Goal: Transaction & Acquisition: Purchase product/service

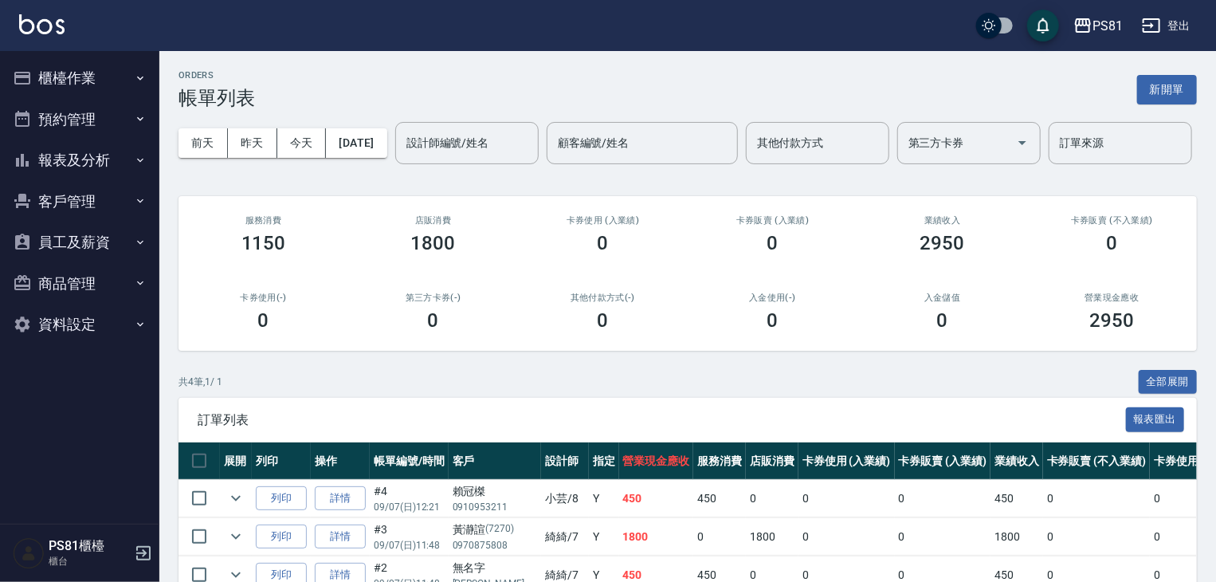
click at [392, 351] on div "第三方卡券(-) 0" at bounding box center [433, 311] width 170 height 77
click at [75, 85] on button "櫃檯作業" at bounding box center [79, 77] width 147 height 41
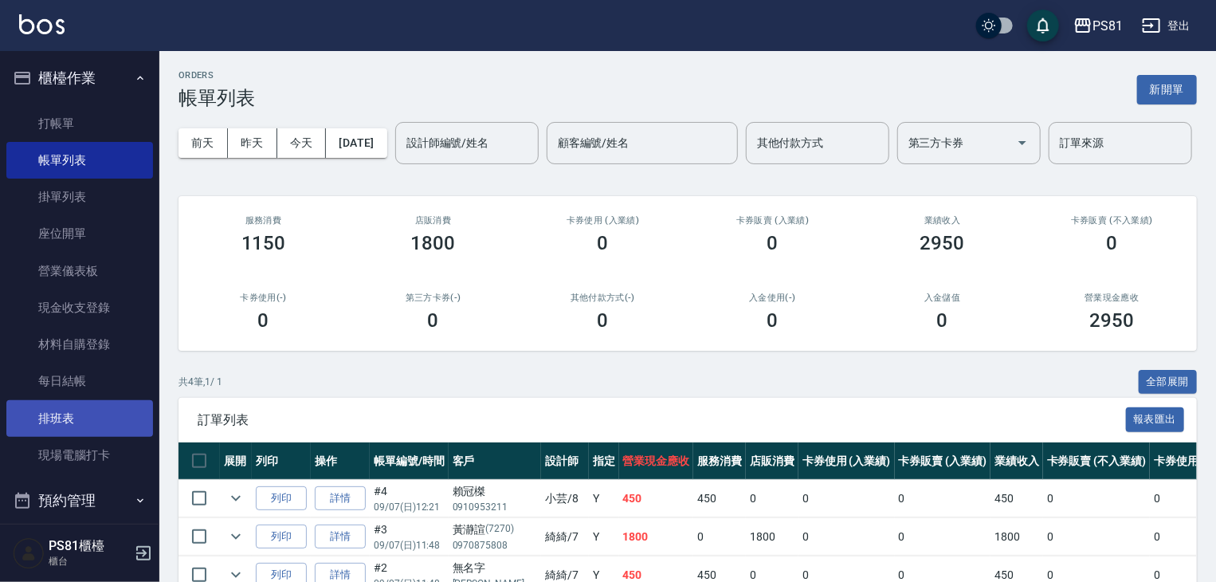
click at [66, 410] on link "排班表" at bounding box center [79, 418] width 147 height 37
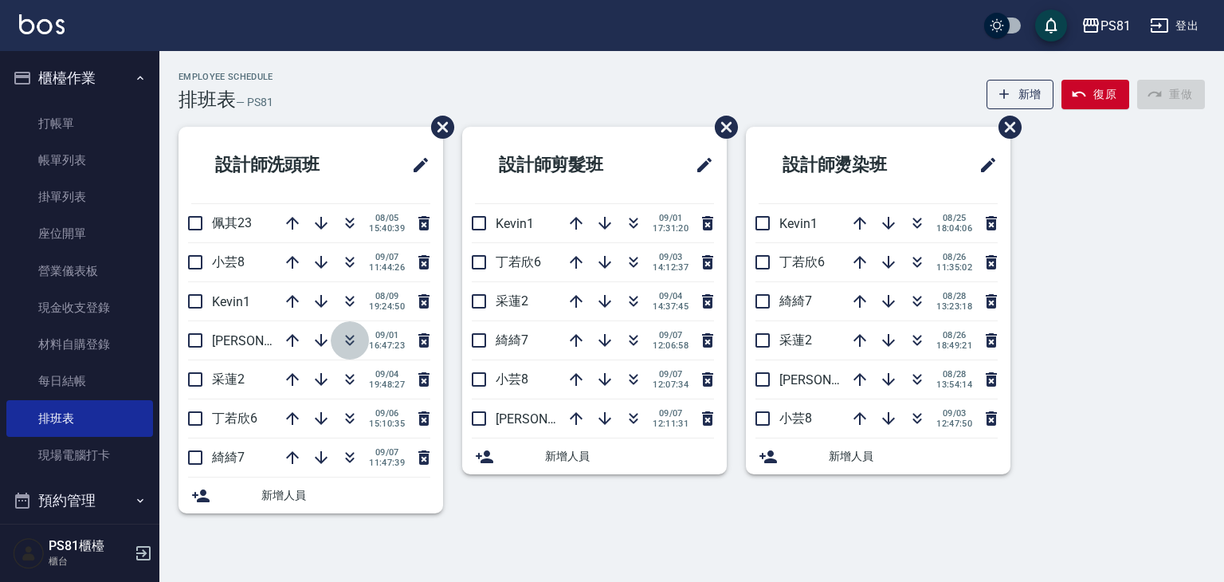
click at [345, 334] on icon "button" at bounding box center [349, 340] width 19 height 19
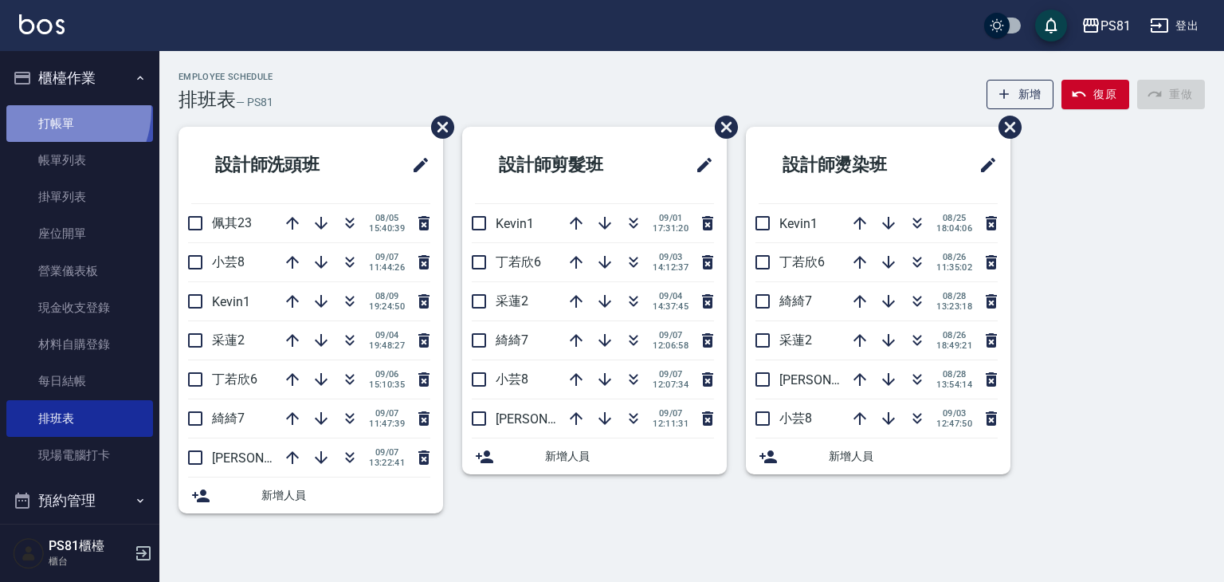
click at [49, 109] on link "打帳單" at bounding box center [79, 123] width 147 height 37
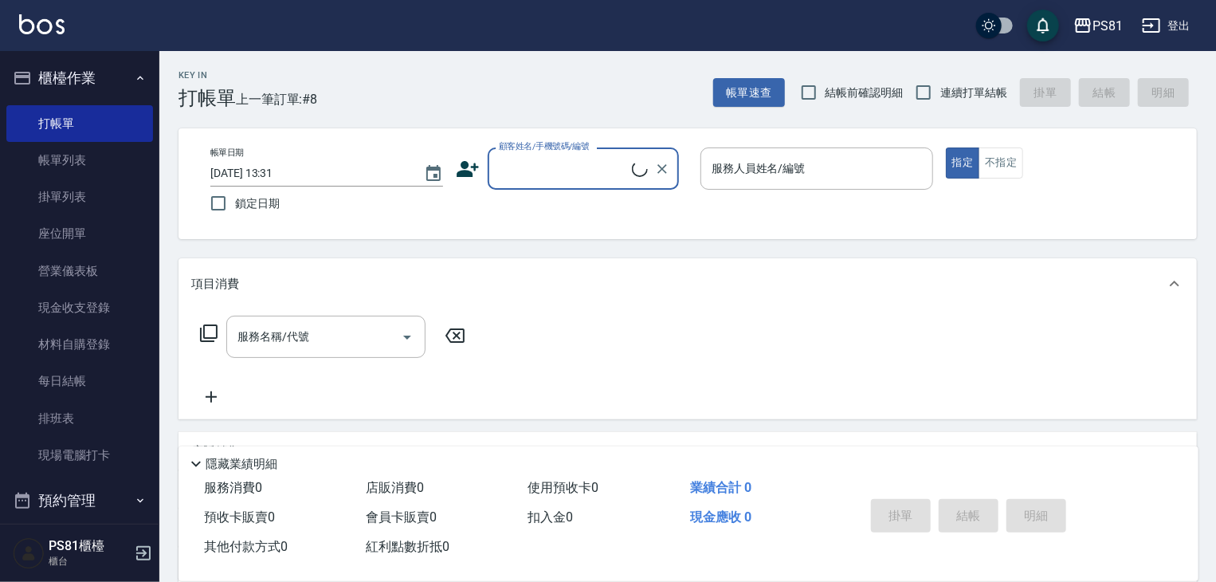
click at [578, 175] on input "顧客姓名/手機號碼/編號" at bounding box center [563, 169] width 137 height 28
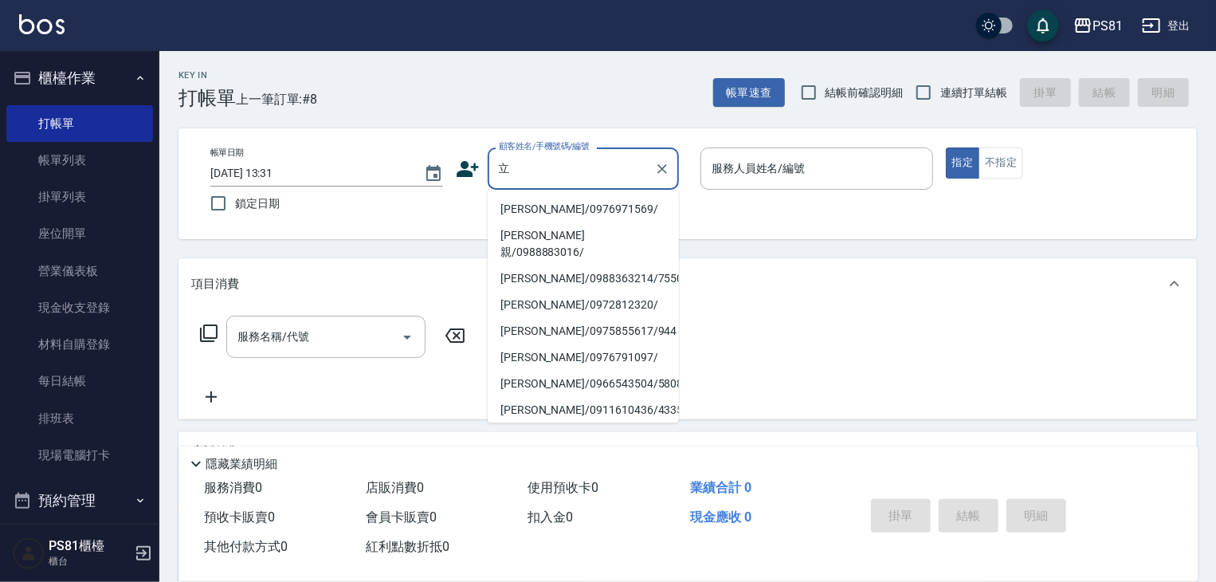
type input "[PERSON_NAME]/0976971569/"
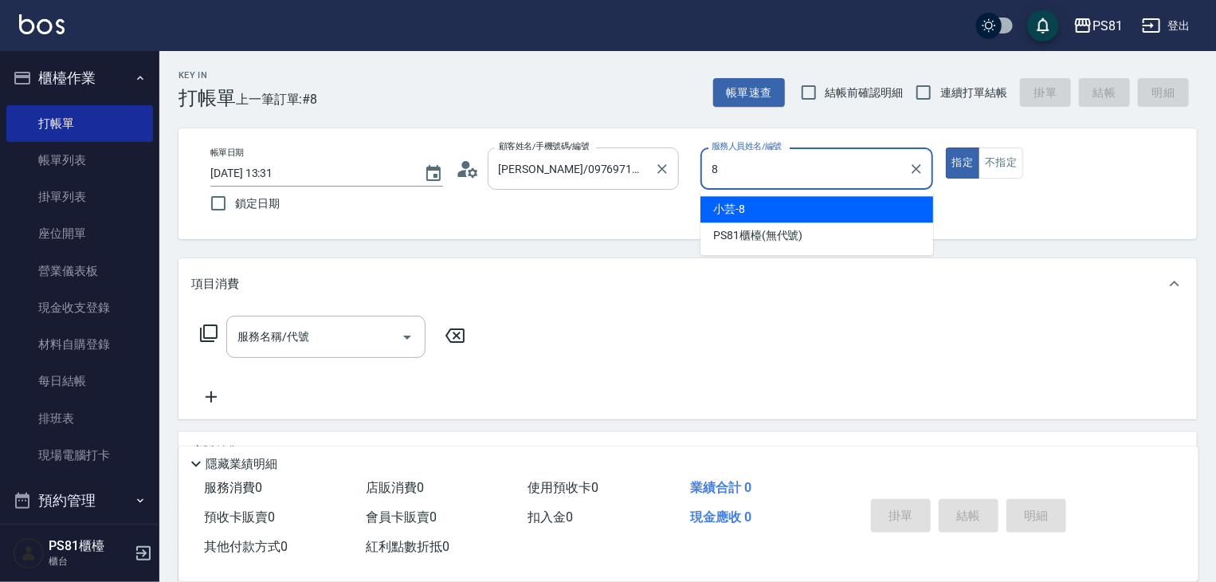
type input "小芸-8"
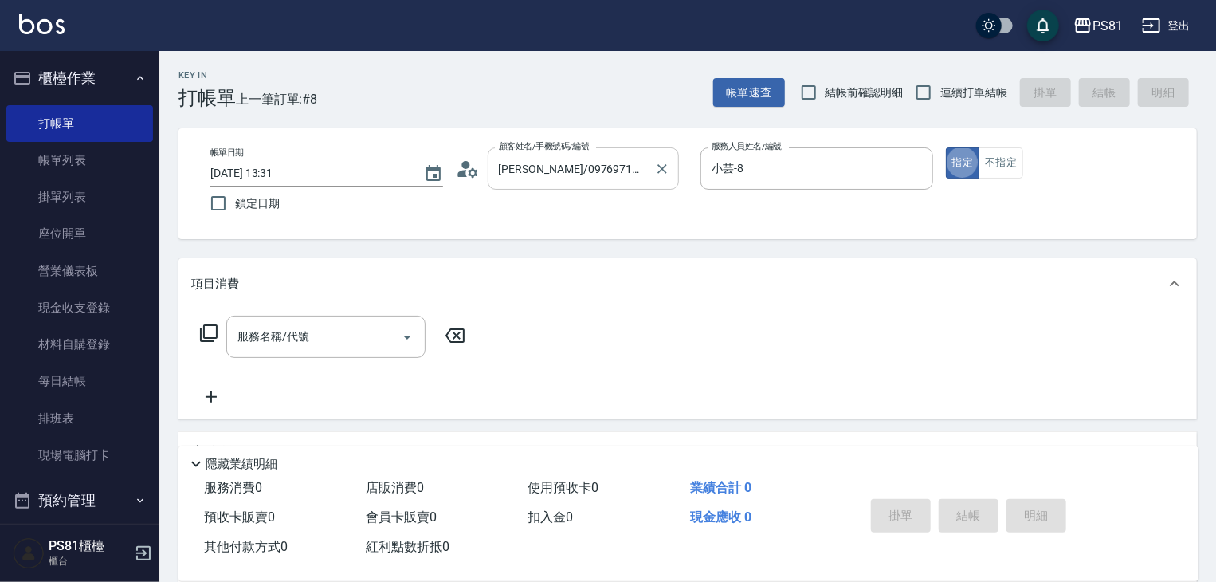
type button "true"
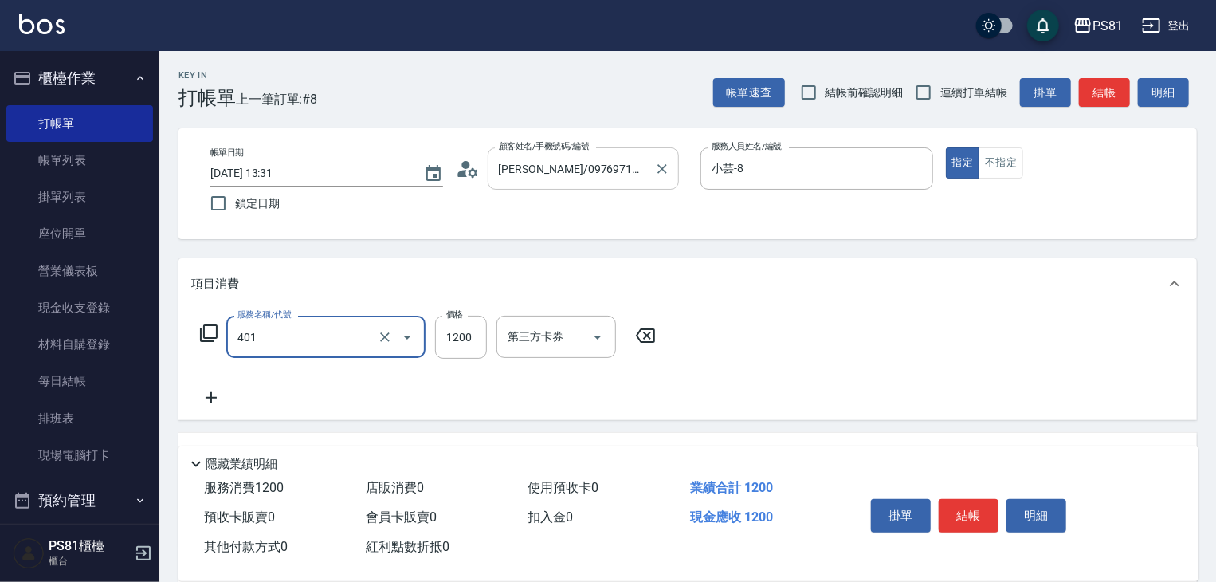
type input "基本染髮(401)"
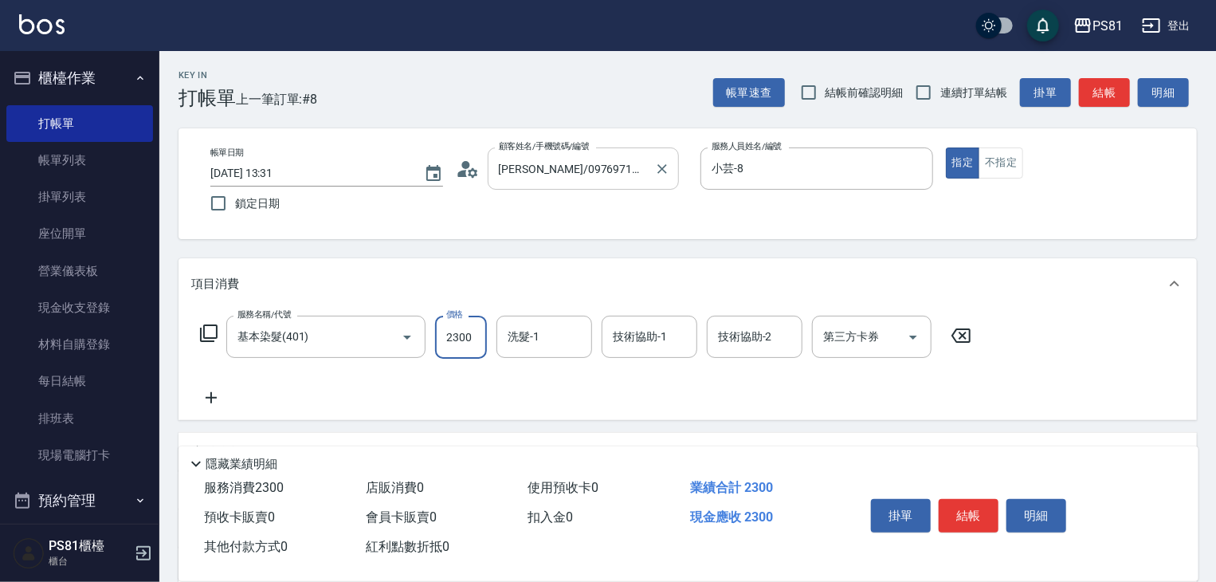
type input "2300"
type input "[PERSON_NAME]-20"
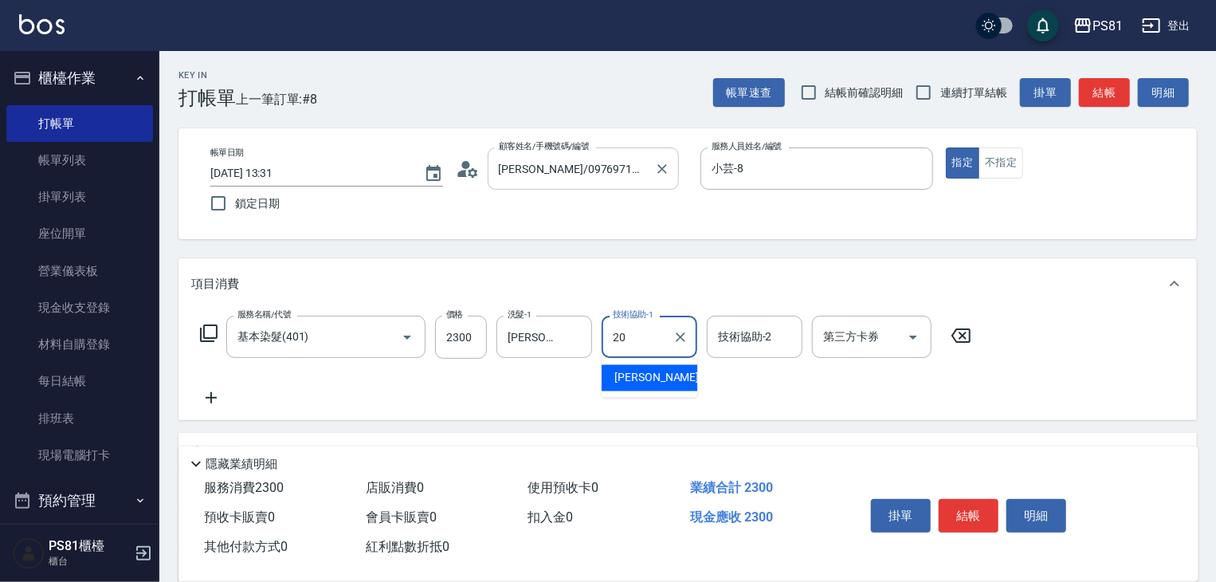
type input "[PERSON_NAME]-20"
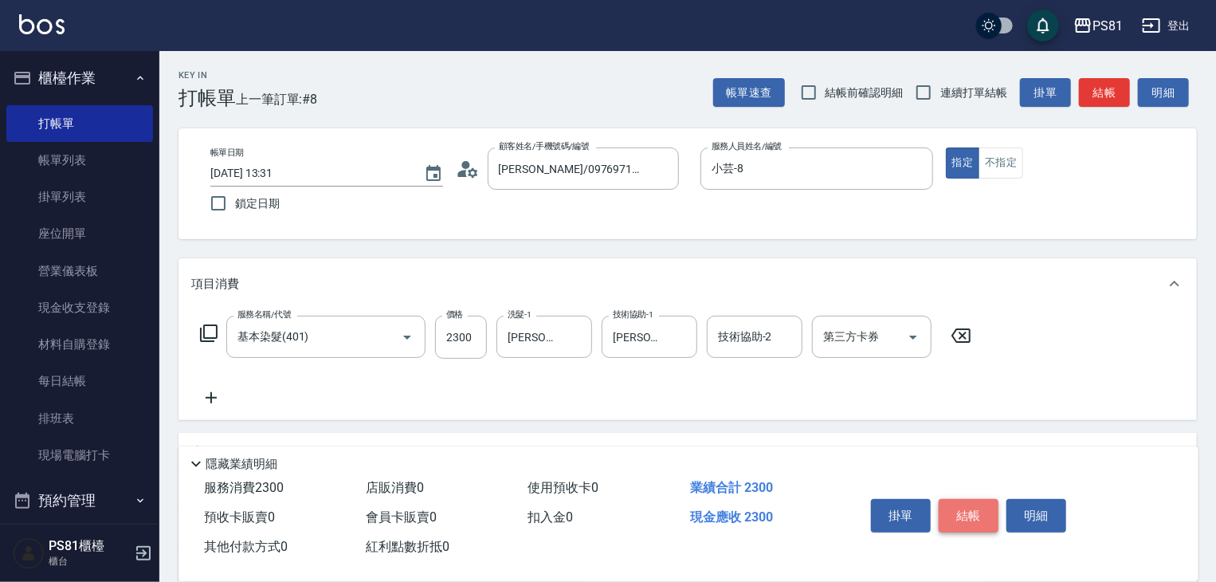
click at [972, 506] on button "結帳" at bounding box center [969, 515] width 60 height 33
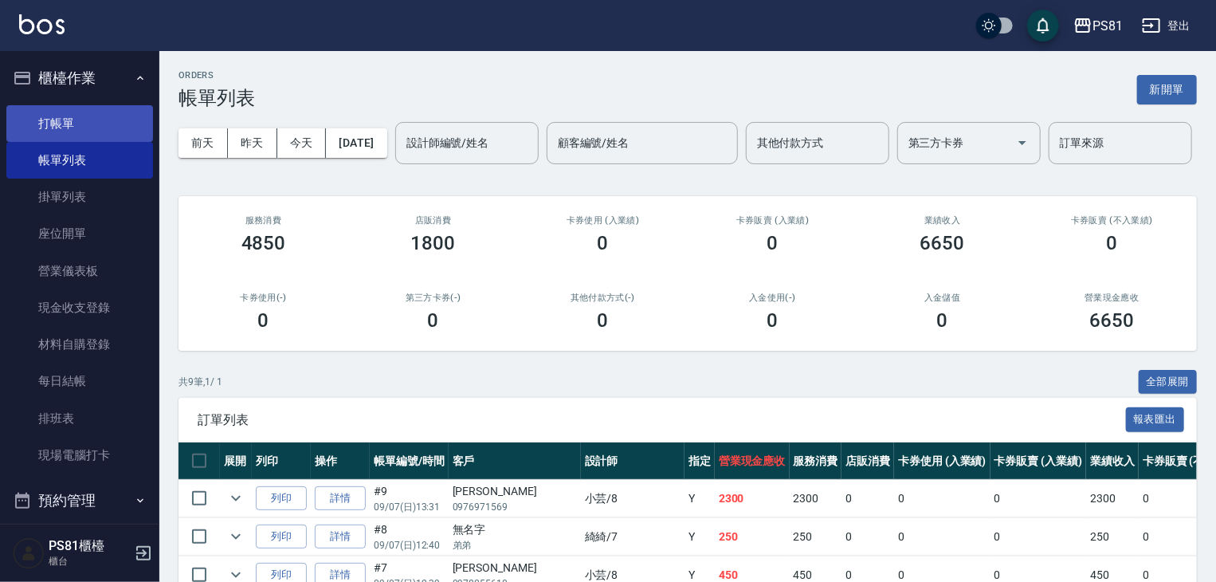
click at [33, 120] on link "打帳單" at bounding box center [79, 123] width 147 height 37
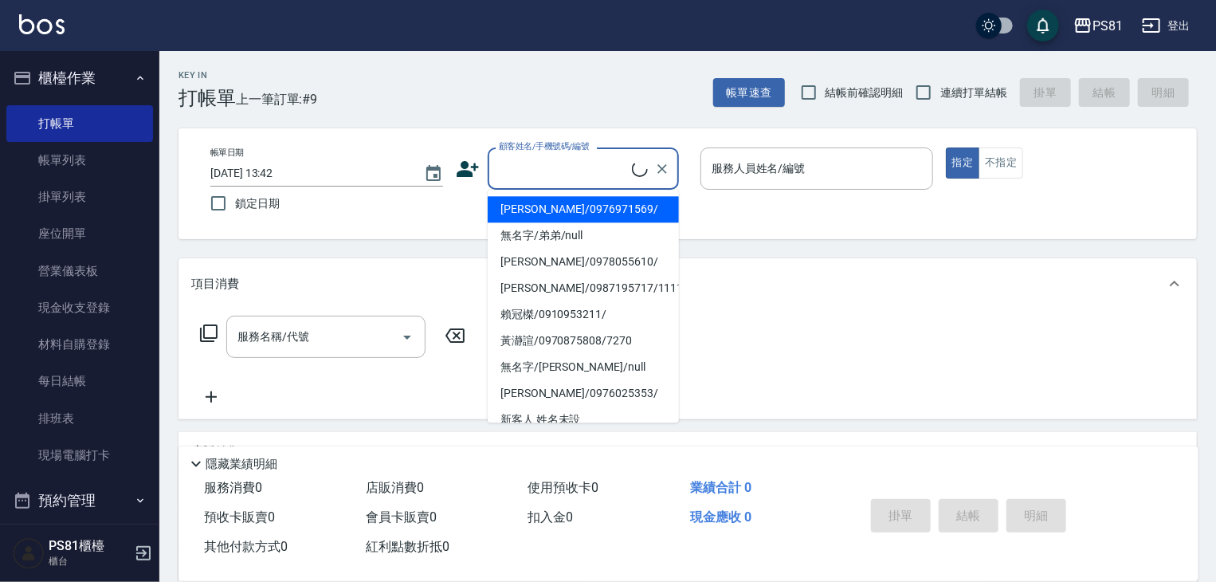
drag, startPoint x: 518, startPoint y: 160, endPoint x: 539, endPoint y: 180, distance: 29.3
click at [522, 160] on input "顧客姓名/手機號碼/編號" at bounding box center [563, 169] width 137 height 28
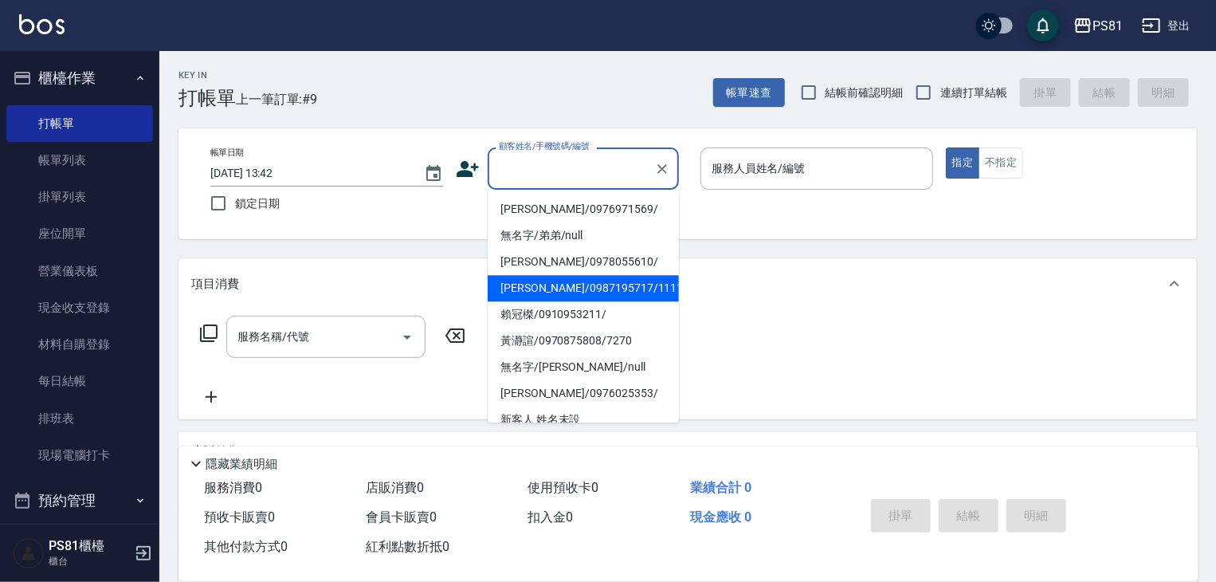
drag, startPoint x: 531, startPoint y: 284, endPoint x: 641, endPoint y: 255, distance: 113.1
click at [533, 283] on li "[PERSON_NAME]/0987195717/111111" at bounding box center [583, 288] width 191 height 26
type input "[PERSON_NAME]/0987195717/111111"
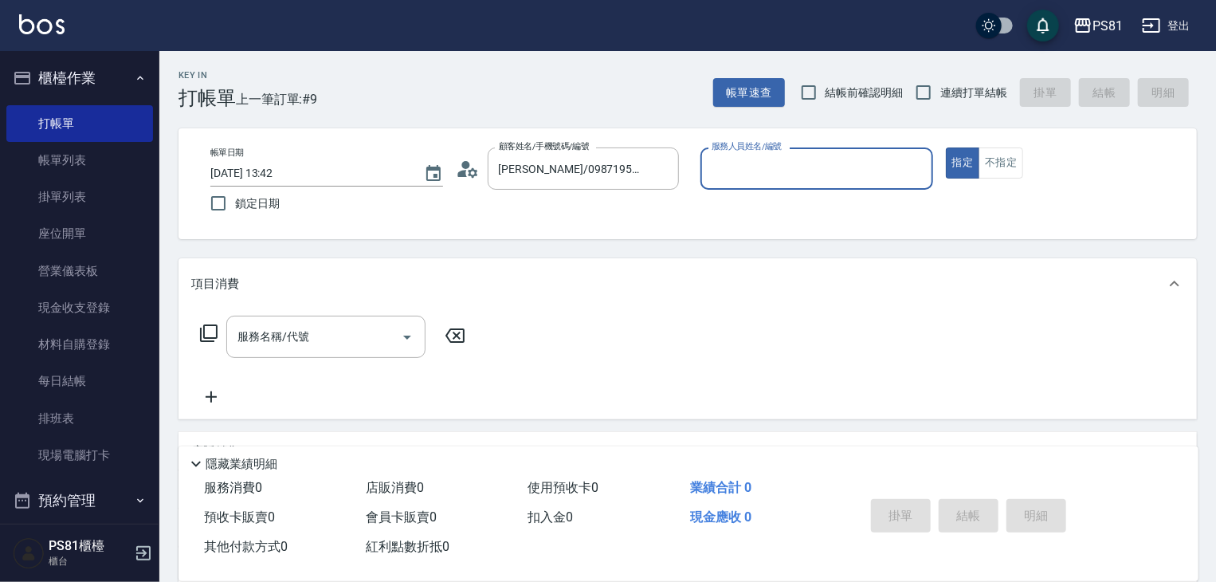
click at [783, 159] on input "服務人員姓名/編號" at bounding box center [816, 169] width 218 height 28
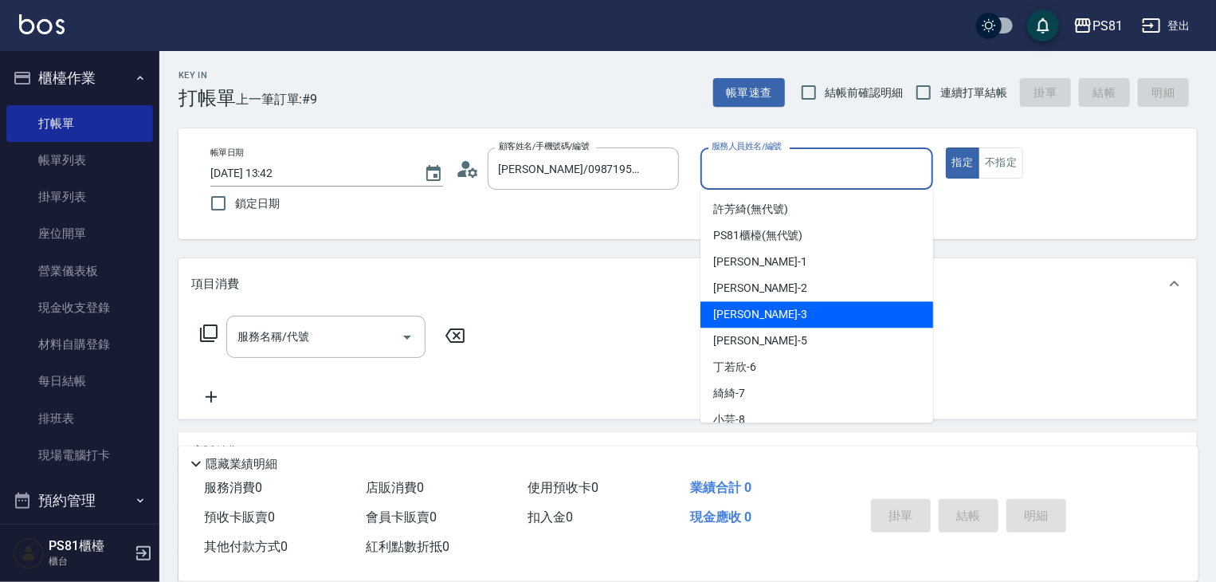
click at [728, 305] on div "[PERSON_NAME] -3" at bounding box center [816, 314] width 233 height 26
type input "[PERSON_NAME]-3"
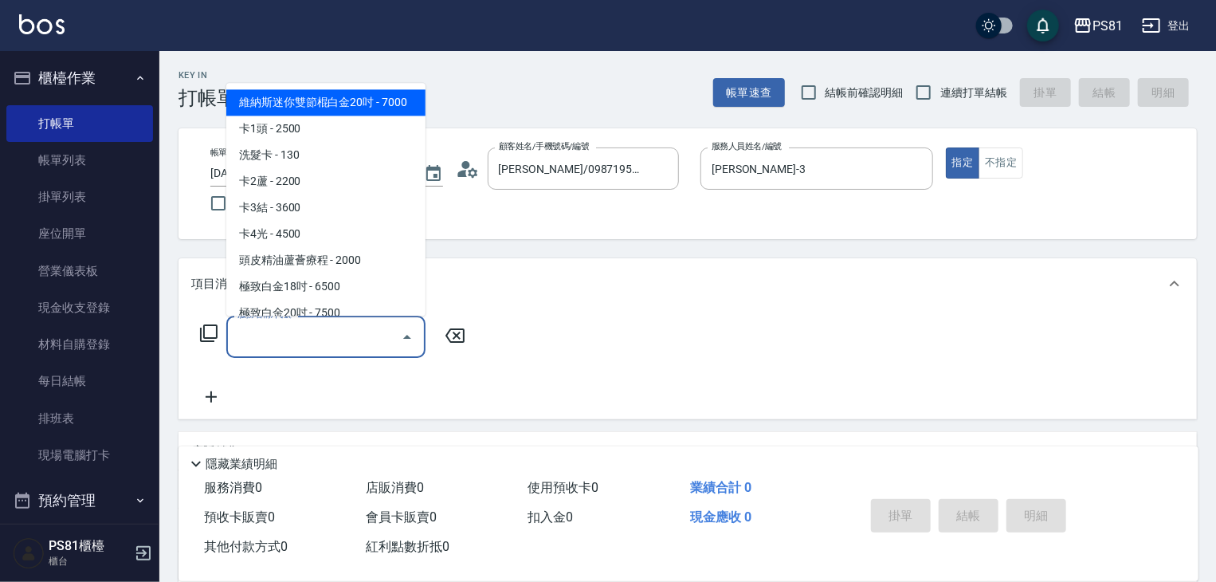
click at [364, 332] on input "服務名稱/代號" at bounding box center [313, 337] width 161 height 28
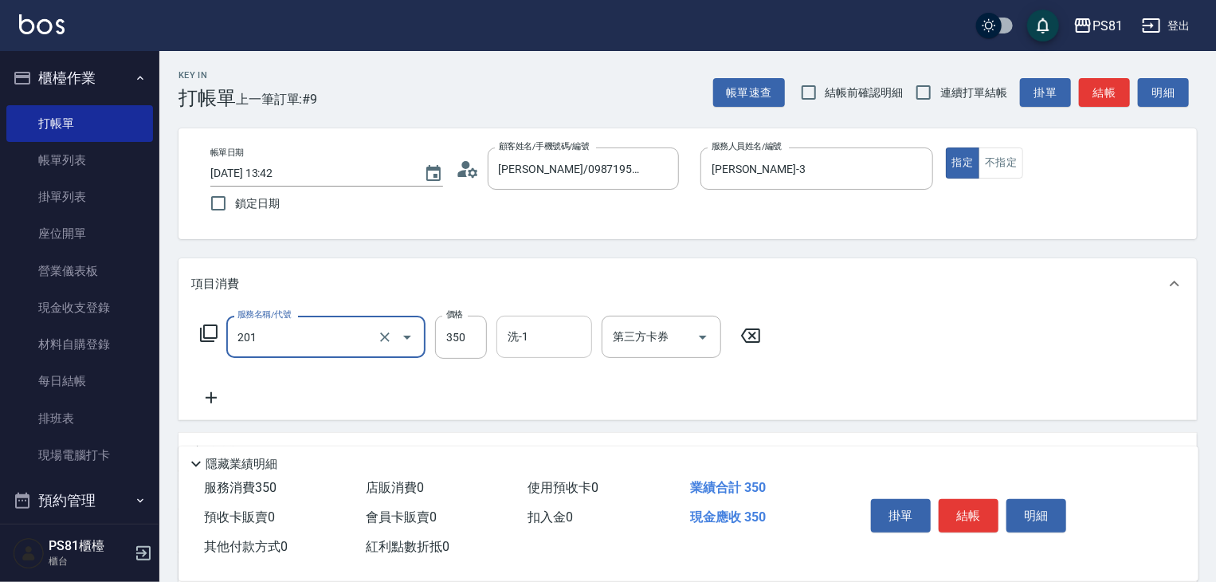
type input "洗剪350(201)"
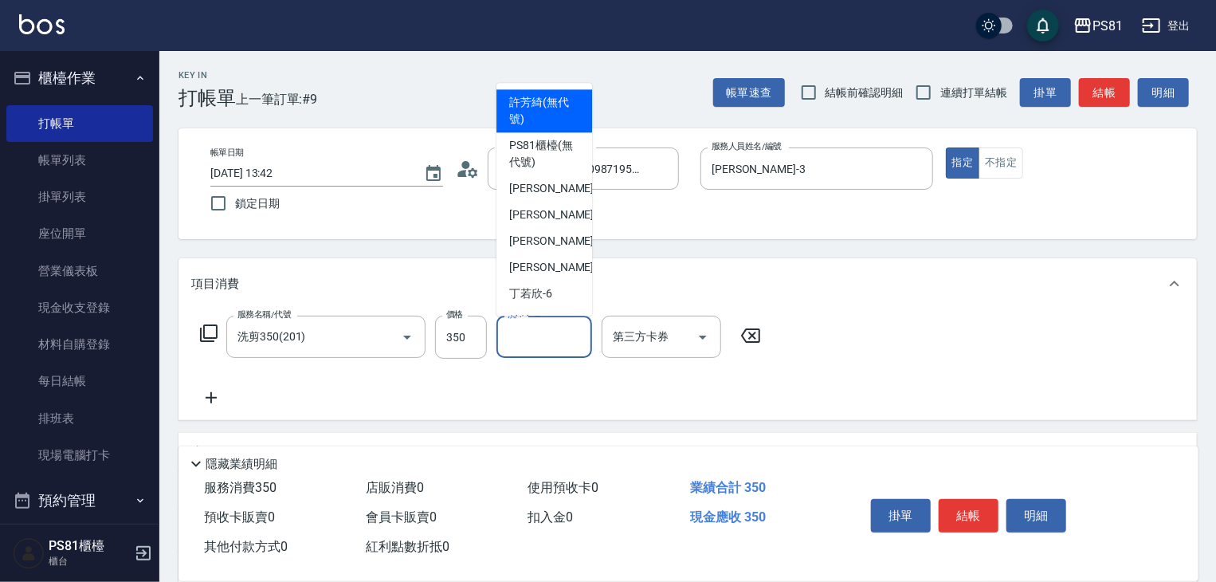
click at [576, 339] on input "洗-1" at bounding box center [544, 337] width 81 height 28
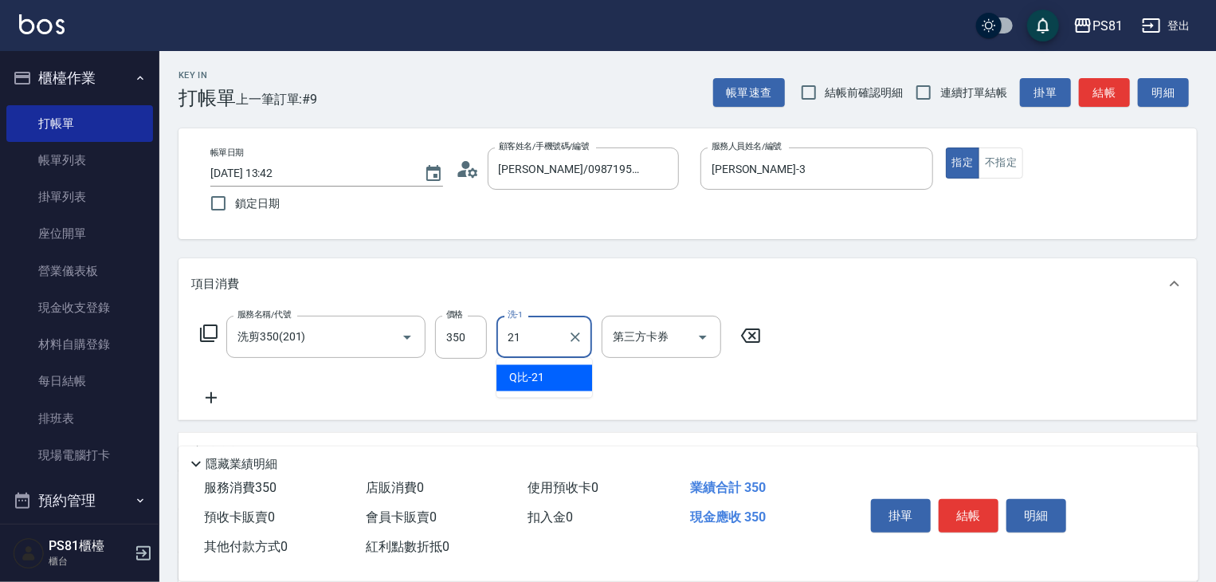
type input "Q比-21"
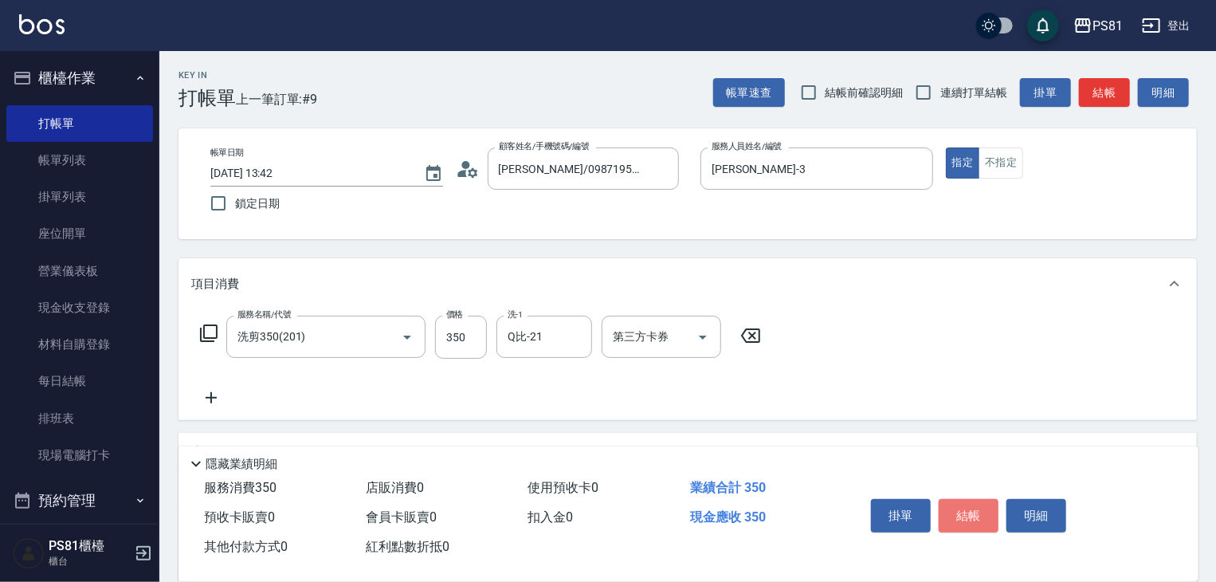
click at [958, 511] on button "結帳" at bounding box center [969, 515] width 60 height 33
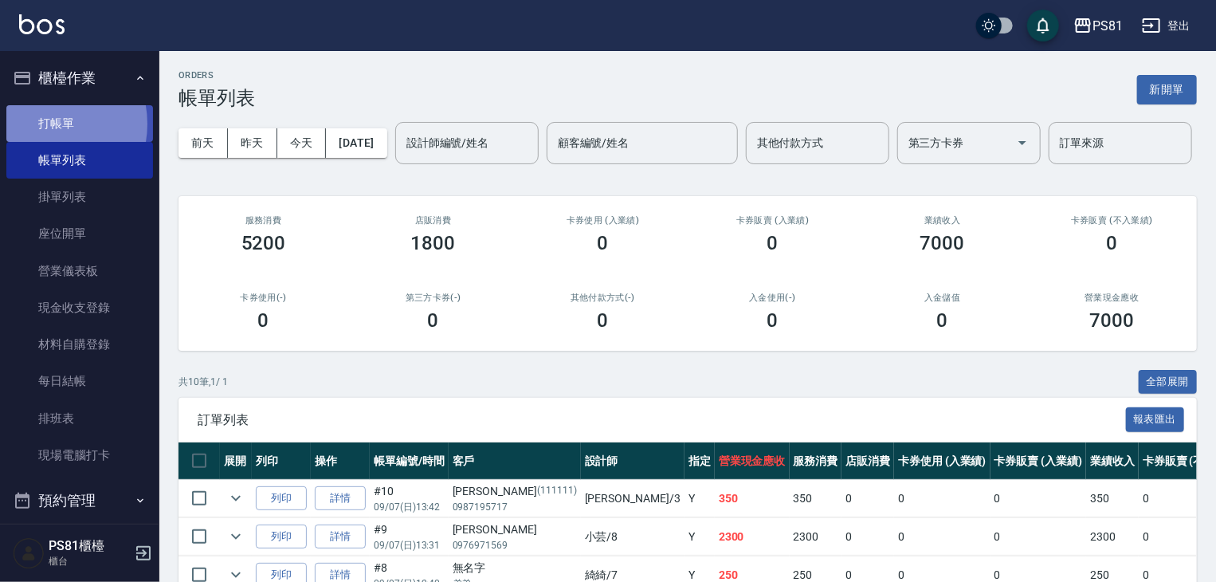
click at [44, 123] on link "打帳單" at bounding box center [79, 123] width 147 height 37
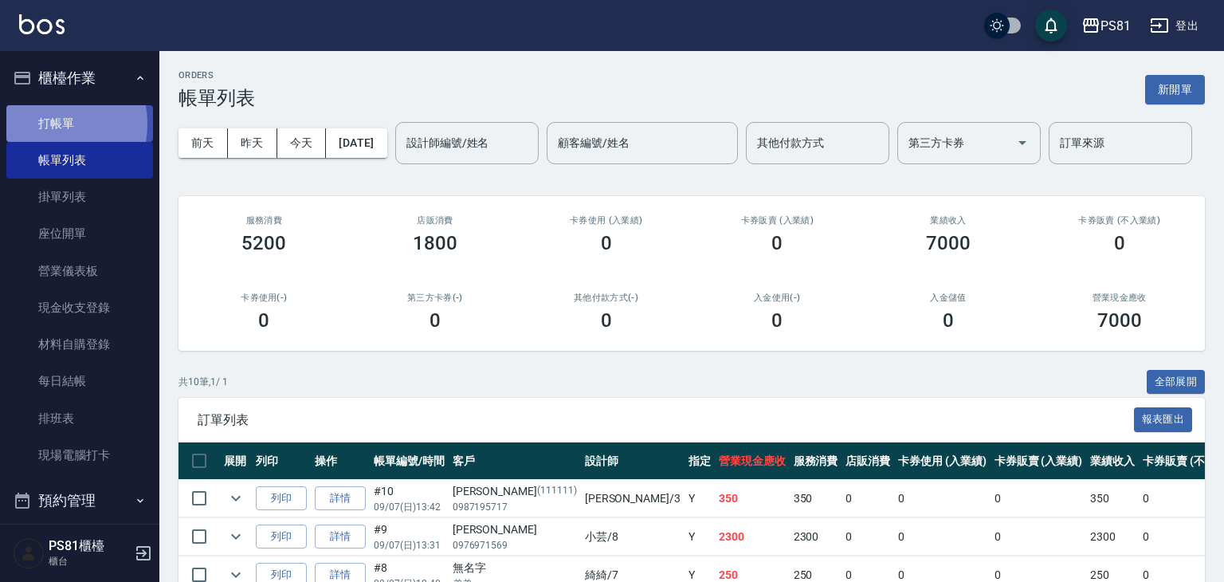
click at [45, 123] on link "打帳單" at bounding box center [79, 123] width 147 height 37
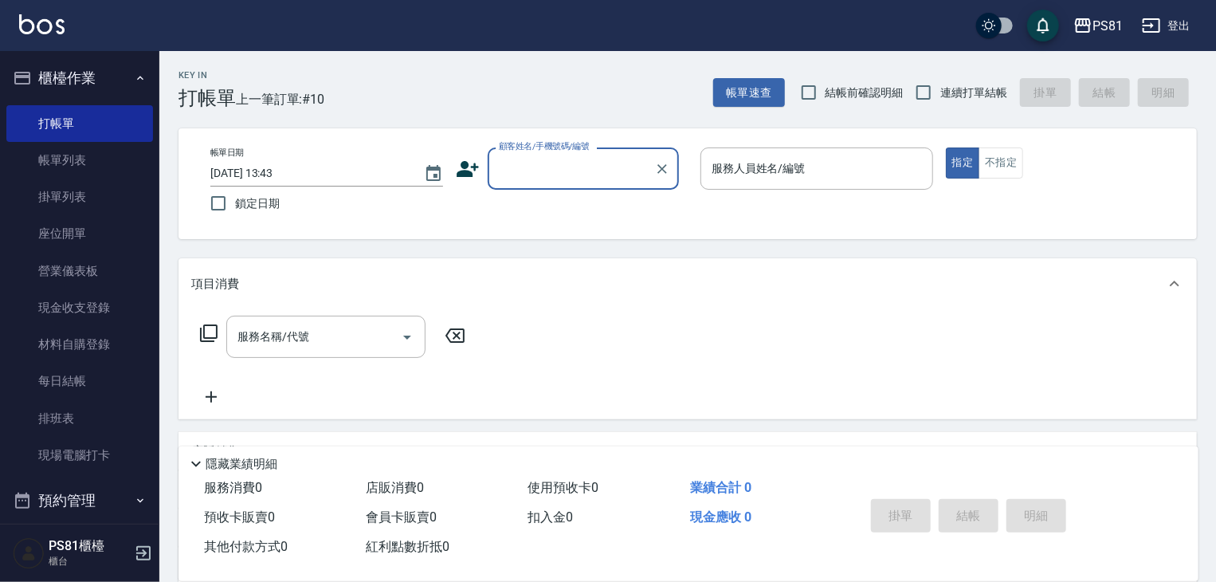
click at [542, 174] on div "顧客姓名/手機號碼/編號 顧客姓名/手機號碼/編號" at bounding box center [583, 168] width 191 height 42
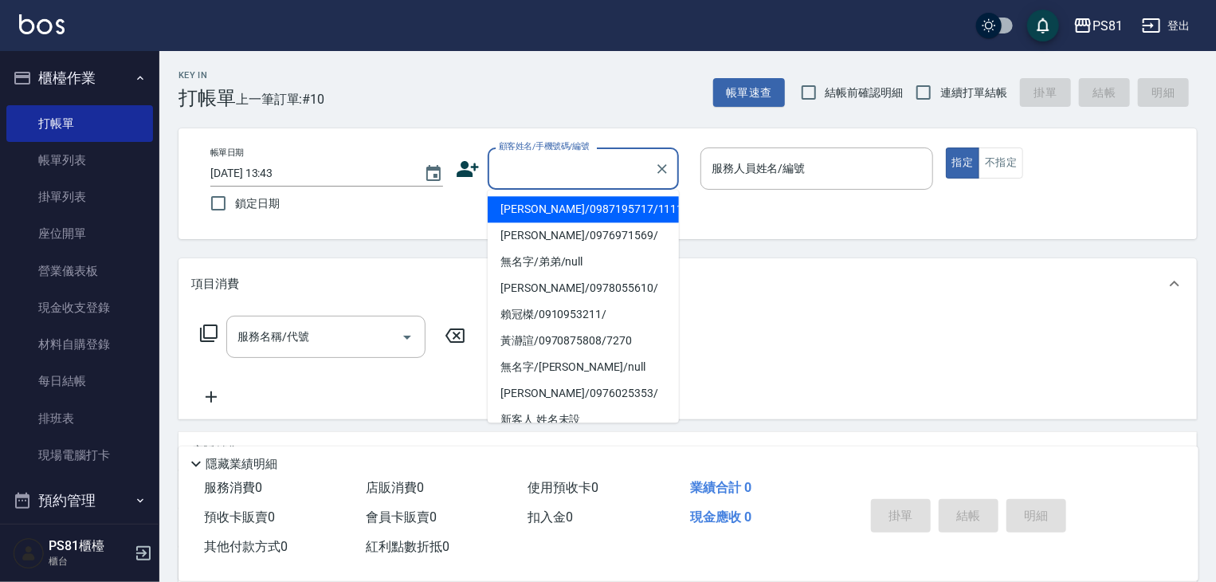
click at [545, 174] on input "顧客姓名/手機號碼/編號" at bounding box center [571, 169] width 153 height 28
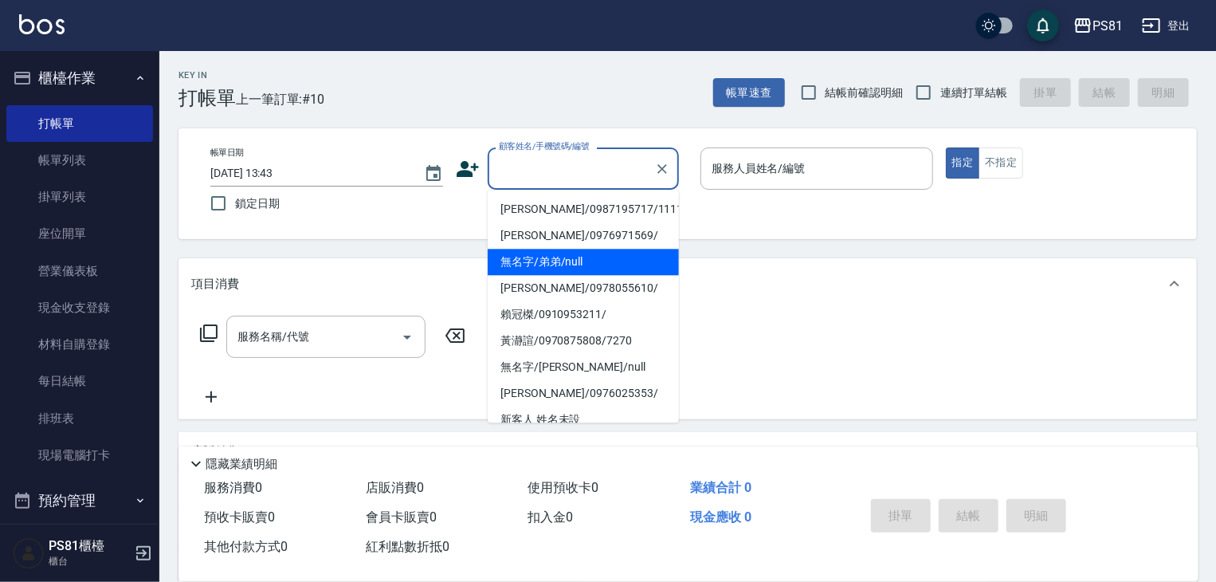
drag, startPoint x: 628, startPoint y: 261, endPoint x: 696, endPoint y: 198, distance: 91.9
click at [629, 260] on li "無名字/弟弟/null" at bounding box center [583, 262] width 191 height 26
type input "無名字/弟弟/null"
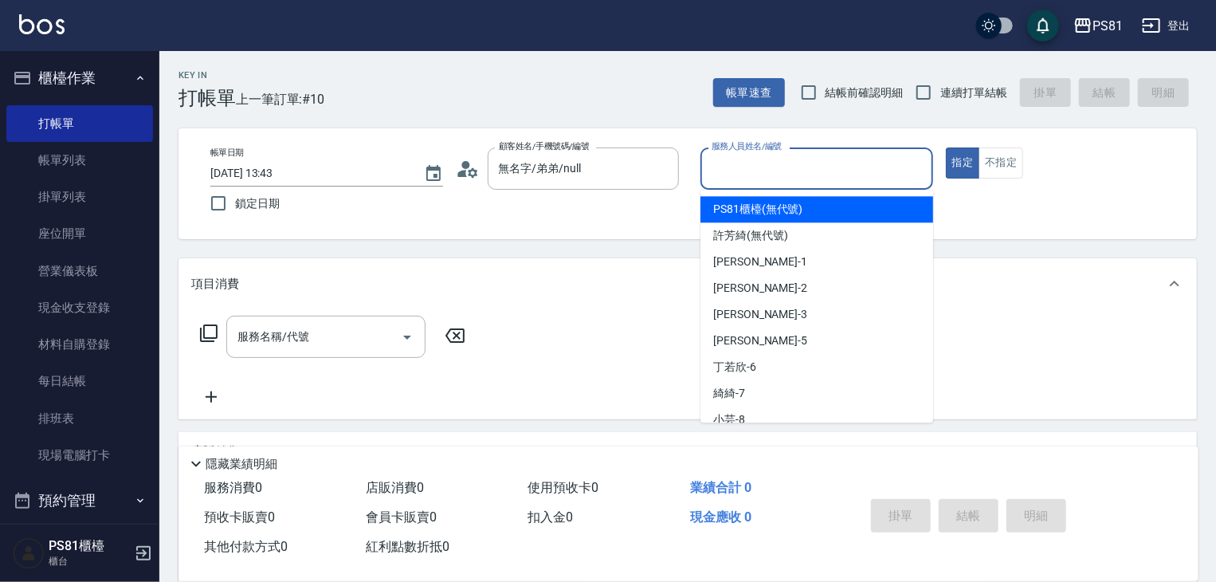
drag, startPoint x: 797, startPoint y: 167, endPoint x: 802, endPoint y: 272, distance: 105.3
click at [797, 166] on input "服務人員姓名/編號" at bounding box center [816, 169] width 218 height 28
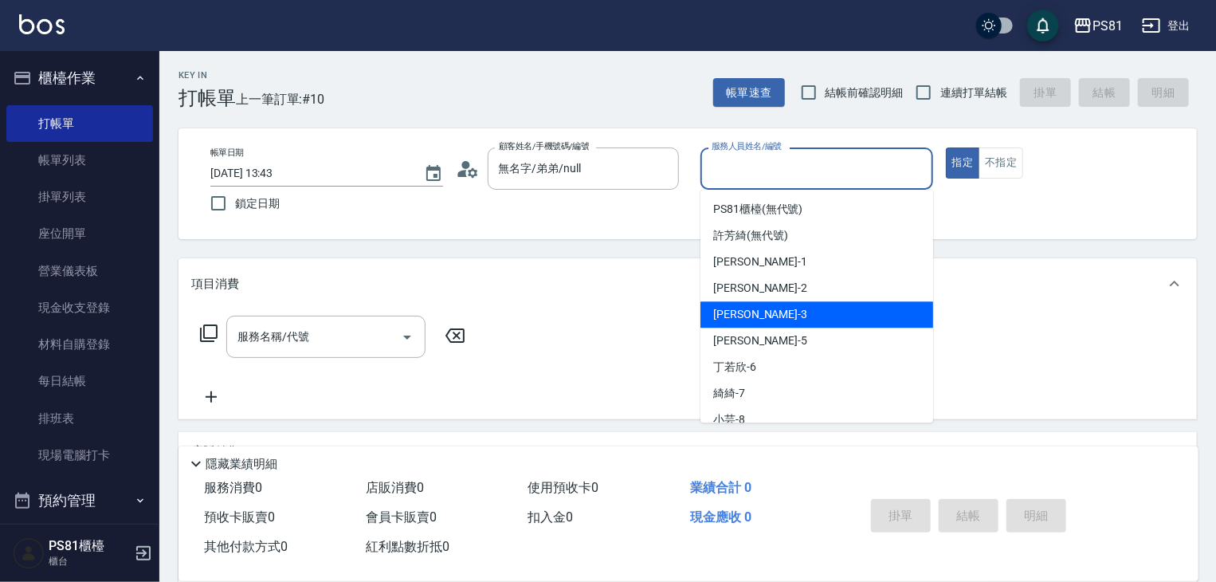
drag, startPoint x: 754, startPoint y: 301, endPoint x: 763, endPoint y: 300, distance: 9.6
click at [755, 300] on ul "PS81櫃檯 (無代號) [PERSON_NAME](無代號) [PERSON_NAME] -1 采蓮 -2 [PERSON_NAME] -3 [PERSON…" at bounding box center [816, 306] width 233 height 233
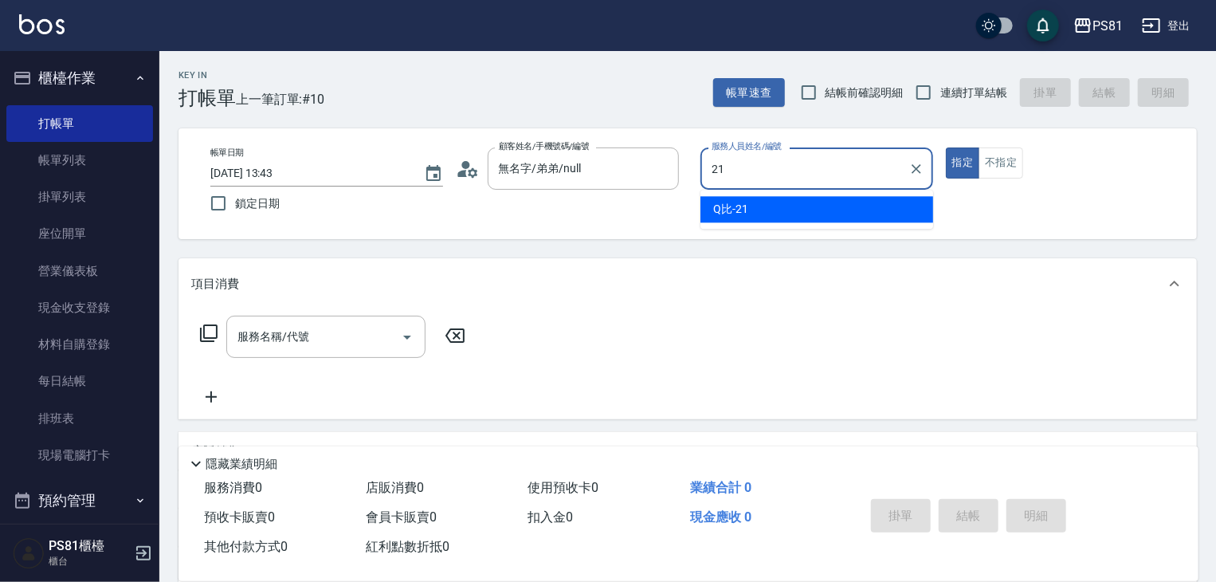
type input "Q比-21"
type button "true"
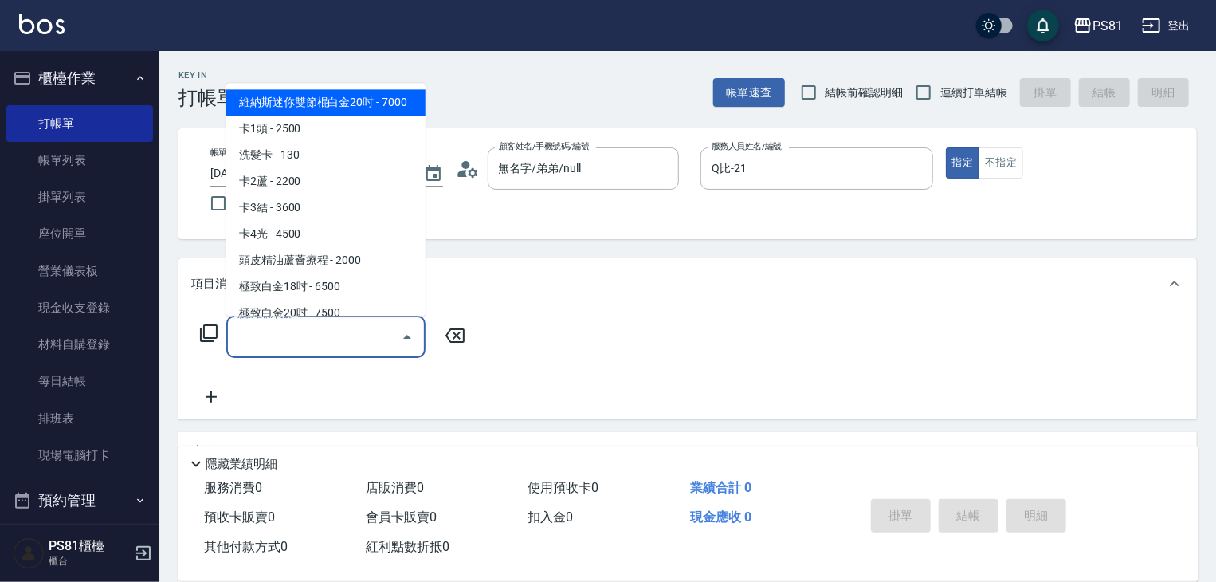
drag, startPoint x: 280, startPoint y: 330, endPoint x: 319, endPoint y: 355, distance: 46.0
click at [280, 323] on div "服務名稱/代號 服務名稱/代號" at bounding box center [325, 336] width 199 height 42
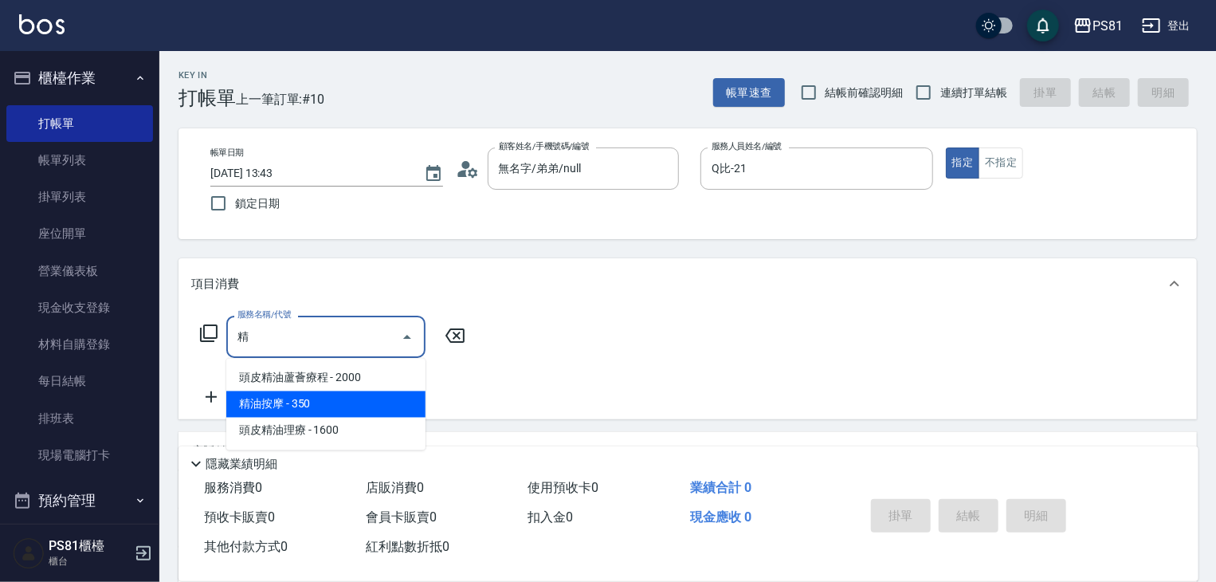
click at [309, 408] on span "精油按摩 - 350" at bounding box center [325, 404] width 199 height 26
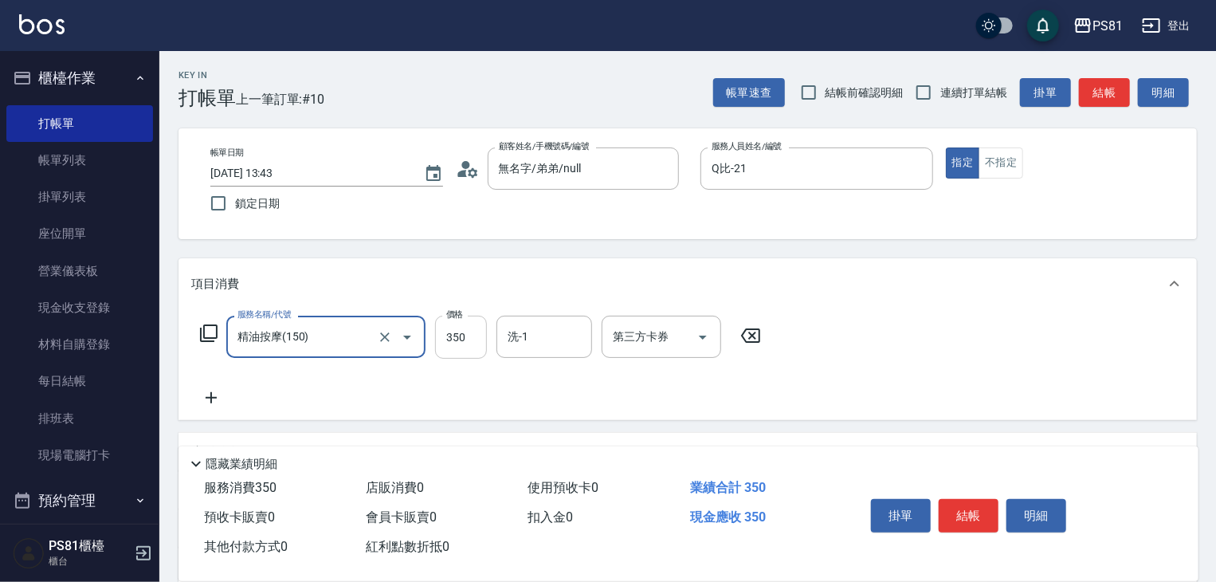
type input "精油按摩(150)"
type input "500"
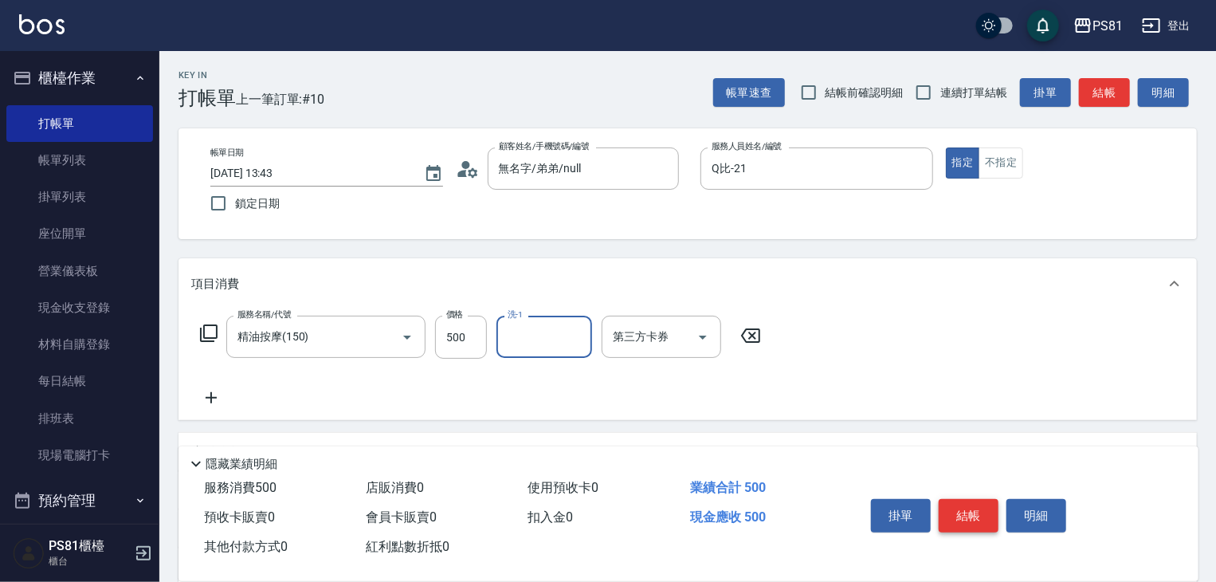
click at [972, 506] on button "結帳" at bounding box center [969, 515] width 60 height 33
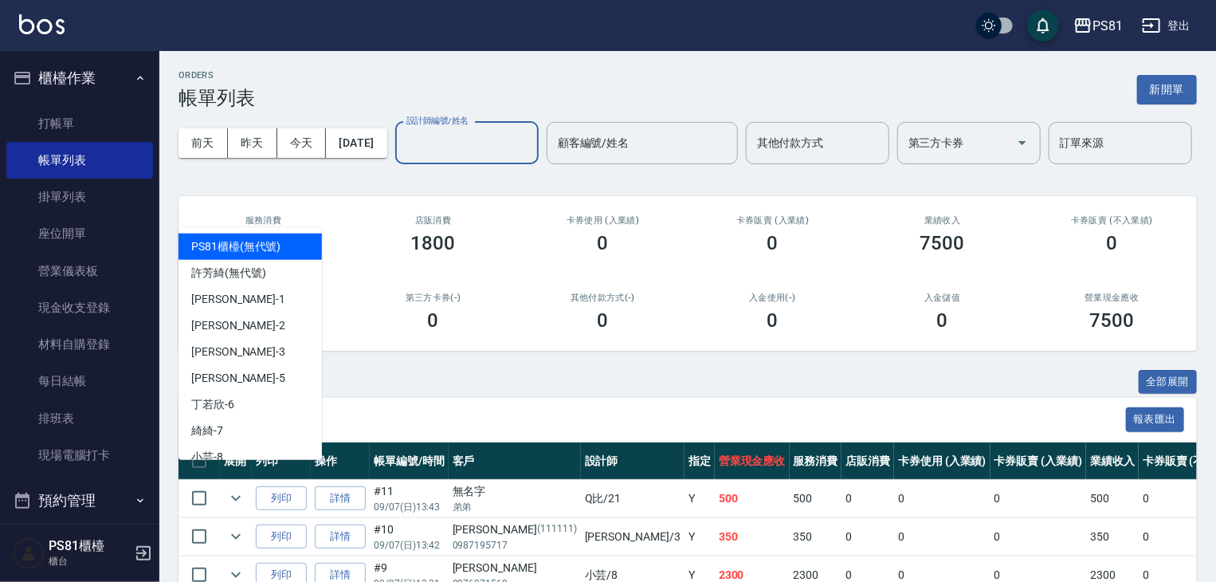
drag, startPoint x: 278, startPoint y: 194, endPoint x: 229, endPoint y: 158, distance: 60.4
click at [233, 161] on div "[DATE] [DATE] [DATE] [DATE] 設計師編號/姓名 設計師編號/姓名 顧客編號/姓名 顧客編號/姓名 其他付款方式 其他付款方式 第三方…" at bounding box center [687, 143] width 1018 height 68
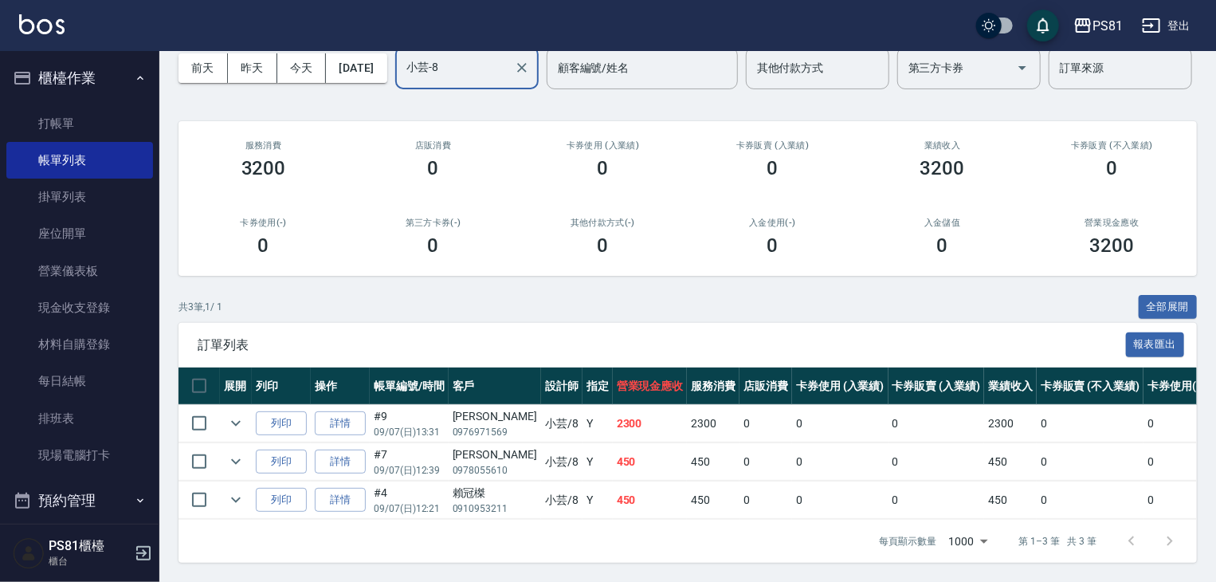
scroll to position [136, 0]
type input "小芸-8"
click at [350, 453] on link "詳情" at bounding box center [340, 461] width 51 height 25
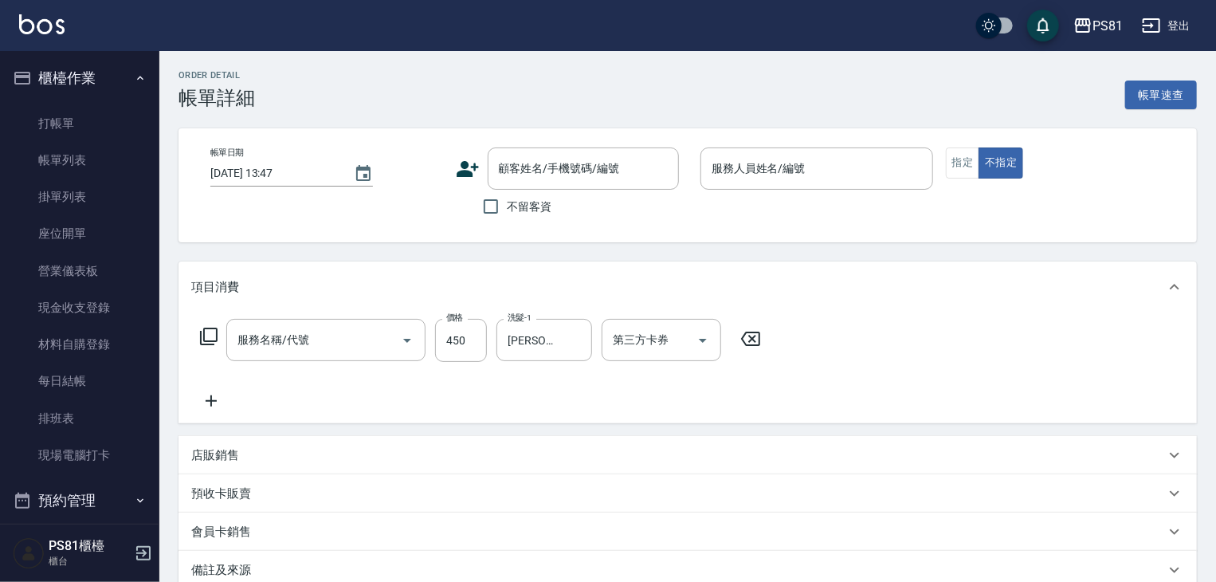
type input "B級洗剪(1012)"
type input "[DATE] 12:39"
type input "小芸-8"
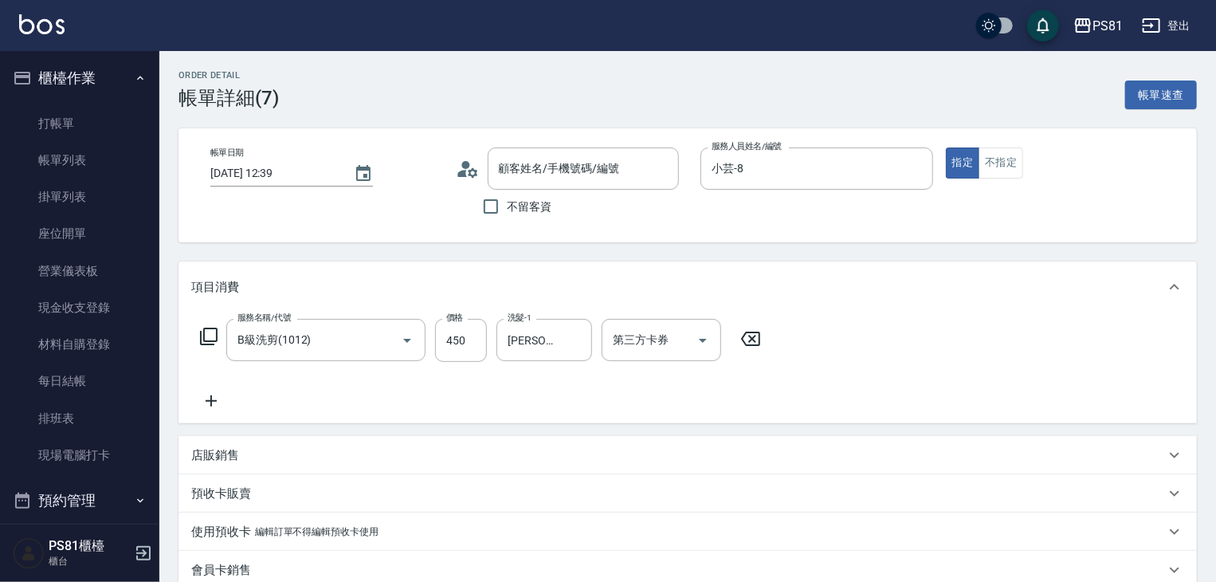
type input "[PERSON_NAME]/0978055610/"
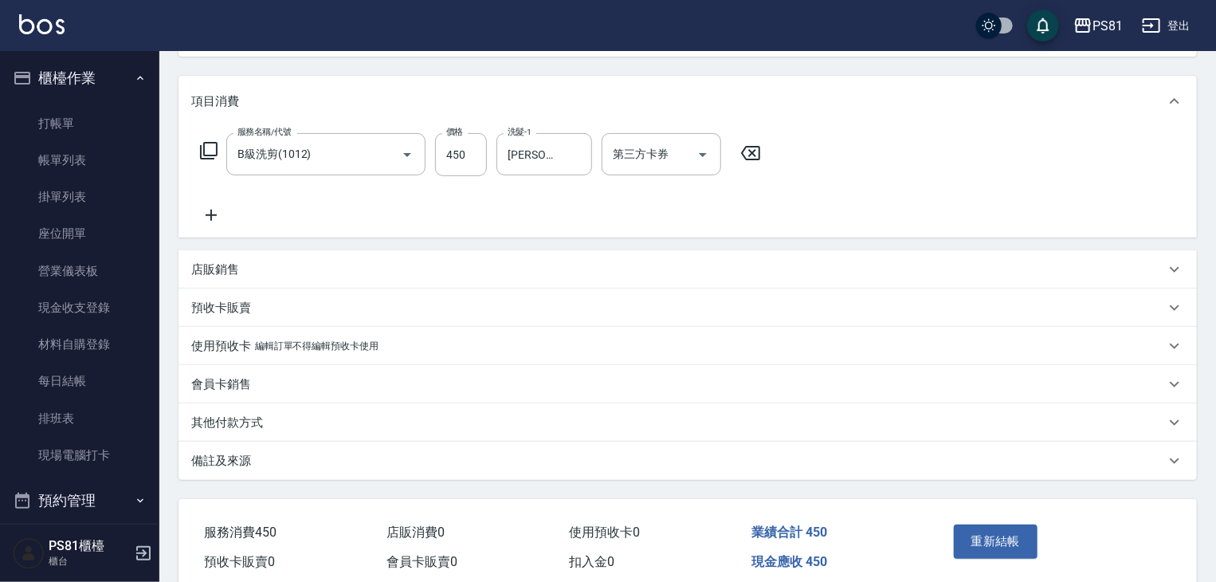
scroll to position [254, 0]
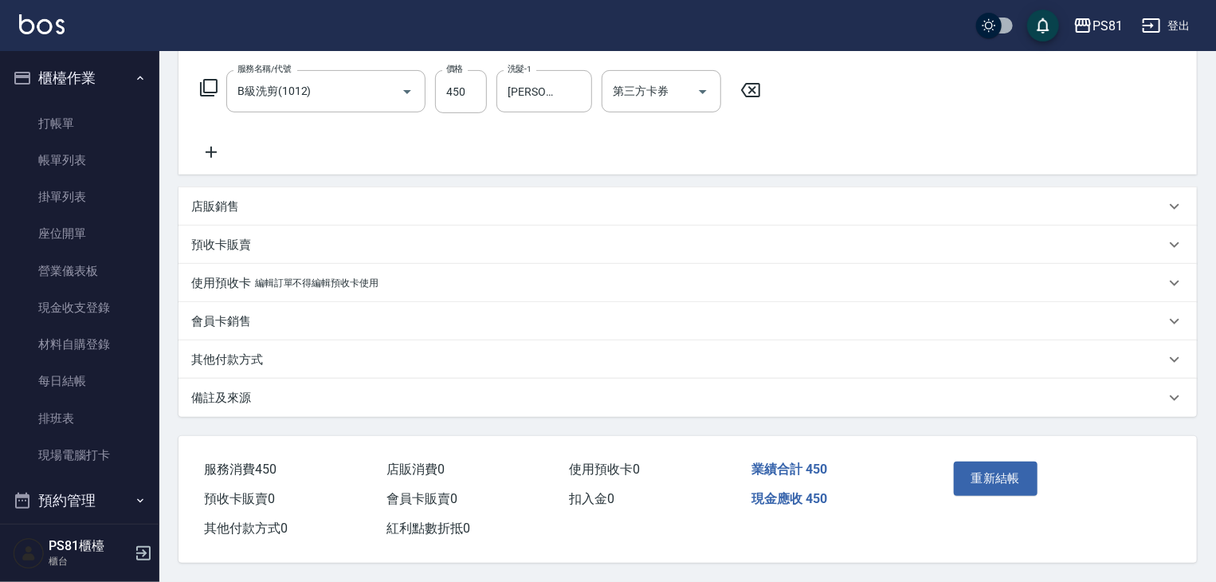
click at [282, 359] on div "其他付款方式" at bounding box center [678, 359] width 974 height 17
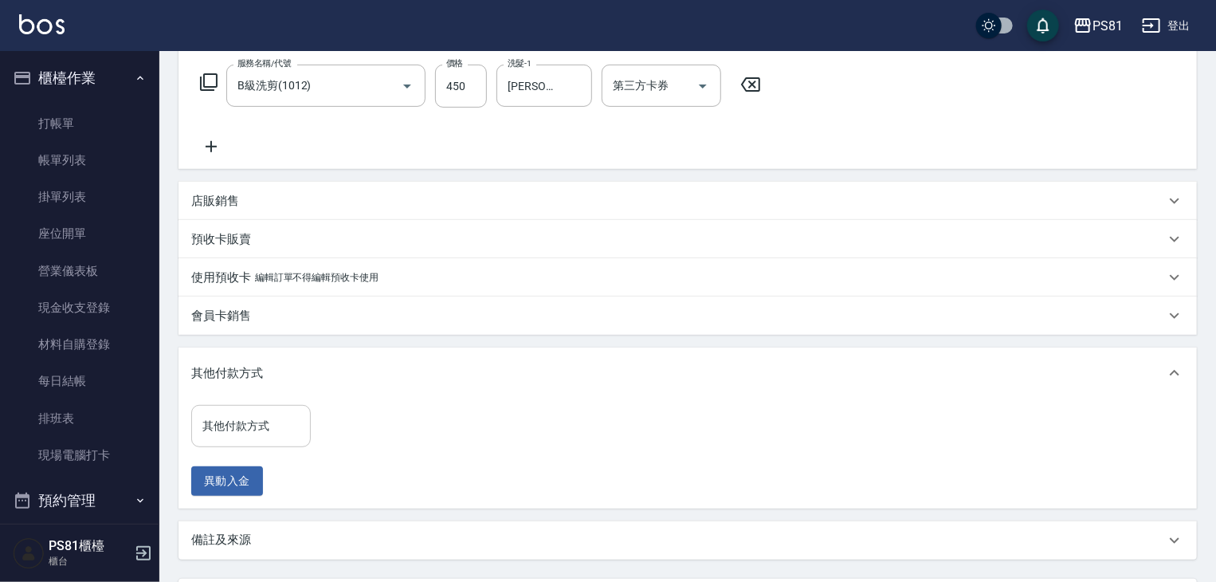
click at [245, 418] on input "其他付款方式" at bounding box center [250, 426] width 105 height 28
type input "undefined"
click at [296, 421] on icon "Clear" at bounding box center [294, 426] width 16 height 16
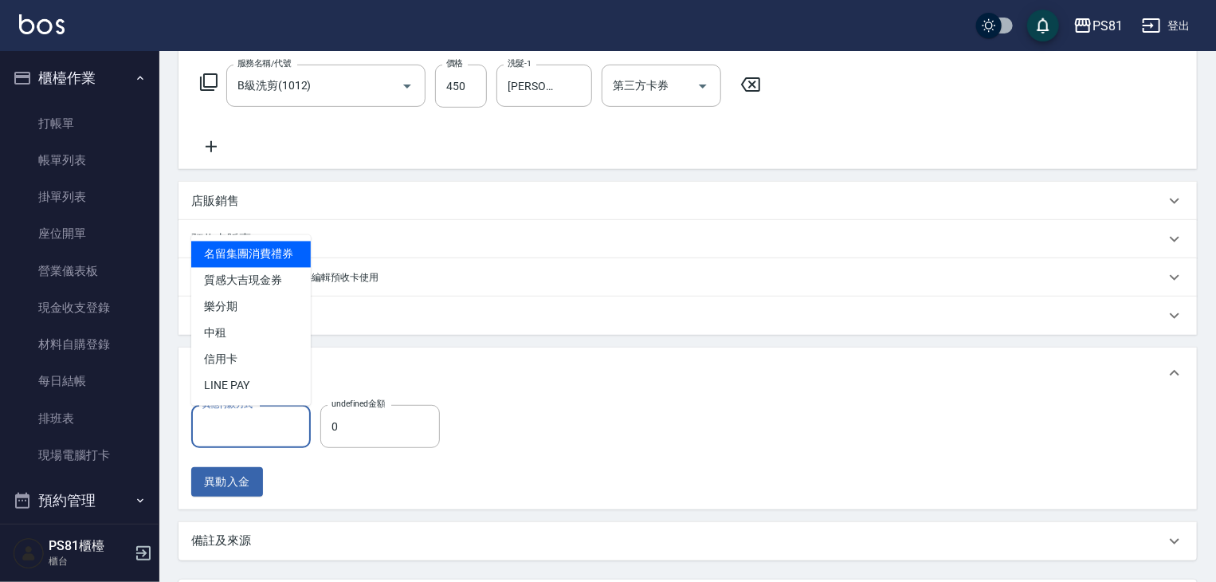
click at [265, 421] on input "其他付款方式" at bounding box center [250, 427] width 105 height 28
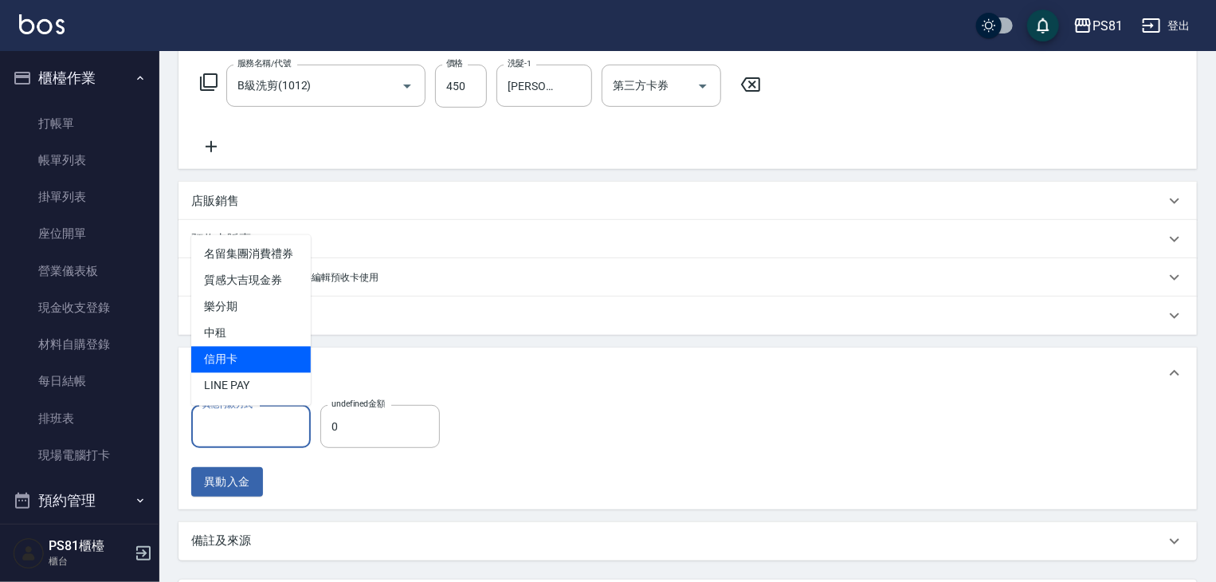
click at [276, 368] on span "信用卡" at bounding box center [251, 360] width 120 height 26
type input "信用卡"
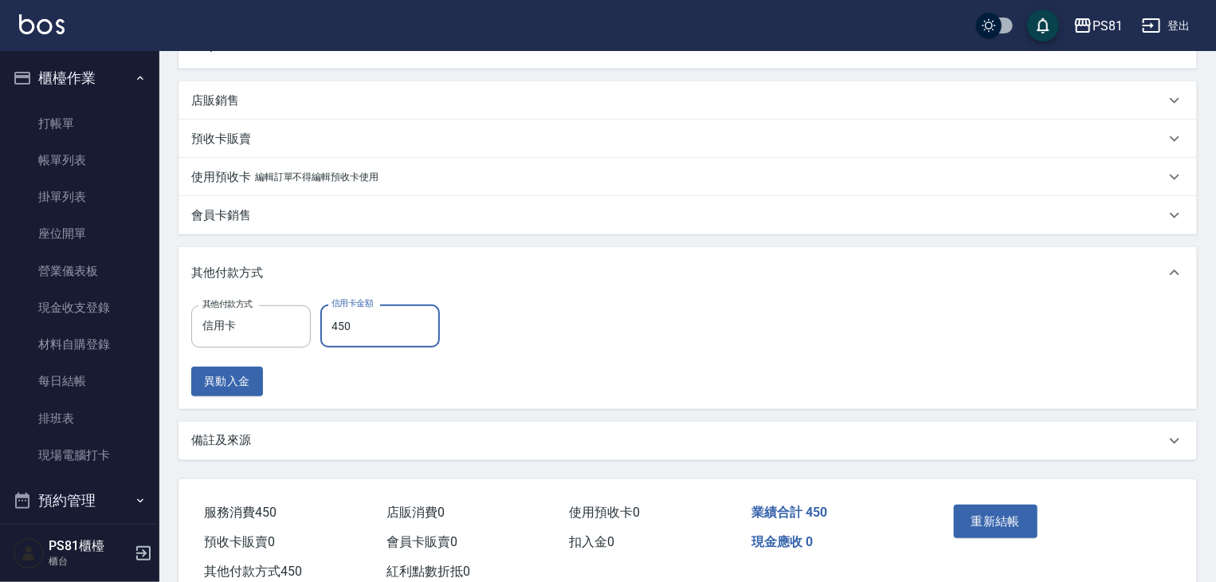
scroll to position [402, 0]
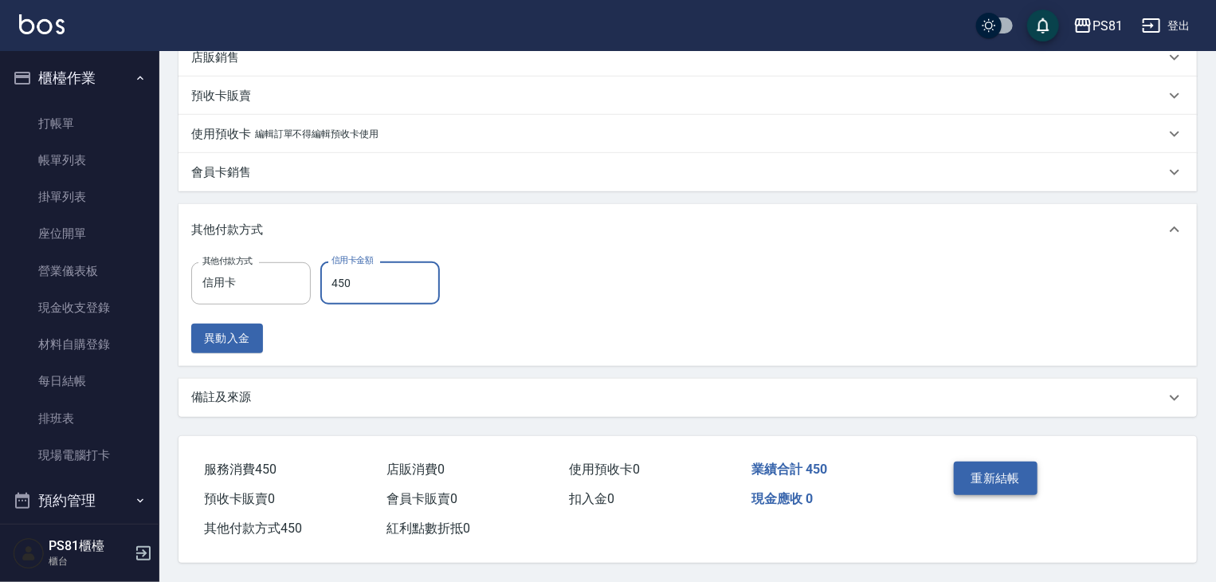
type input "450"
click at [1033, 484] on button "重新結帳" at bounding box center [996, 477] width 84 height 33
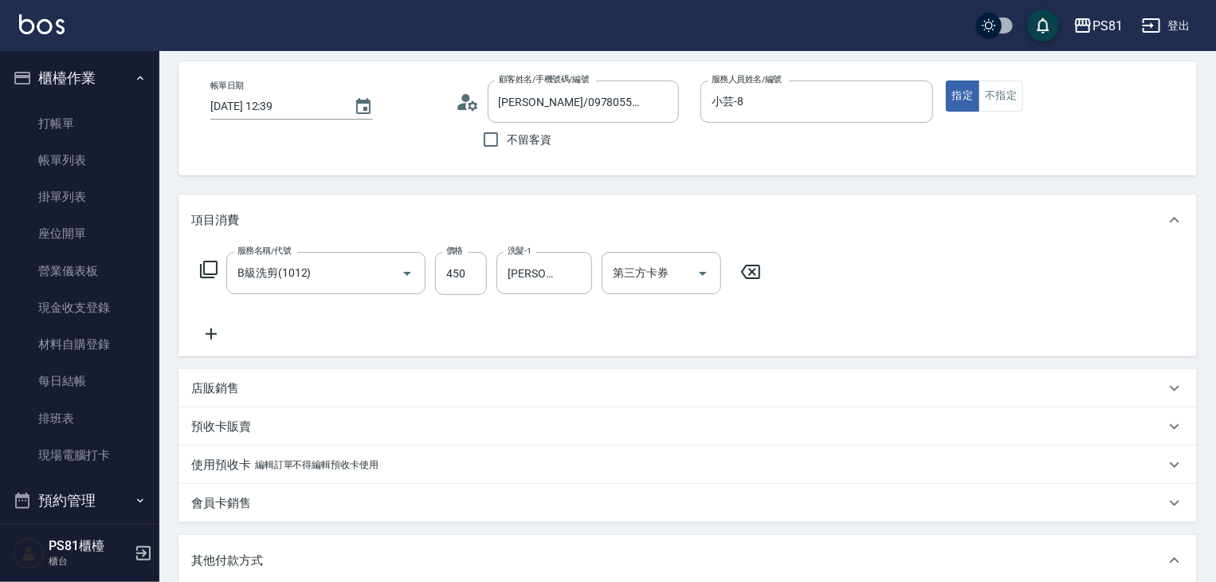
scroll to position [4, 0]
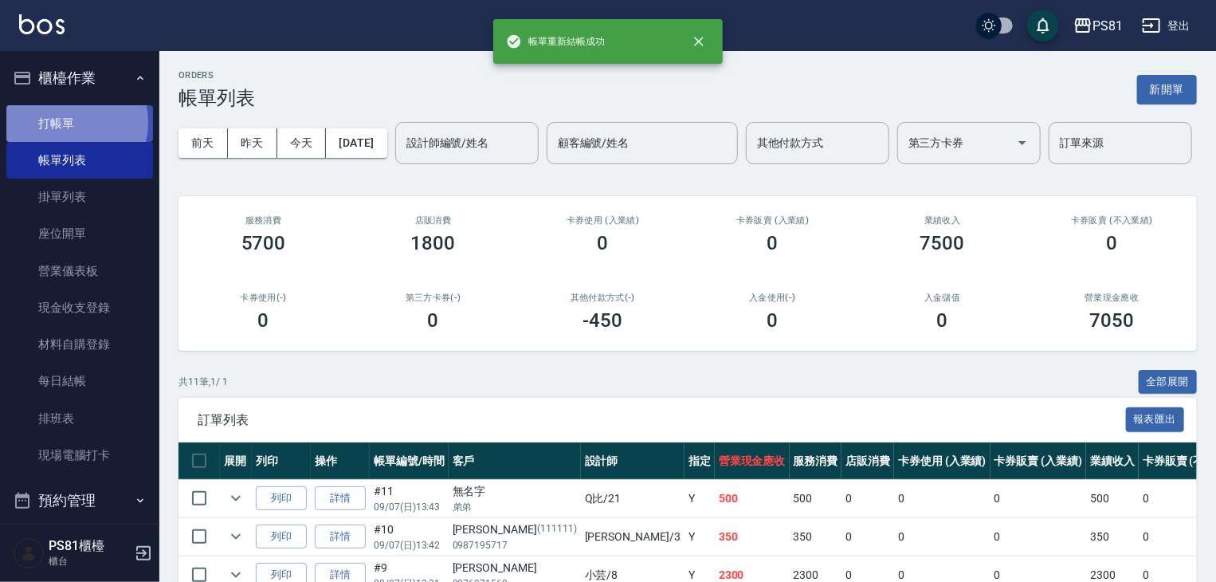
click at [71, 121] on link "打帳單" at bounding box center [79, 123] width 147 height 37
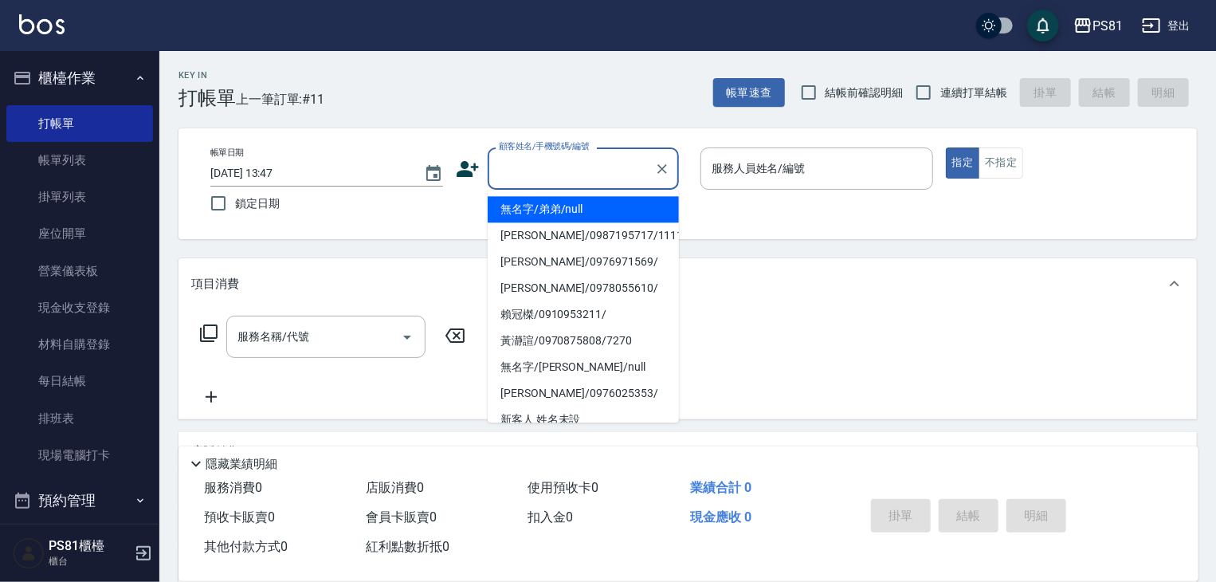
click at [515, 163] on input "顧客姓名/手機號碼/編號" at bounding box center [571, 169] width 153 height 28
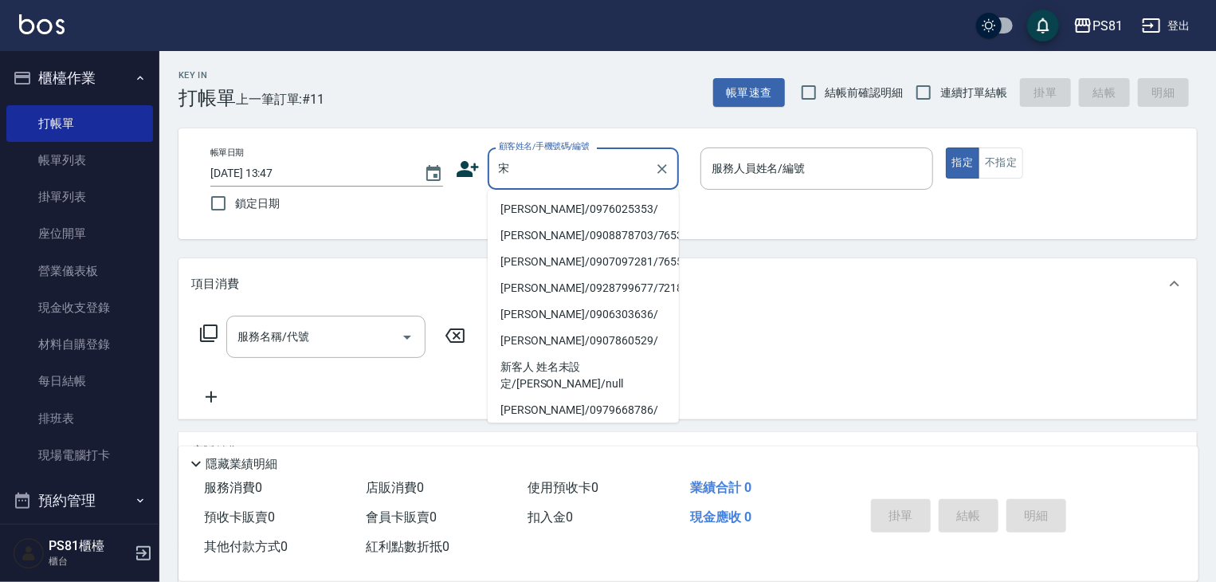
click at [548, 205] on ul "[PERSON_NAME]/0976025353/ [PERSON_NAME]/0908878703/7653 [PERSON_NAME]/090709728…" at bounding box center [583, 306] width 191 height 233
click at [553, 205] on li "[PERSON_NAME]/0976025353/" at bounding box center [583, 209] width 191 height 26
type input "[PERSON_NAME]/0976025353/"
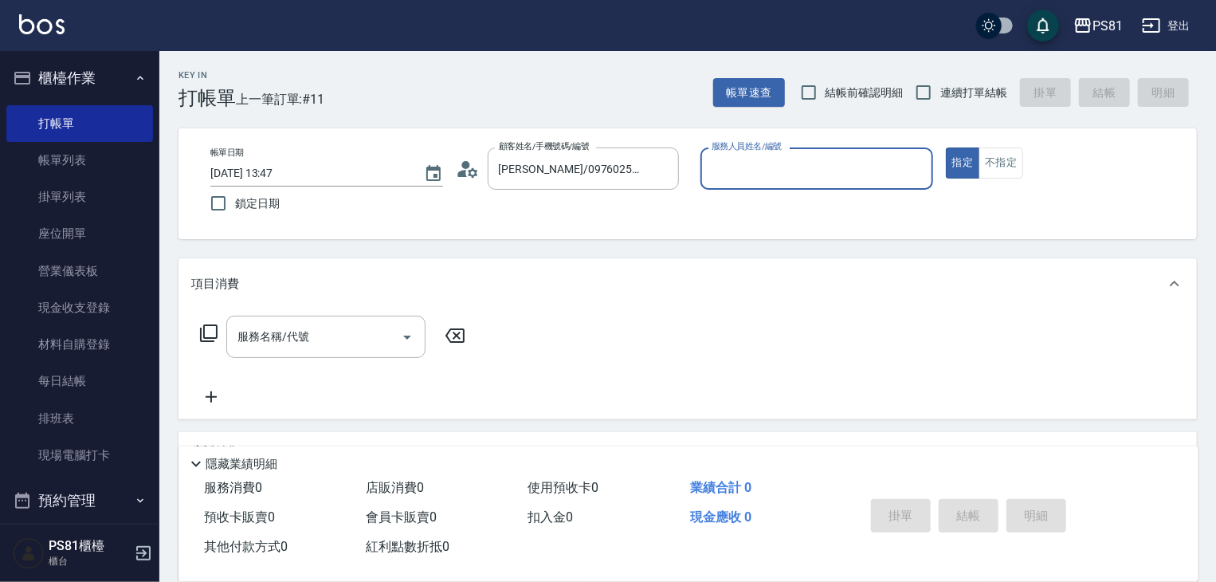
type input "小芸-8"
drag, startPoint x: 910, startPoint y: 82, endPoint x: 924, endPoint y: 96, distance: 20.3
click at [926, 100] on input "連續打單結帳" at bounding box center [923, 92] width 33 height 33
click at [924, 96] on input "連續打單結帳" at bounding box center [923, 92] width 33 height 33
click at [935, 95] on input "連續打單結帳" at bounding box center [923, 92] width 33 height 33
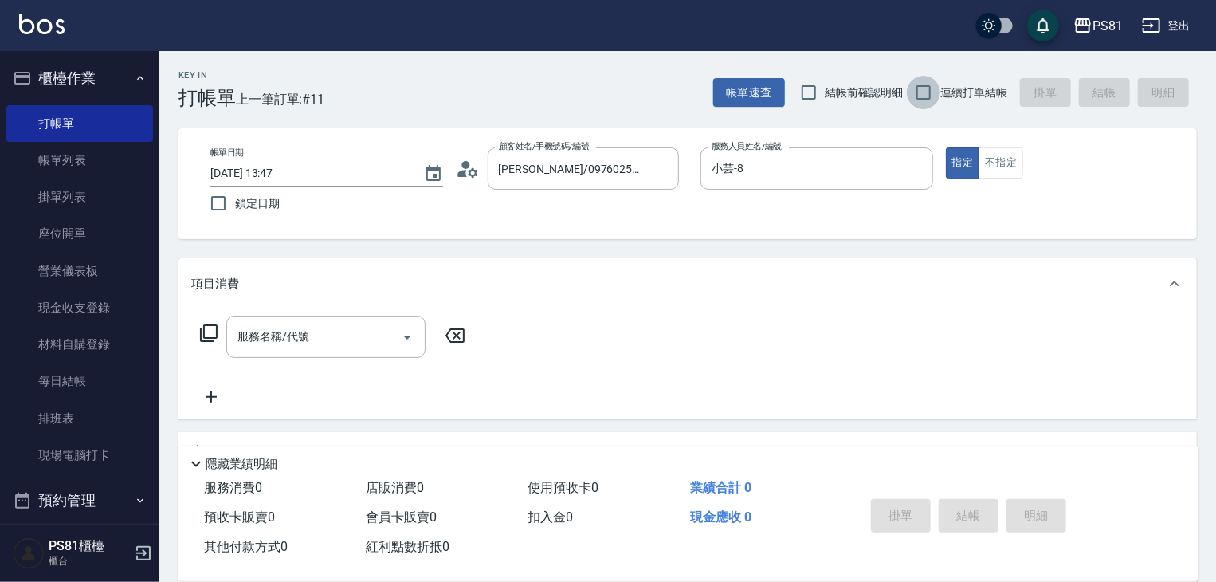
checkbox input "true"
click at [366, 345] on input "服務名稱/代號" at bounding box center [313, 337] width 161 height 28
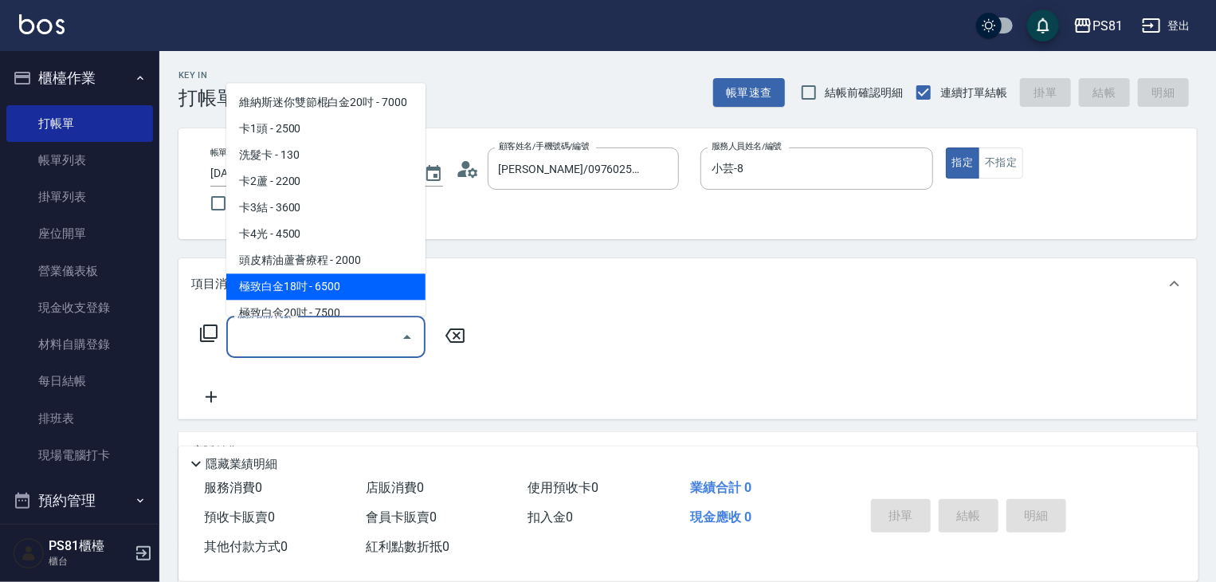
click at [360, 321] on div "服務名稱/代號" at bounding box center [325, 336] width 199 height 42
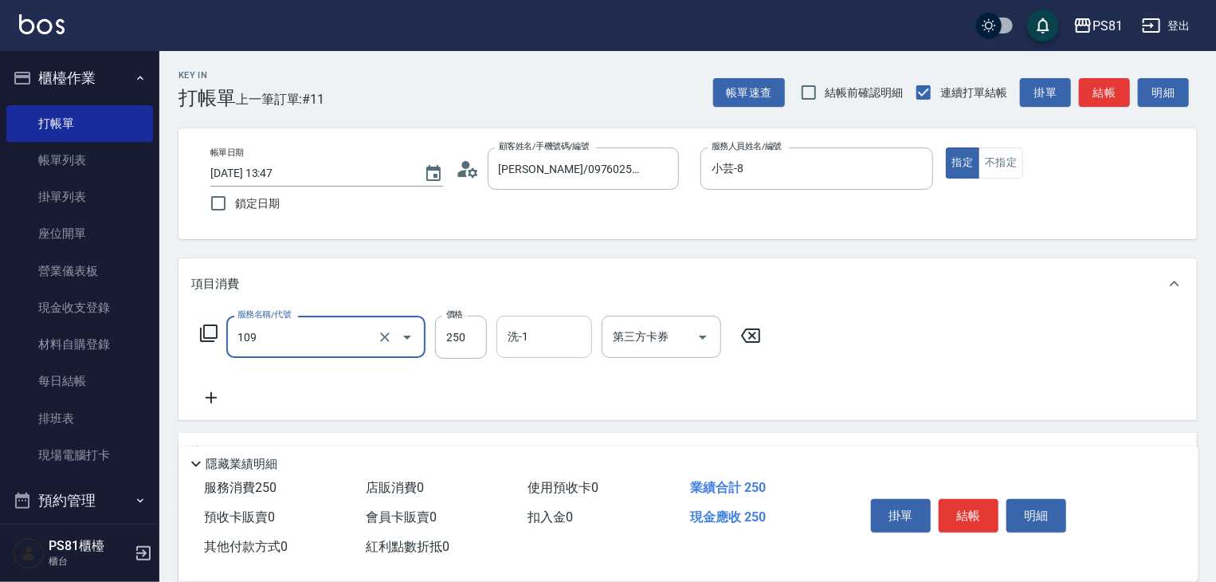
type input "控油AND護色洗(109)"
click at [542, 339] on input "洗-1" at bounding box center [544, 337] width 81 height 28
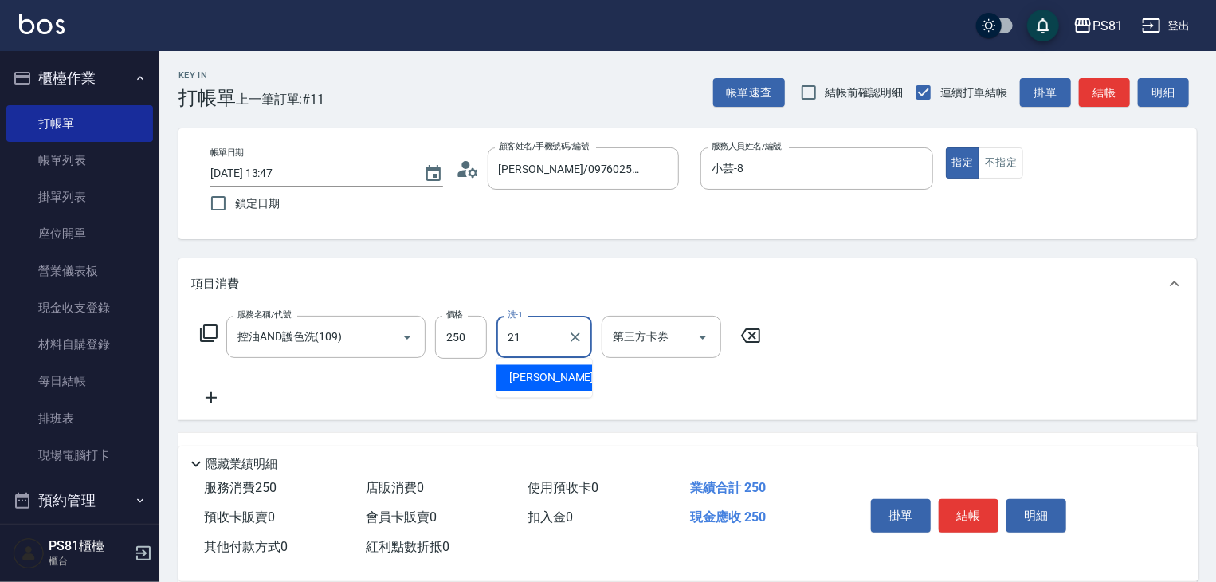
type input "Q比-21"
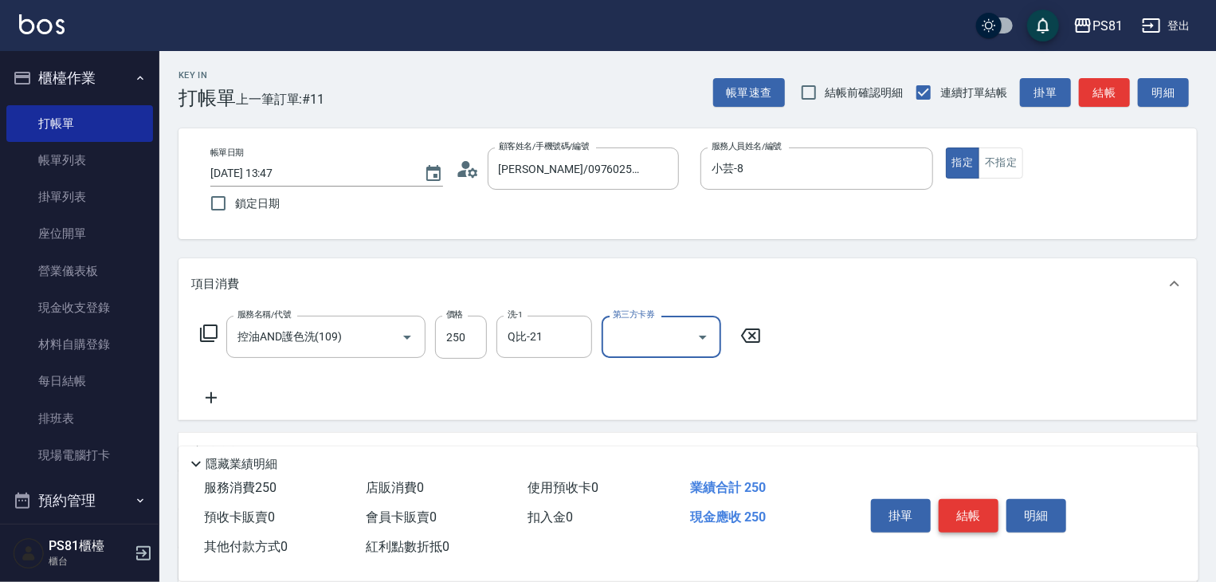
click at [956, 504] on button "結帳" at bounding box center [969, 515] width 60 height 33
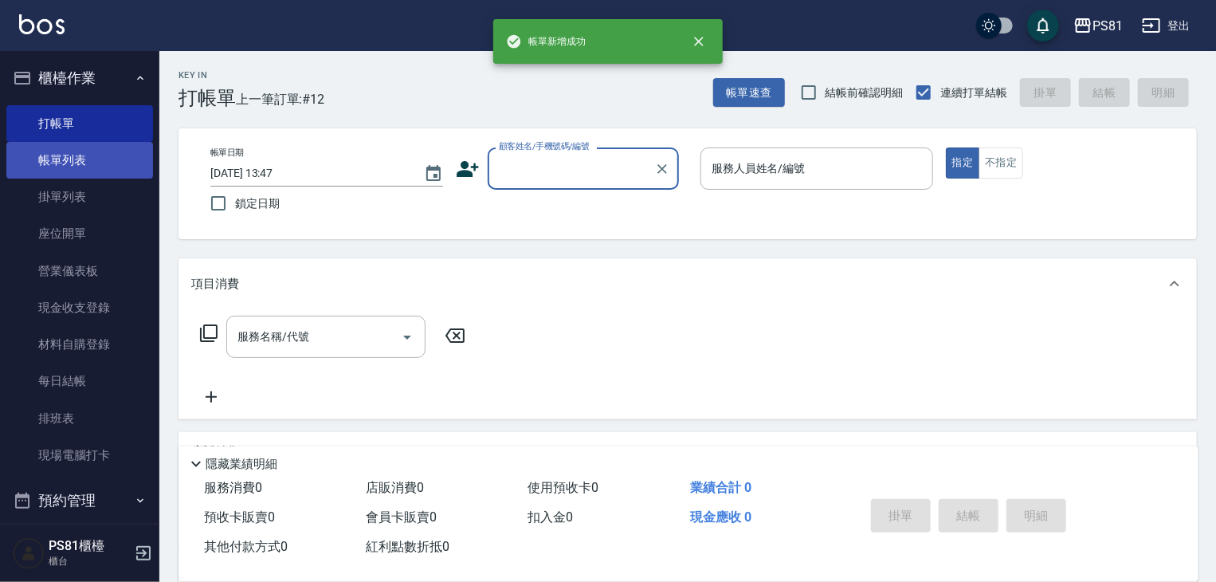
drag, startPoint x: 53, startPoint y: 150, endPoint x: 121, endPoint y: 151, distance: 67.7
click at [53, 150] on link "帳單列表" at bounding box center [79, 160] width 147 height 37
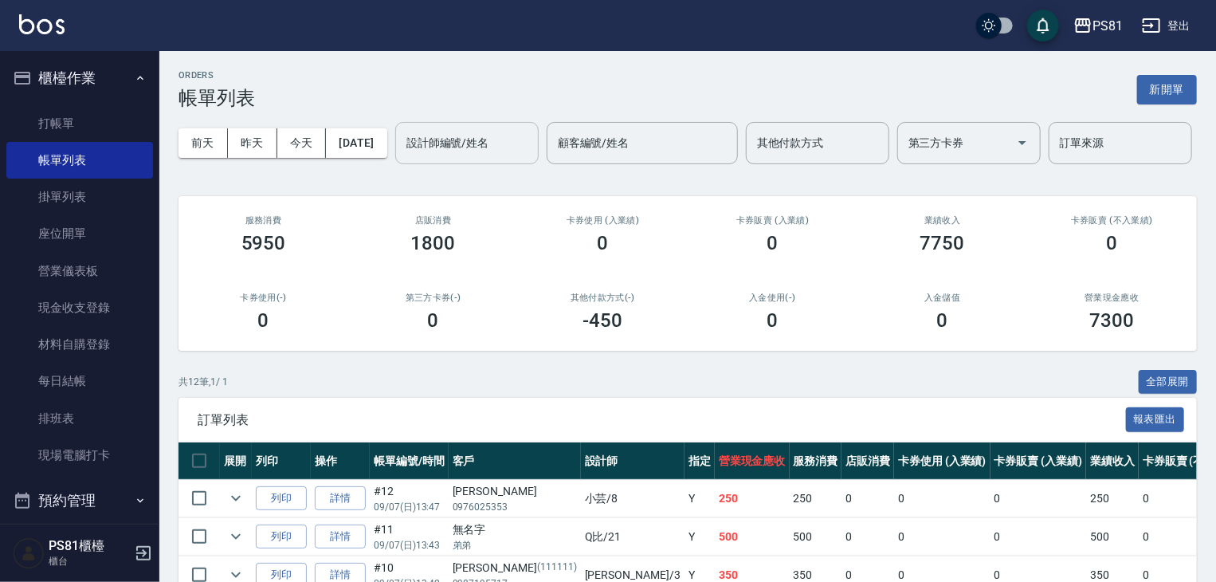
click at [402, 157] on input "設計師編號/姓名" at bounding box center [466, 143] width 129 height 28
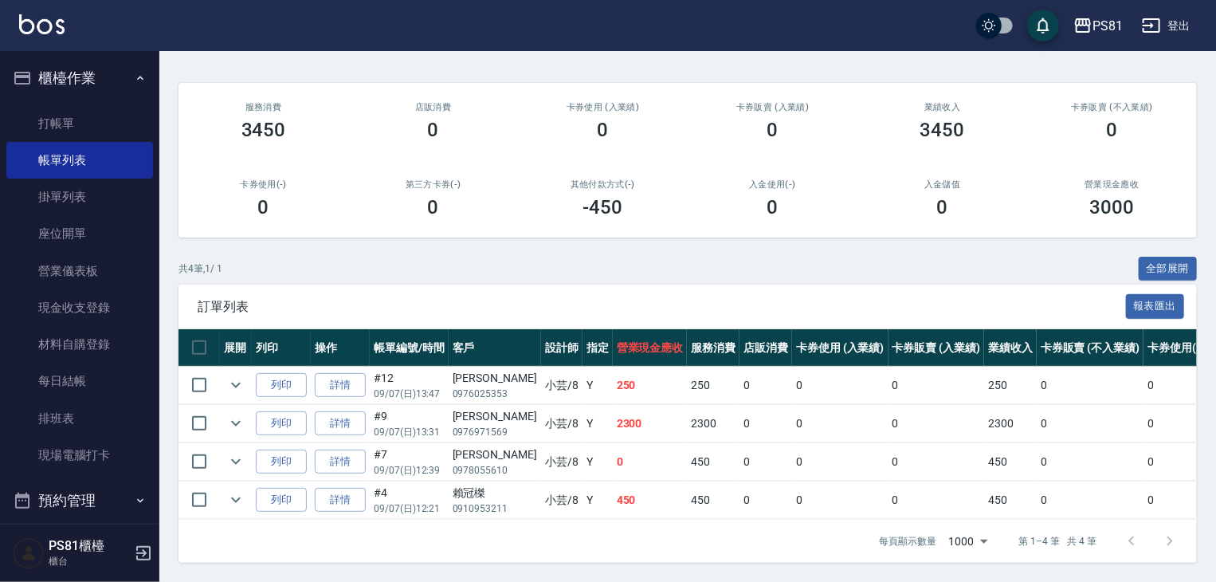
scroll to position [174, 0]
type input "小芸-8"
click at [80, 128] on link "打帳單" at bounding box center [79, 123] width 147 height 37
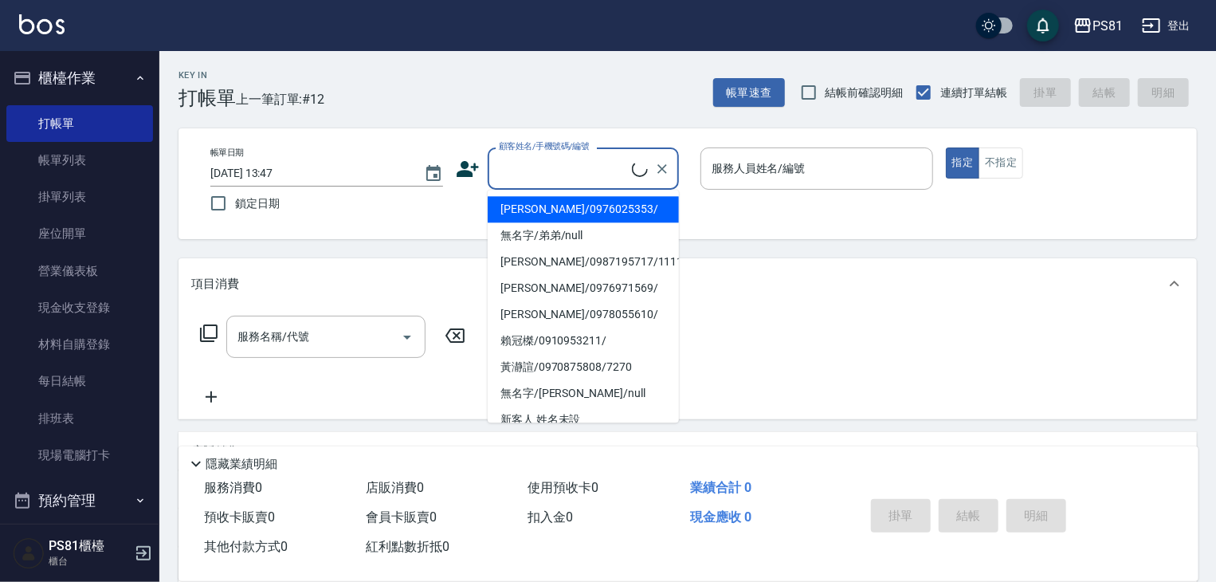
click at [503, 160] on input "顧客姓名/手機號碼/編號" at bounding box center [563, 169] width 137 height 28
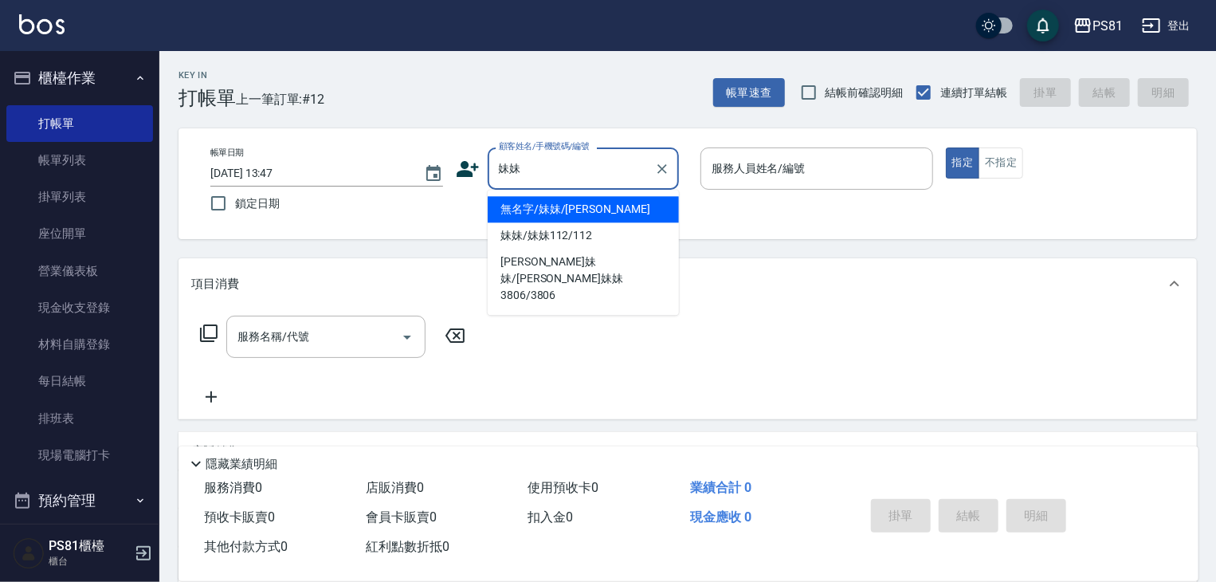
type input "無名字/妹妹/[PERSON_NAME]"
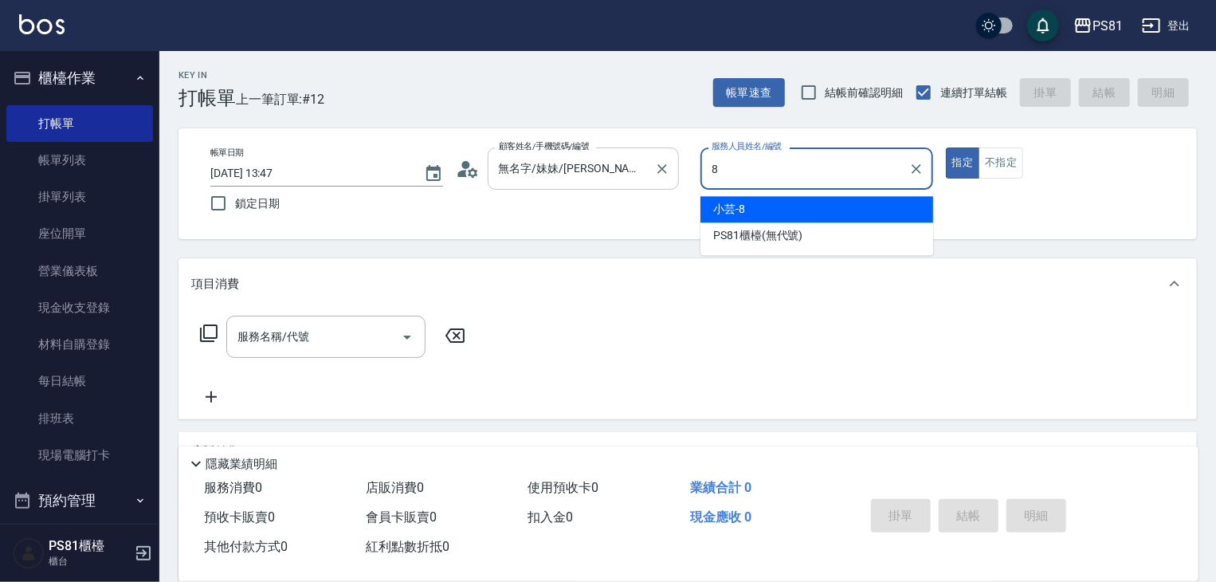
type input "小芸-8"
type button "true"
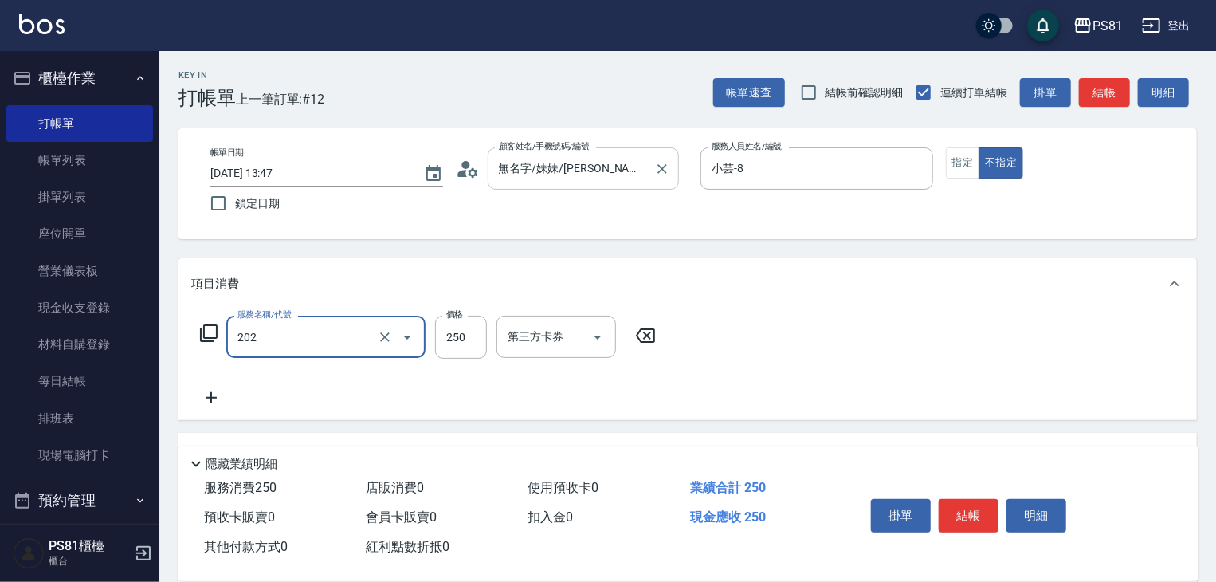
type input "單剪250(202)"
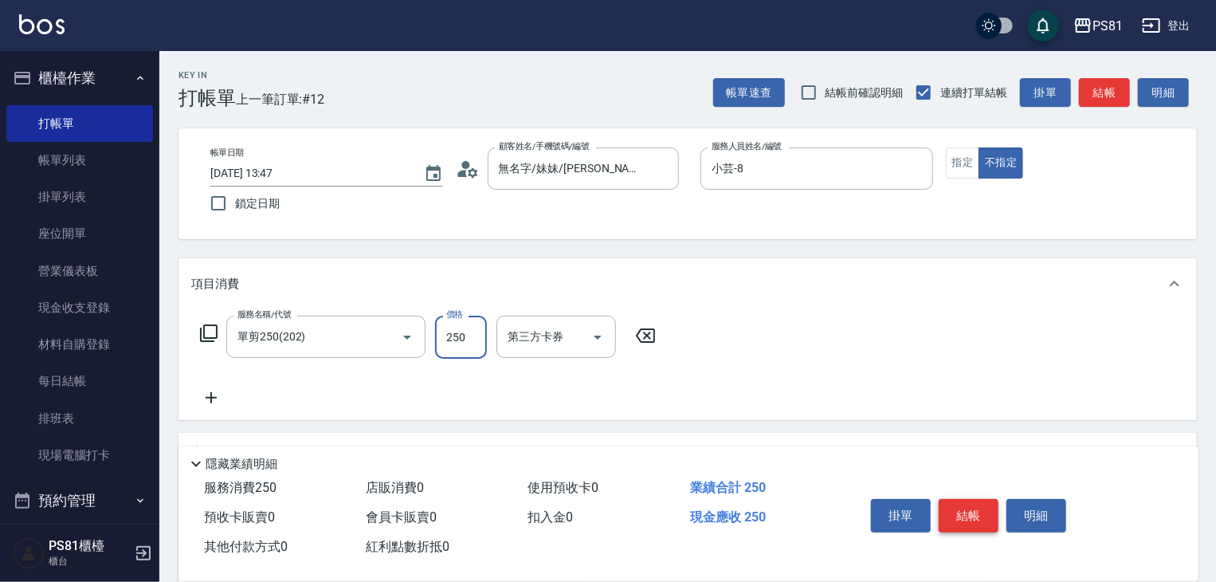
click at [950, 507] on button "結帳" at bounding box center [969, 515] width 60 height 33
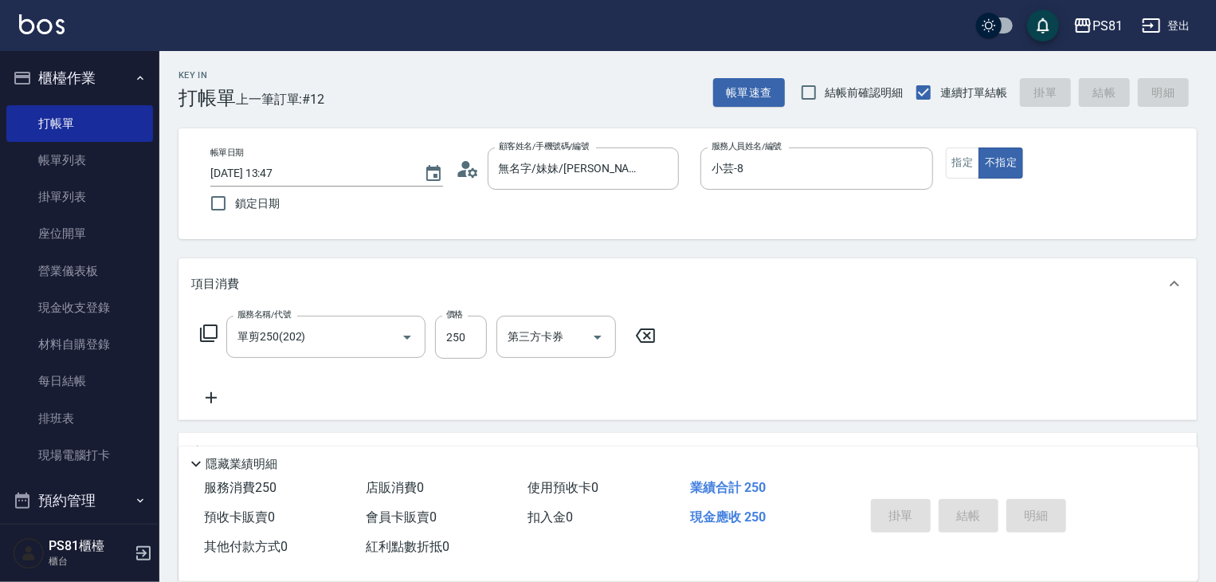
type input "[DATE] 13:48"
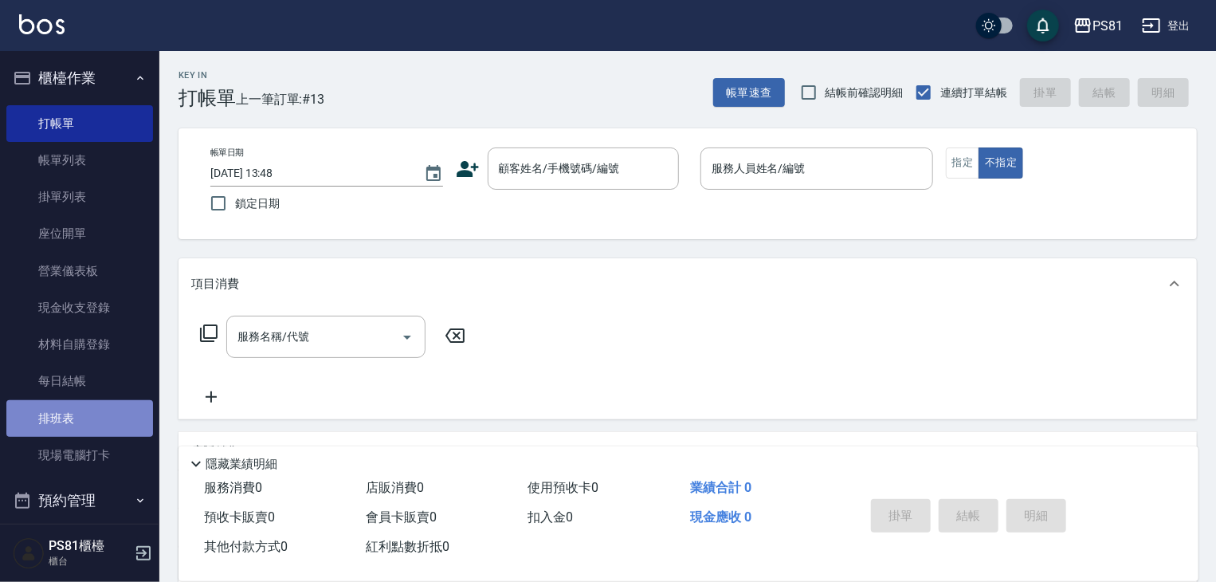
click at [82, 411] on link "排班表" at bounding box center [79, 418] width 147 height 37
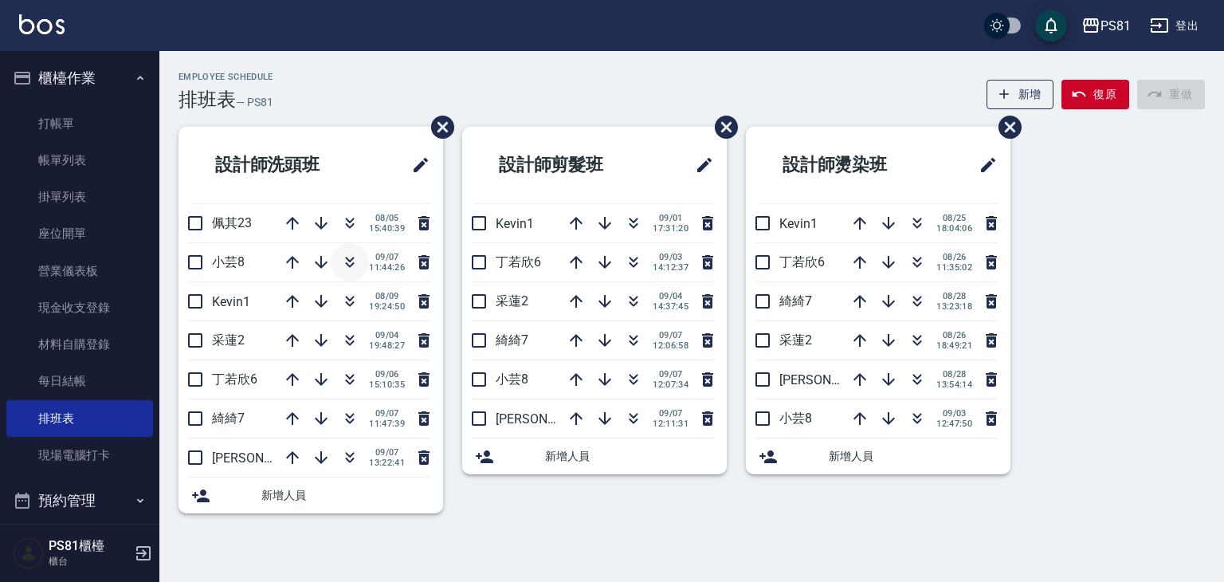
click at [347, 257] on icon "button" at bounding box center [349, 262] width 19 height 19
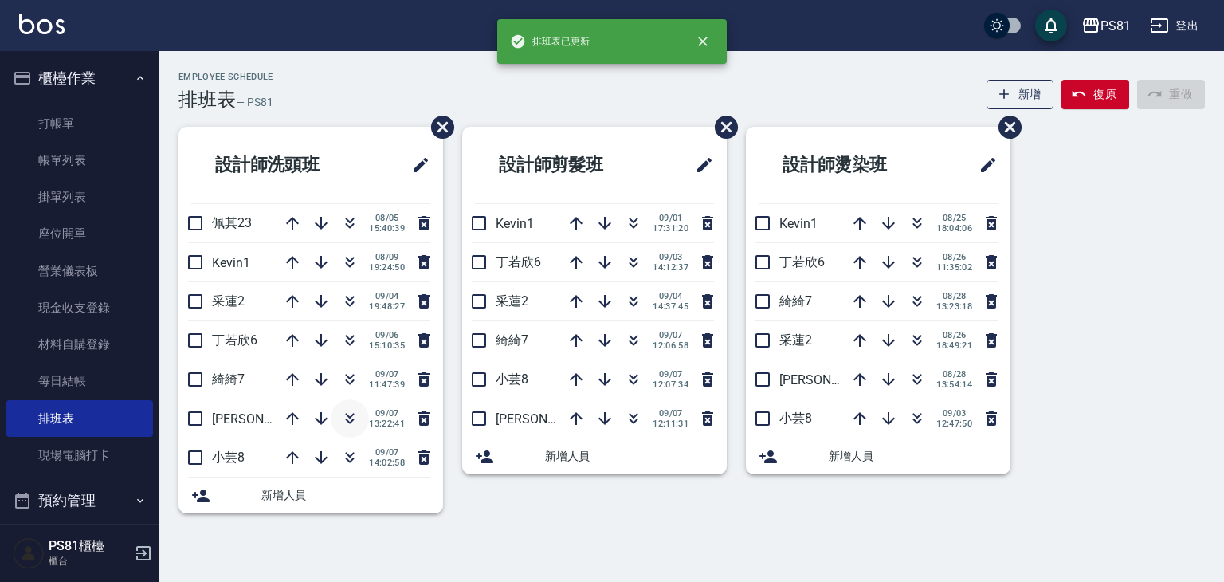
click at [351, 412] on icon "button" at bounding box center [349, 418] width 19 height 19
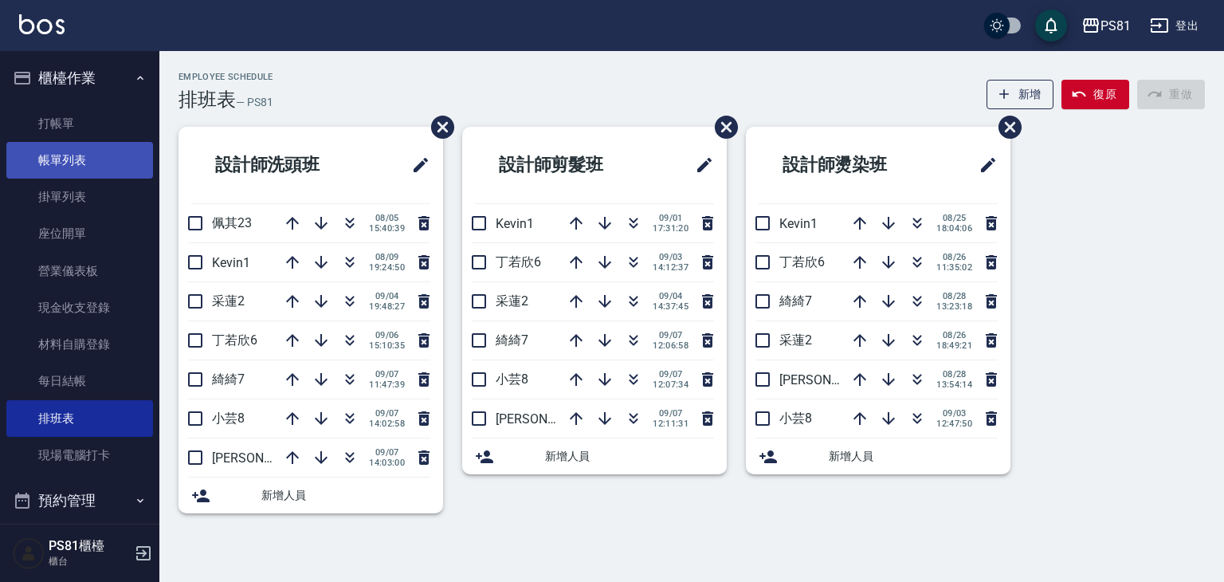
click at [74, 166] on link "帳單列表" at bounding box center [79, 160] width 147 height 37
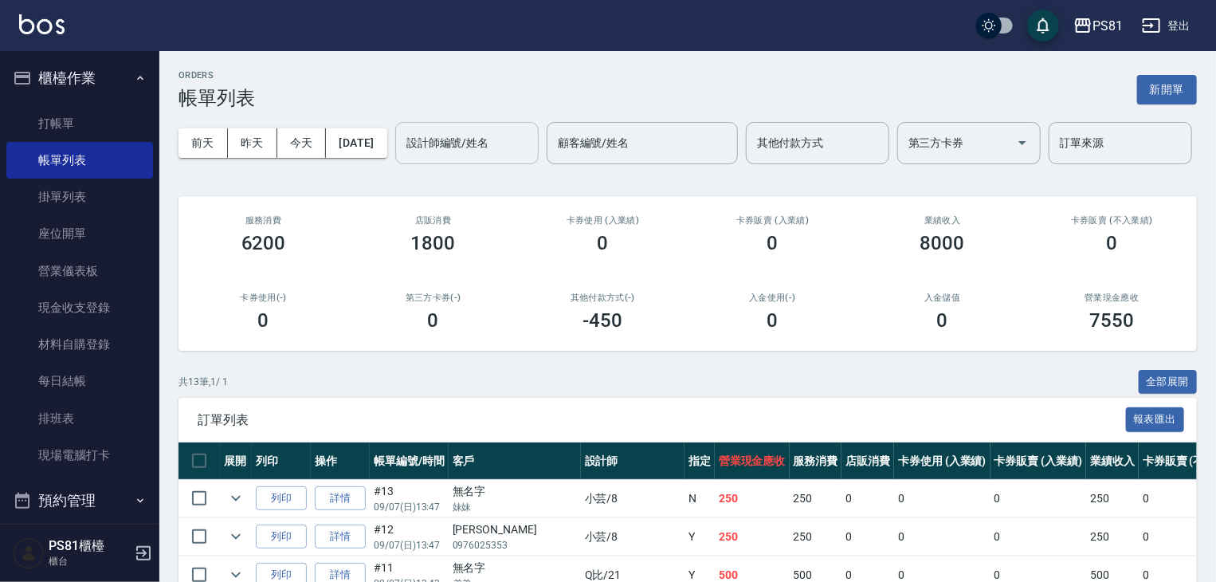
click at [402, 157] on input "設計師編號/姓名" at bounding box center [466, 143] width 129 height 28
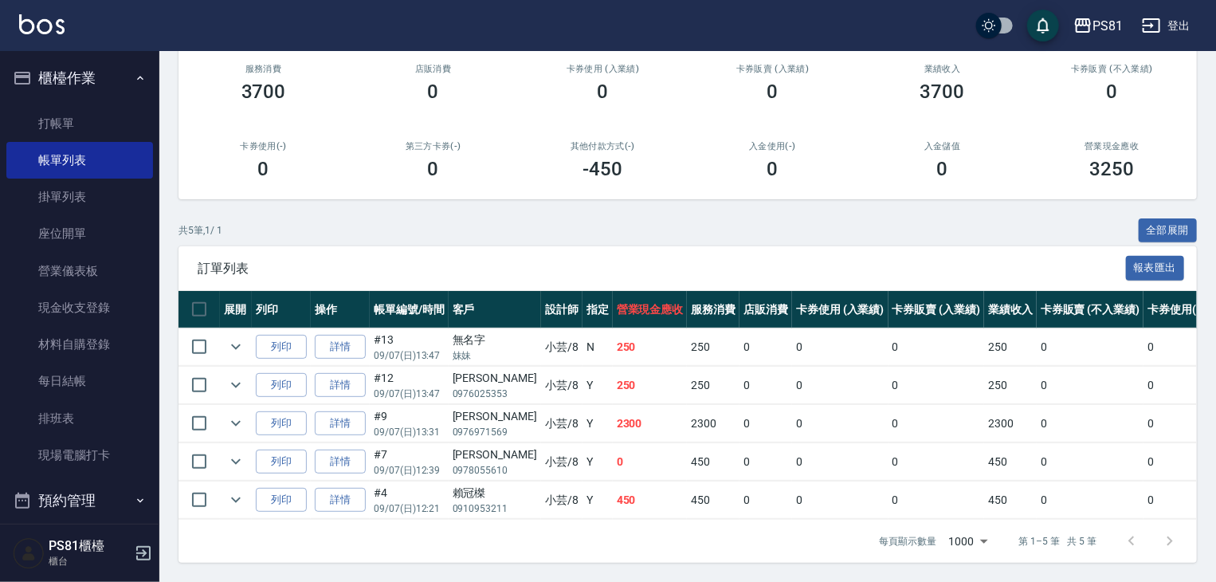
scroll to position [212, 0]
type input "小芸-8"
drag, startPoint x: 570, startPoint y: 485, endPoint x: 618, endPoint y: 488, distance: 47.9
click at [618, 488] on tr "列印 詳情 #4 09/07 (日) 12:21 賴冠榤 0910953211 小芸 /8 Y 450 450 0 0 0 450 0 0 0 0 0" at bounding box center [849, 499] width 1342 height 37
click at [613, 463] on td "0" at bounding box center [650, 461] width 75 height 37
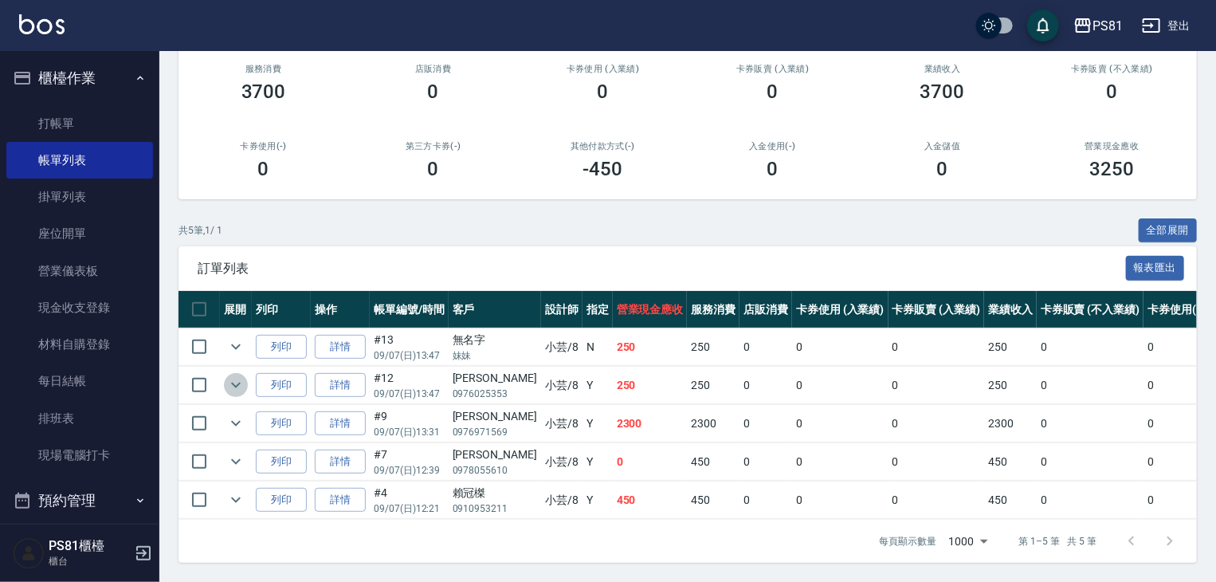
click at [233, 375] on icon "expand row" at bounding box center [235, 384] width 19 height 19
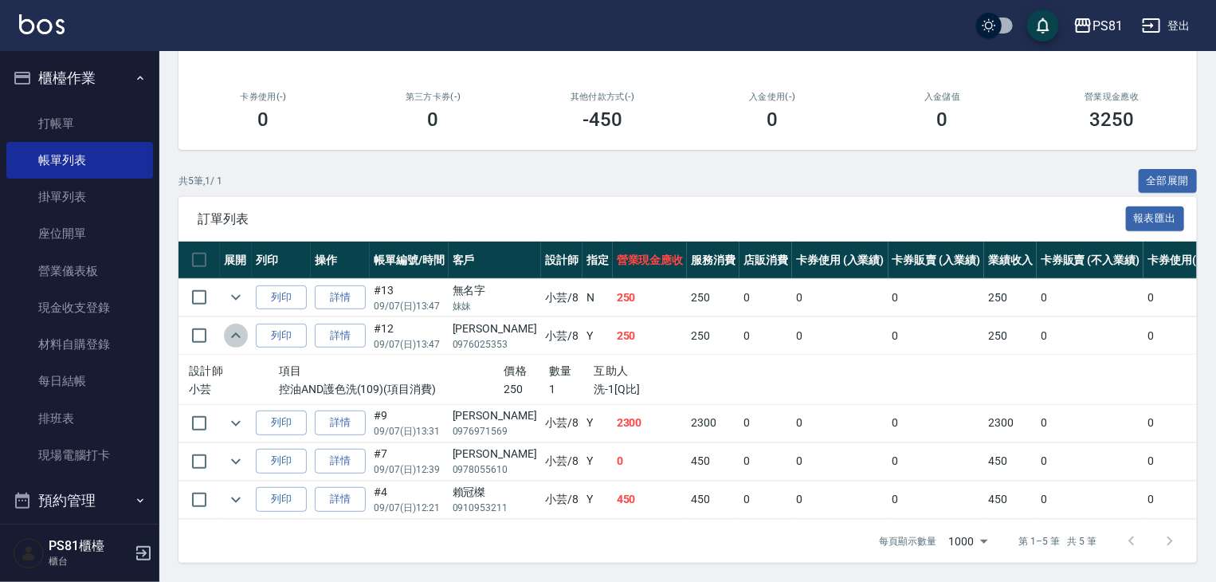
click at [233, 345] on icon "expand row" at bounding box center [235, 335] width 19 height 19
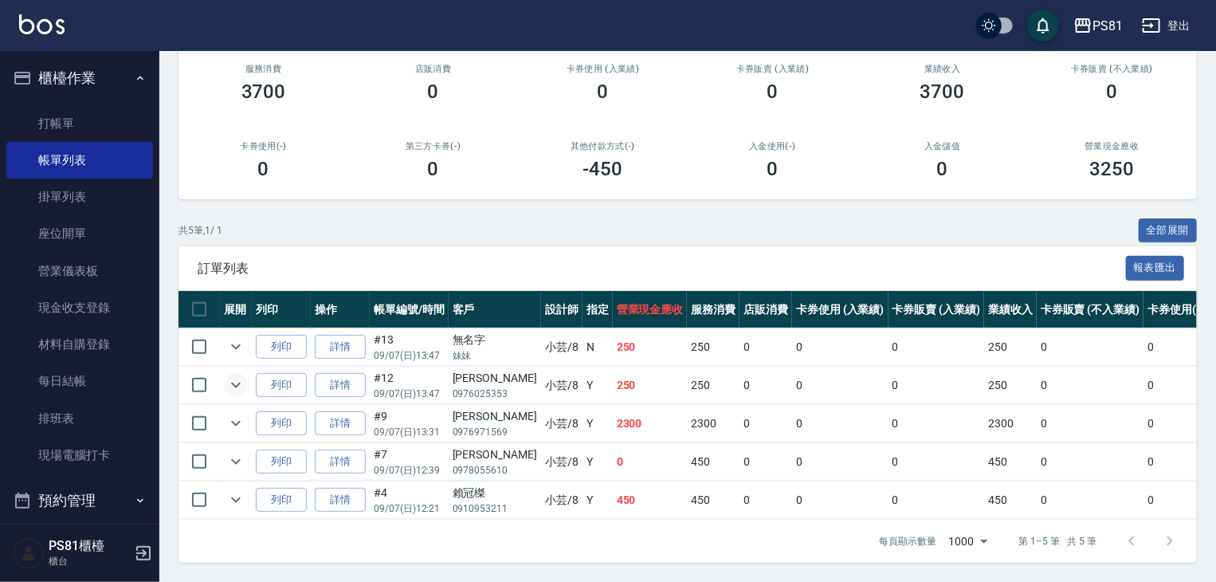
click at [506, 174] on div "第三方卡券(-) 0" at bounding box center [433, 160] width 170 height 77
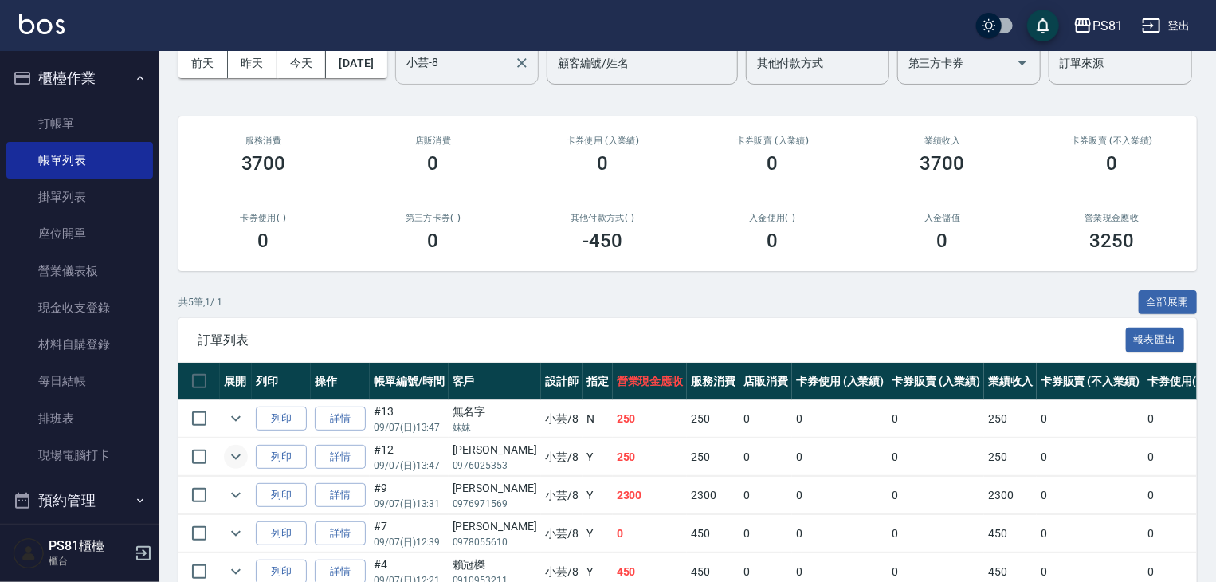
scroll to position [0, 0]
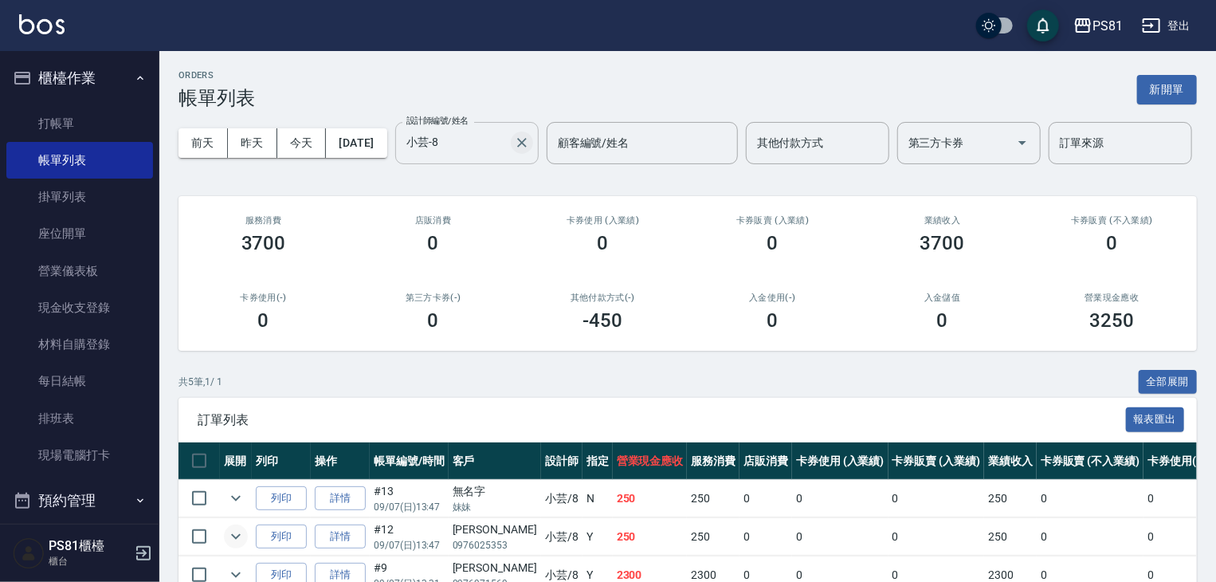
click at [514, 151] on icon "Clear" at bounding box center [522, 143] width 16 height 16
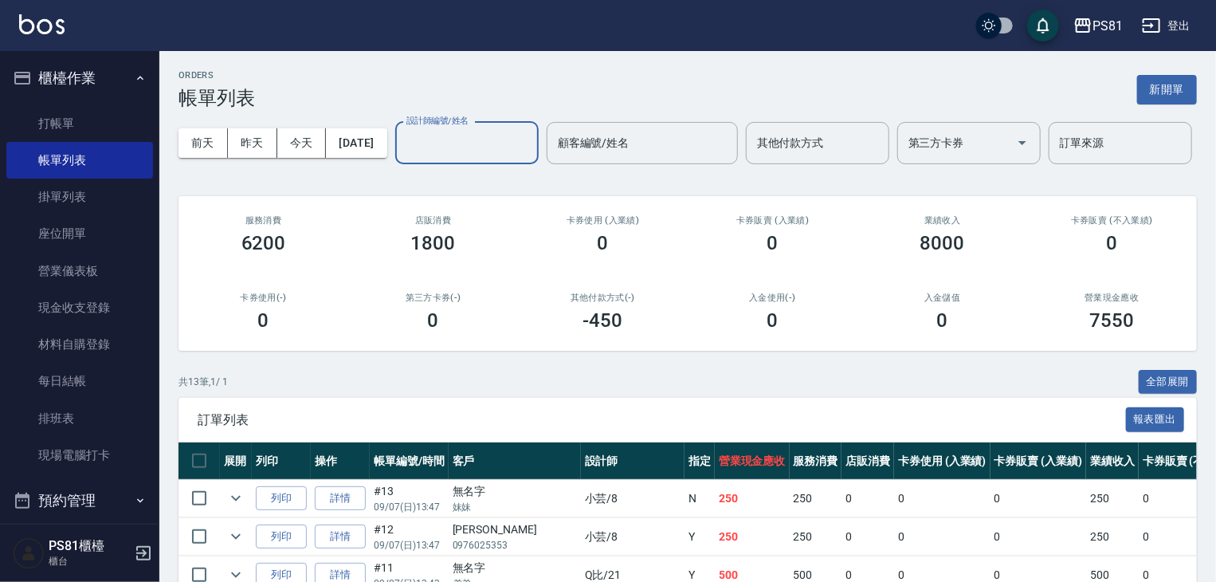
click at [402, 157] on input "設計師編號/姓名" at bounding box center [466, 143] width 129 height 28
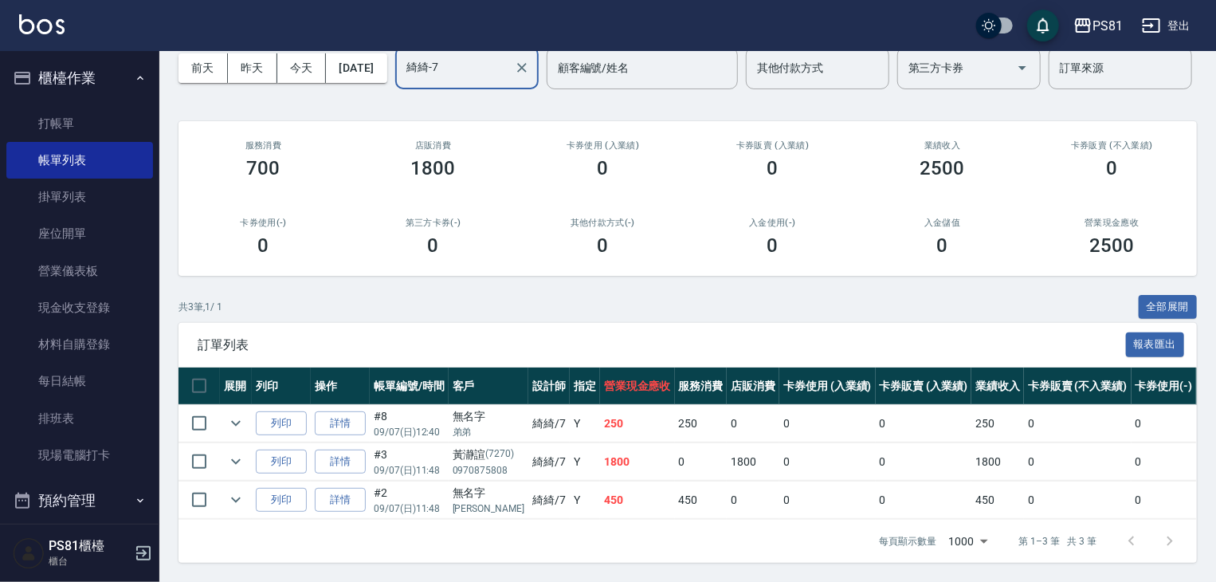
scroll to position [136, 0]
type input "綺綺-7"
click at [241, 490] on icon "expand row" at bounding box center [235, 499] width 19 height 19
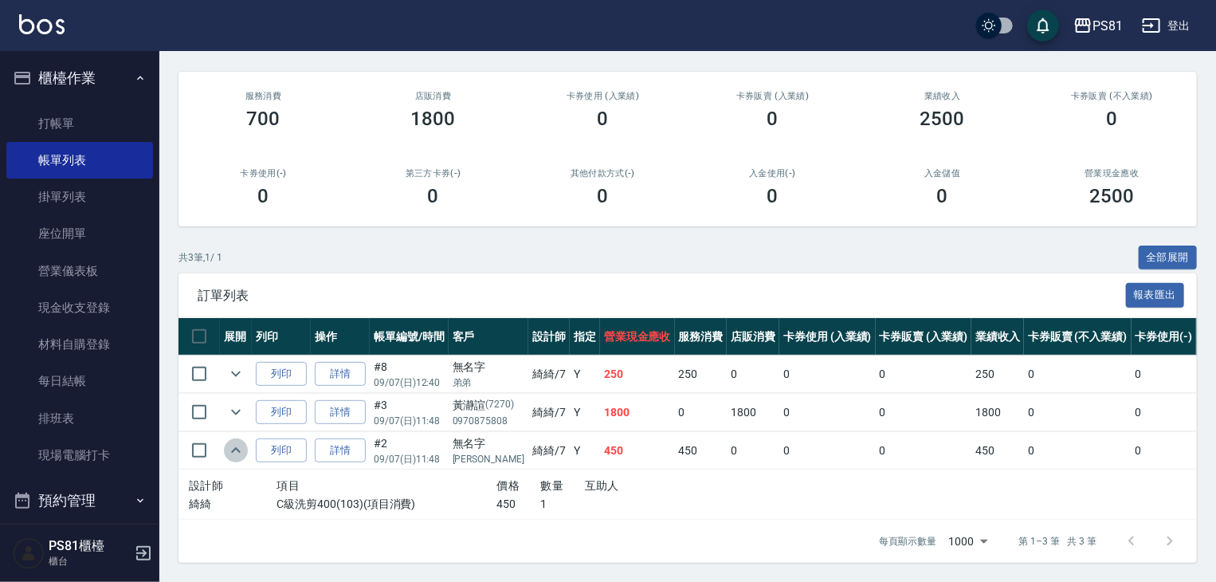
drag, startPoint x: 242, startPoint y: 486, endPoint x: 245, endPoint y: 454, distance: 32.0
click at [242, 460] on icon "expand row" at bounding box center [235, 450] width 19 height 19
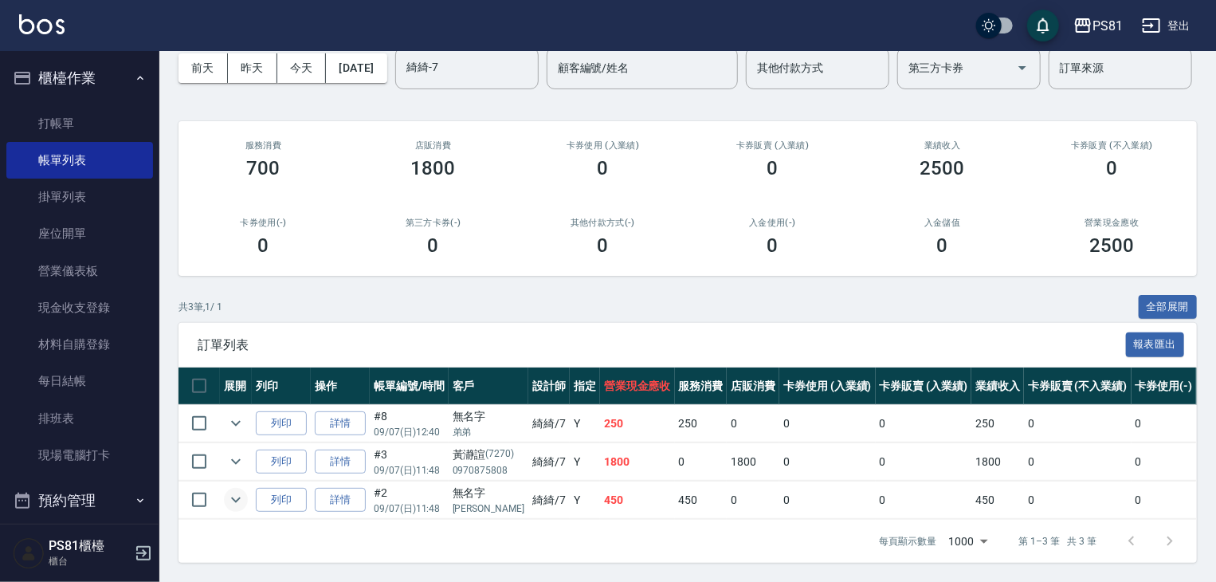
click at [246, 443] on td at bounding box center [236, 461] width 32 height 37
click at [240, 452] on icon "expand row" at bounding box center [235, 461] width 19 height 19
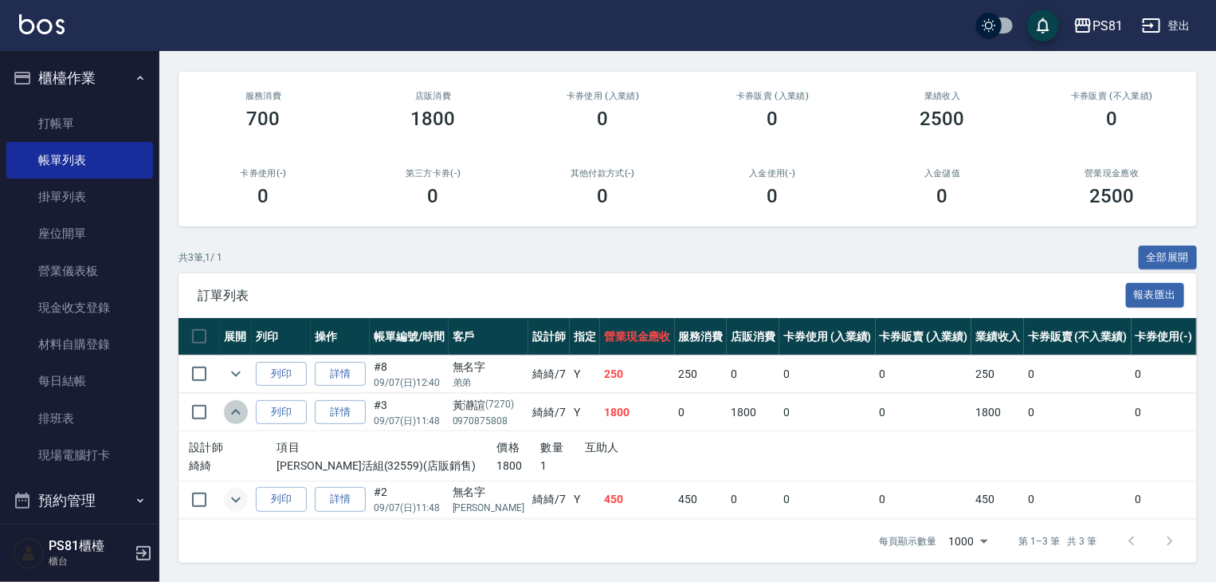
click at [231, 421] on icon "expand row" at bounding box center [235, 411] width 19 height 19
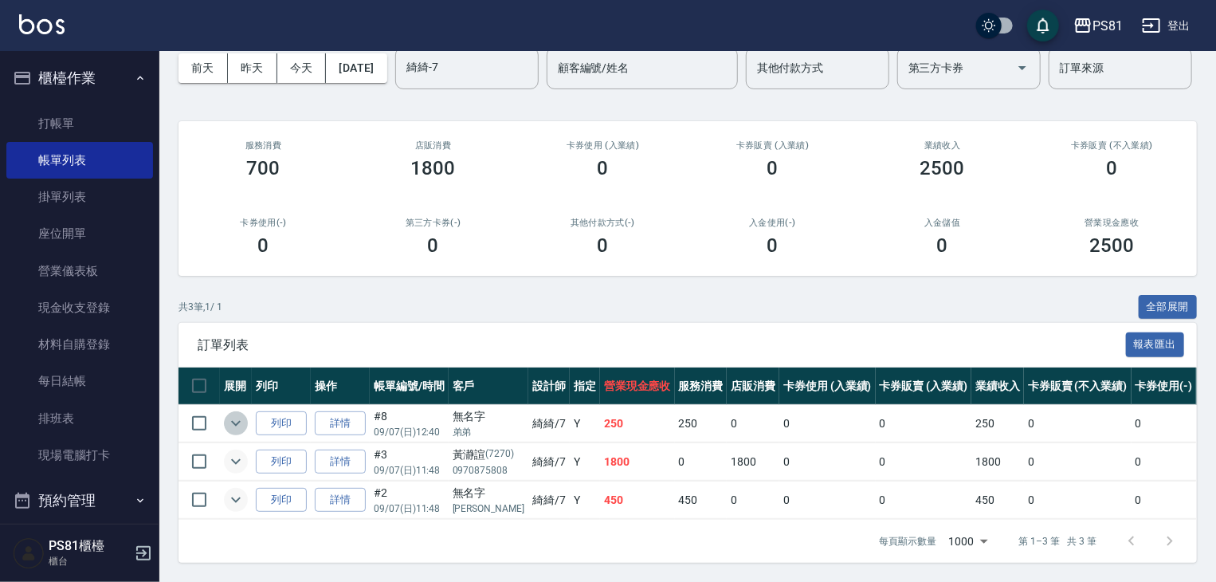
click at [233, 413] on icon "expand row" at bounding box center [235, 422] width 19 height 19
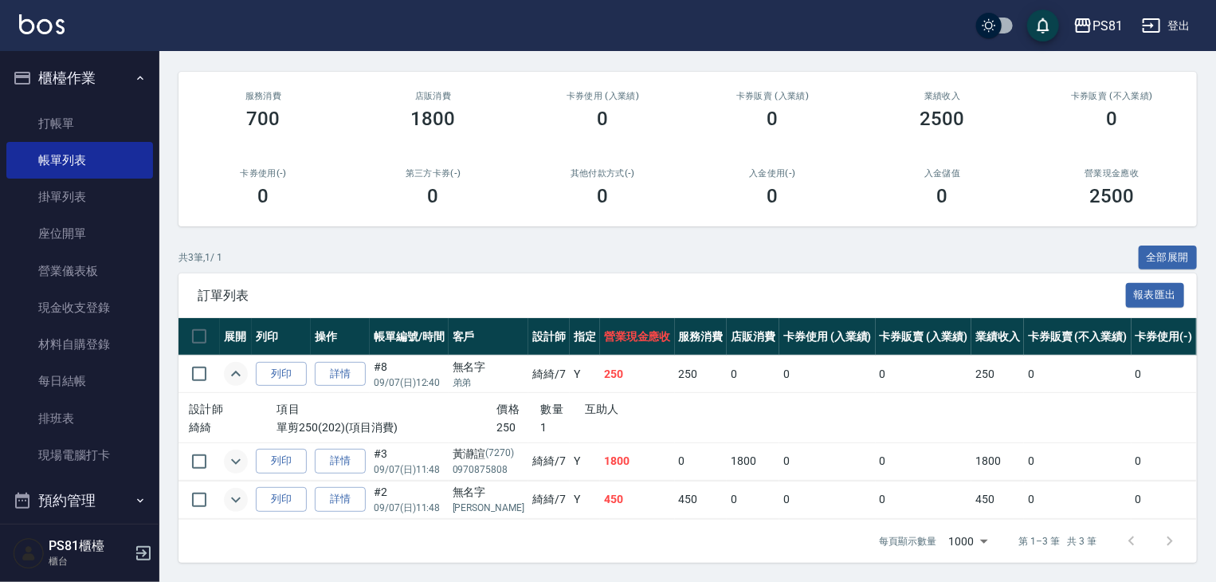
click at [237, 383] on icon "expand row" at bounding box center [235, 373] width 19 height 19
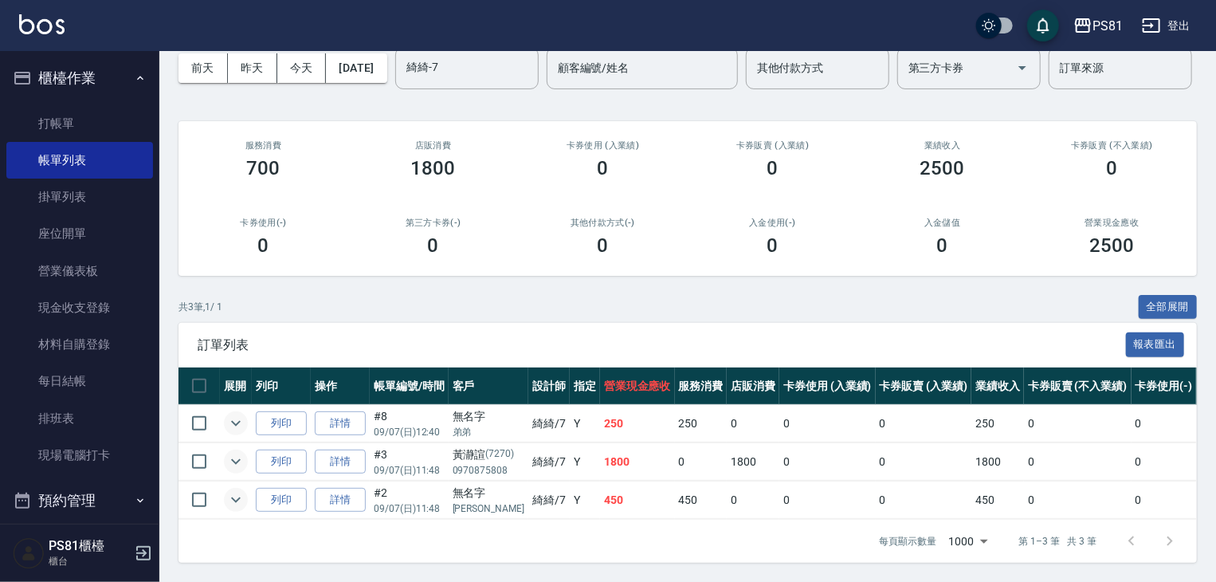
click at [233, 413] on icon "expand row" at bounding box center [235, 422] width 19 height 19
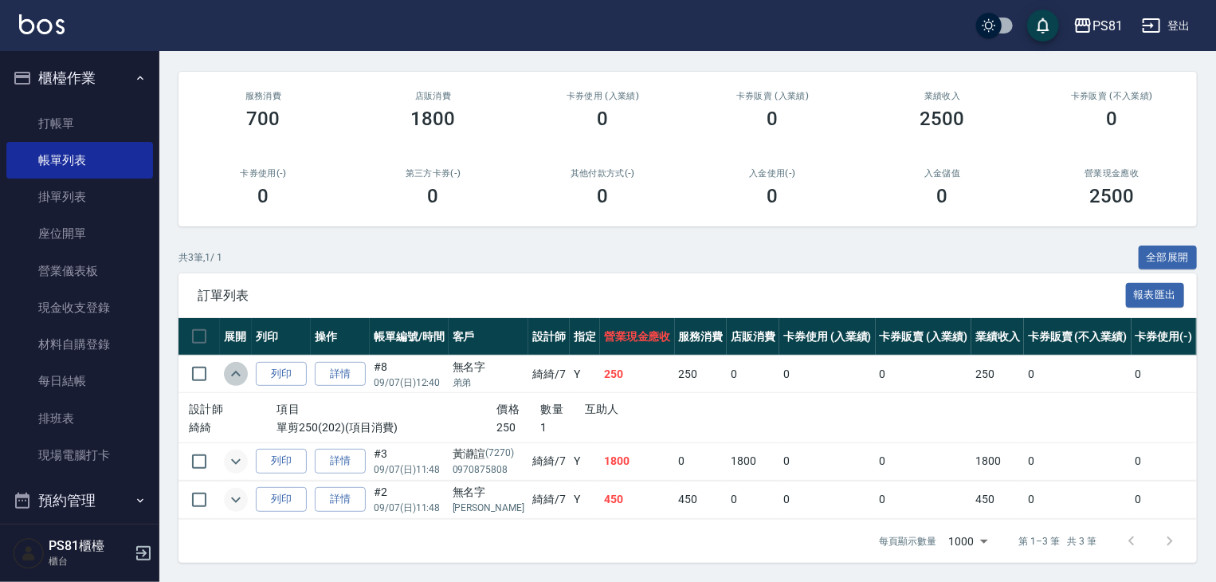
click at [233, 383] on icon "expand row" at bounding box center [235, 373] width 19 height 19
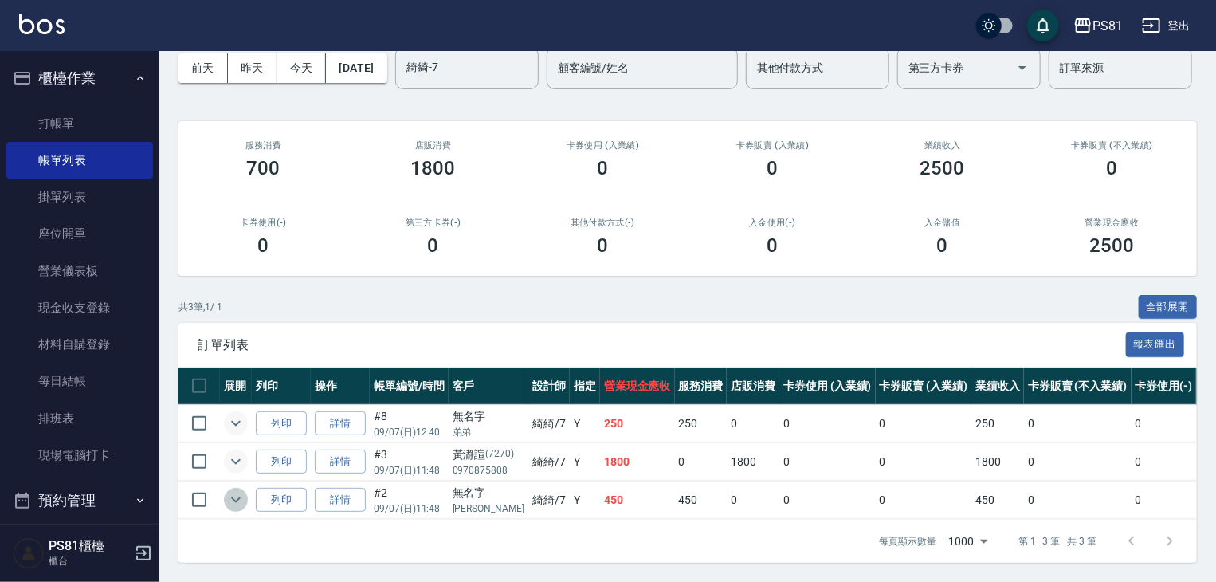
click at [236, 490] on icon "expand row" at bounding box center [235, 499] width 19 height 19
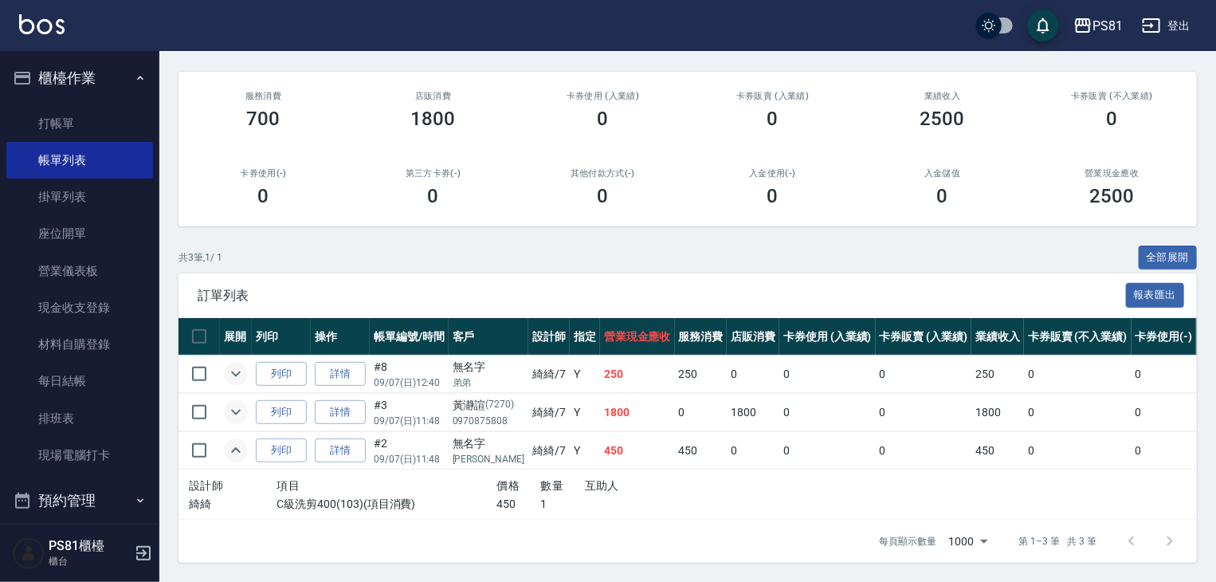
click at [236, 460] on icon "expand row" at bounding box center [235, 450] width 19 height 19
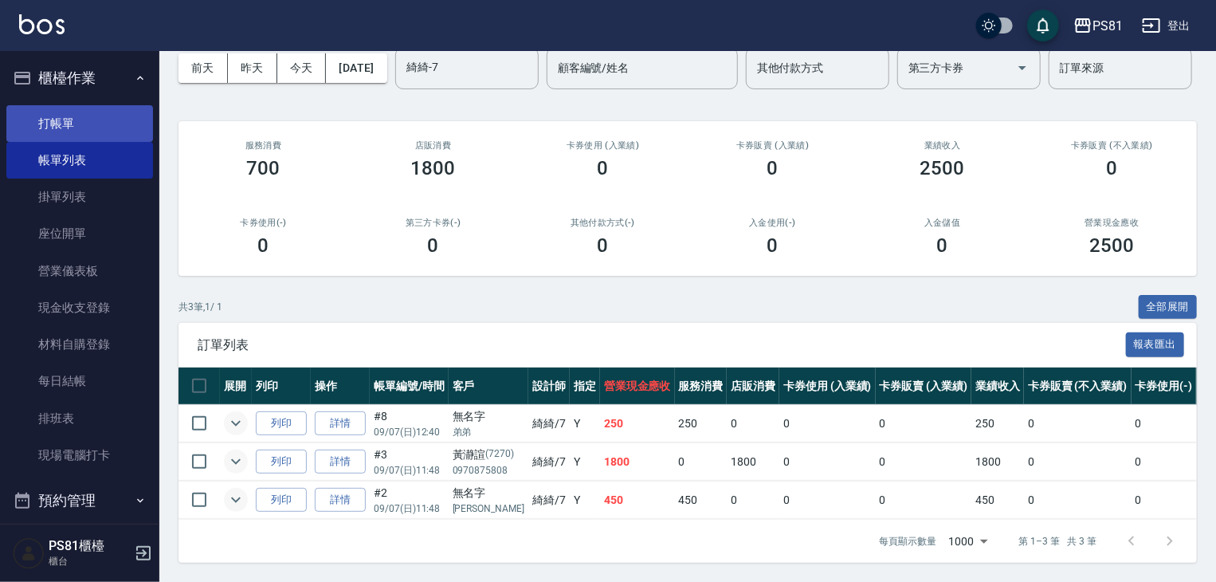
click at [71, 112] on link "打帳單" at bounding box center [79, 123] width 147 height 37
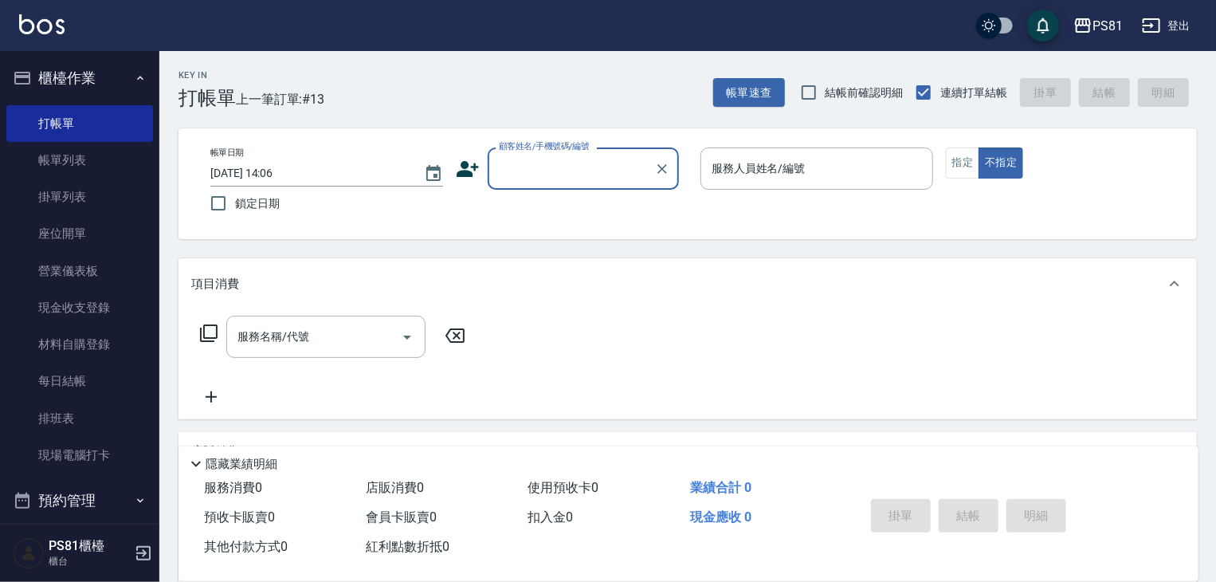
click at [224, 78] on h2 "Key In" at bounding box center [206, 75] width 57 height 10
click at [564, 179] on input "顧客姓名/手機號碼/編號" at bounding box center [571, 169] width 153 height 28
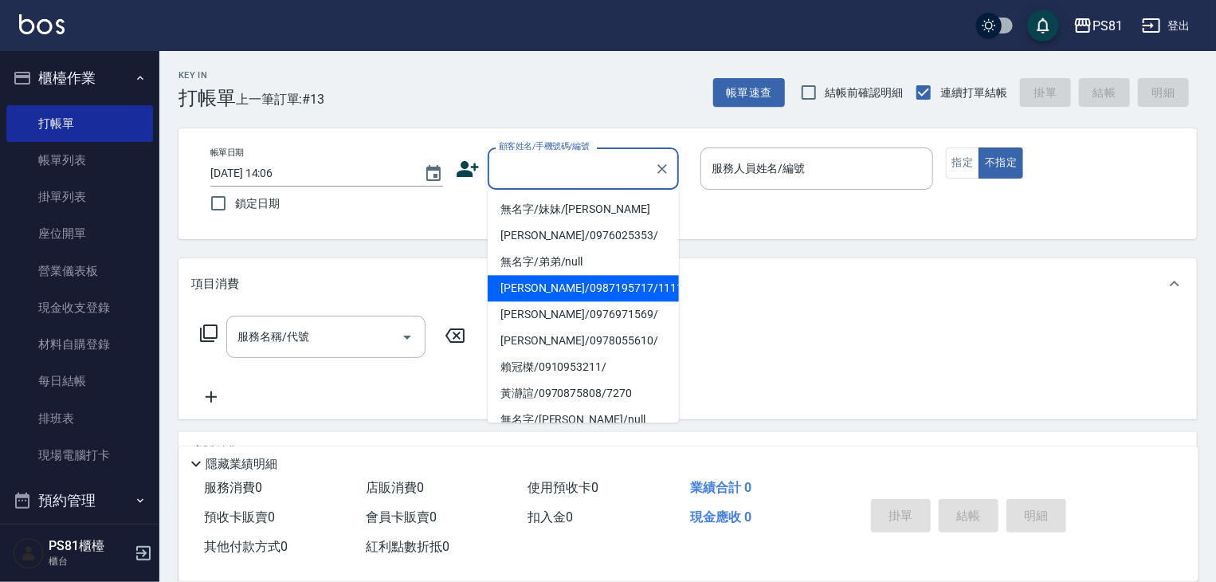
click at [562, 289] on li "[PERSON_NAME]/0987195717/111111" at bounding box center [583, 288] width 191 height 26
type input "[PERSON_NAME]/0987195717/111111"
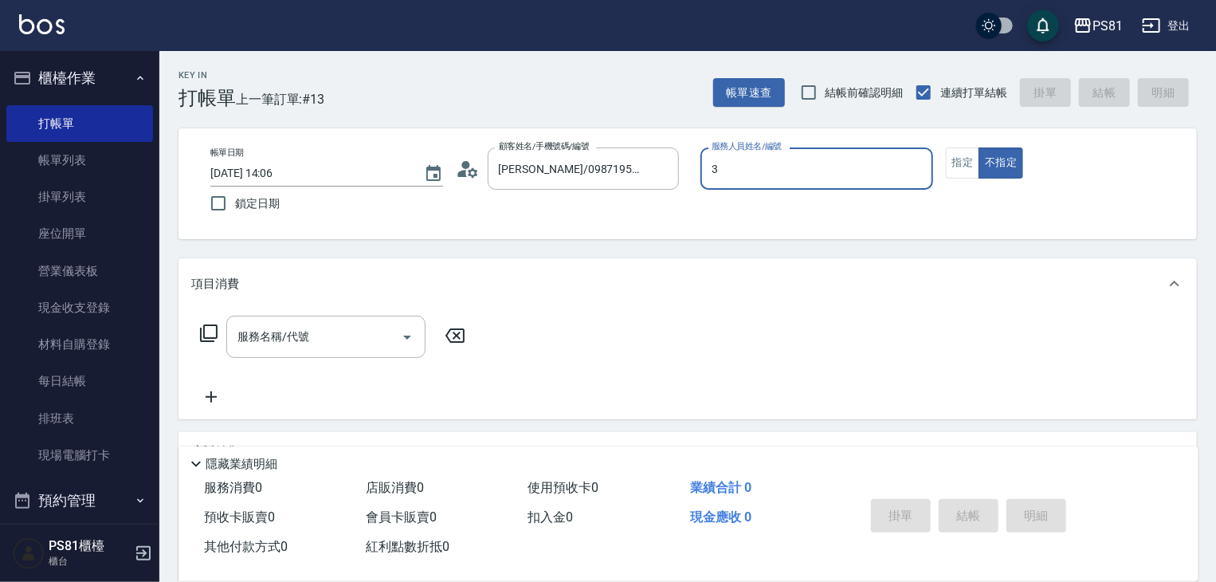
type input "[PERSON_NAME]-3"
type button "false"
click at [319, 346] on input "服務名稱/代號" at bounding box center [313, 337] width 161 height 28
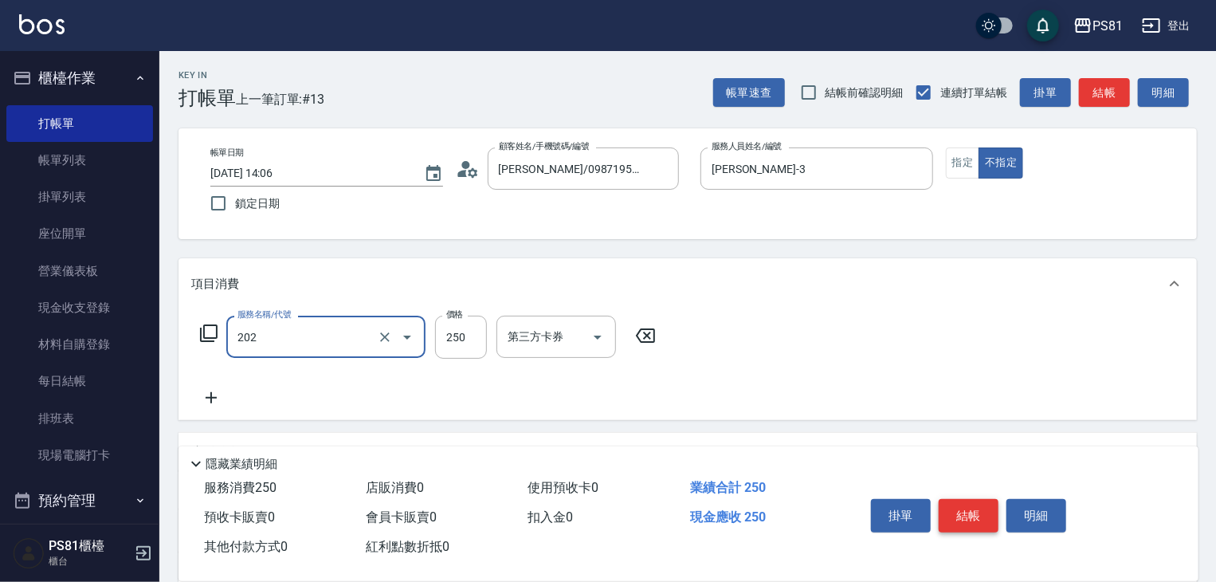
type input "單剪250(202)"
click at [954, 510] on button "結帳" at bounding box center [969, 515] width 60 height 33
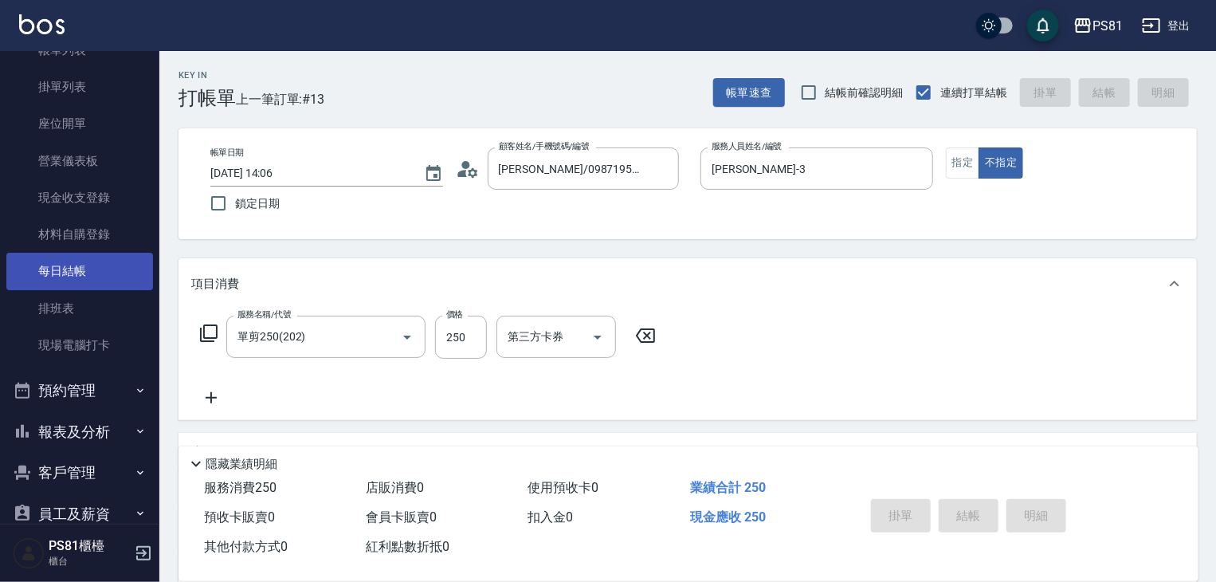
type input "[DATE] 14:14"
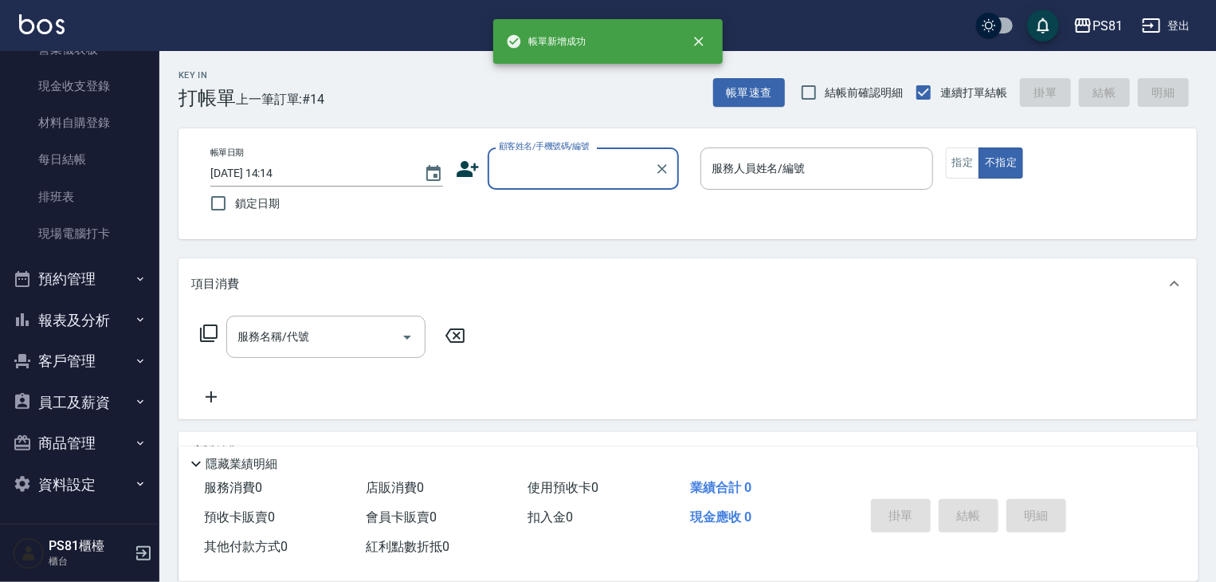
click at [107, 273] on button "預約管理" at bounding box center [79, 278] width 147 height 41
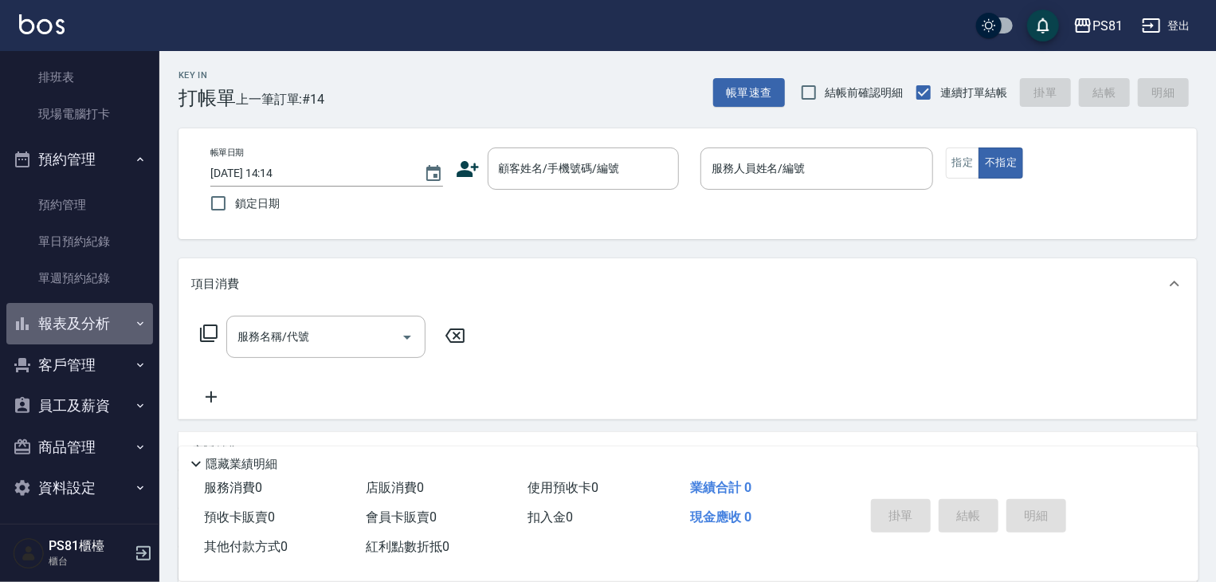
click at [98, 332] on button "報表及分析" at bounding box center [79, 323] width 147 height 41
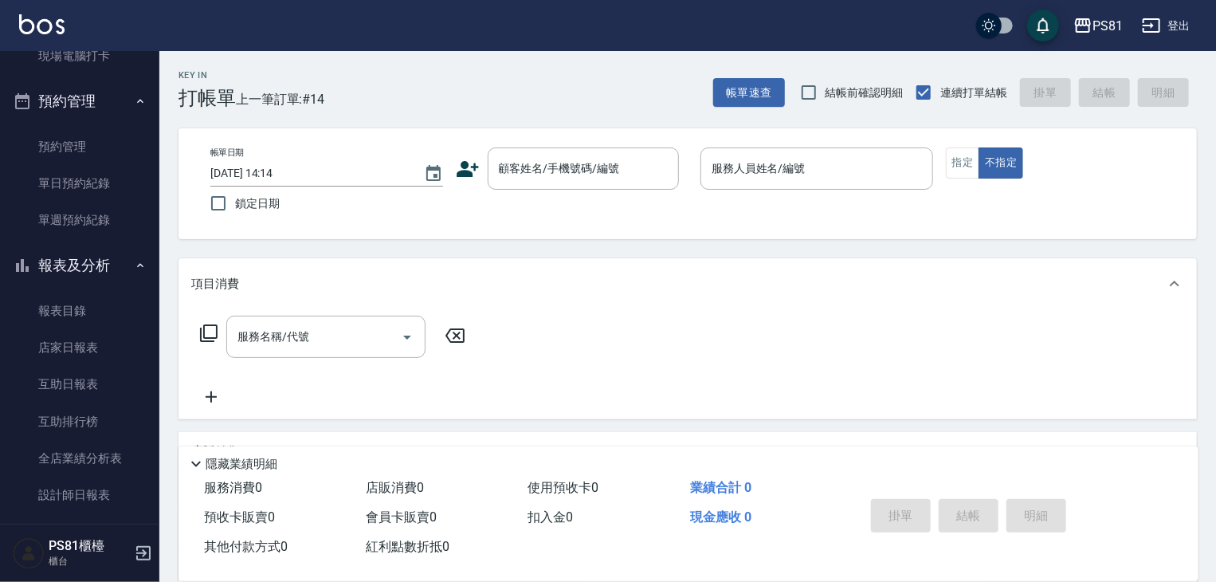
scroll to position [660, 0]
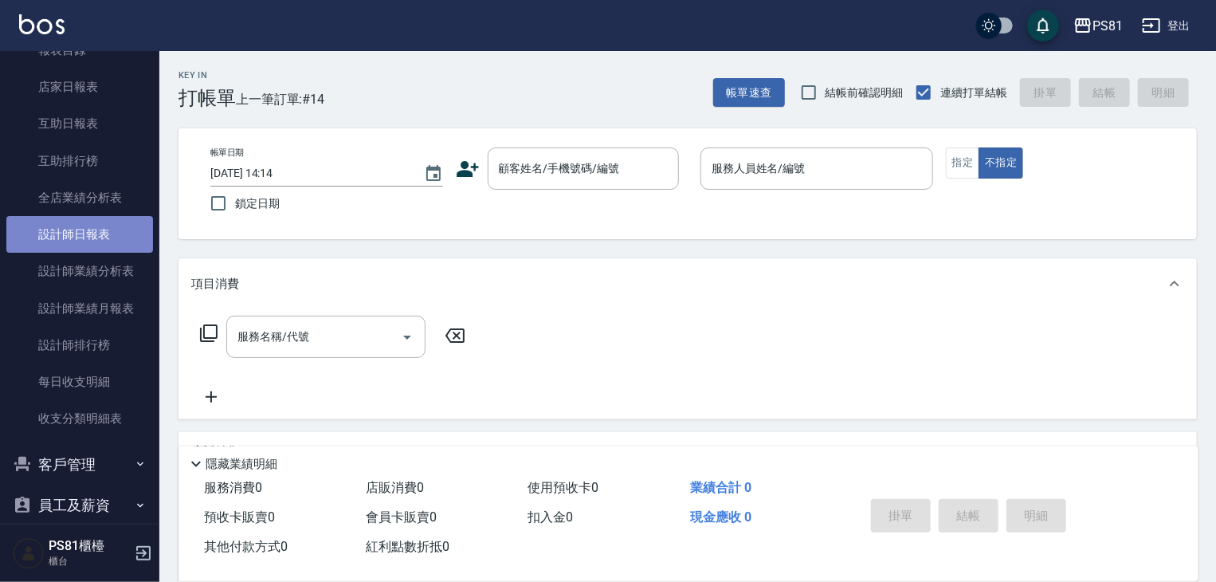
click at [85, 230] on link "設計師日報表" at bounding box center [79, 234] width 147 height 37
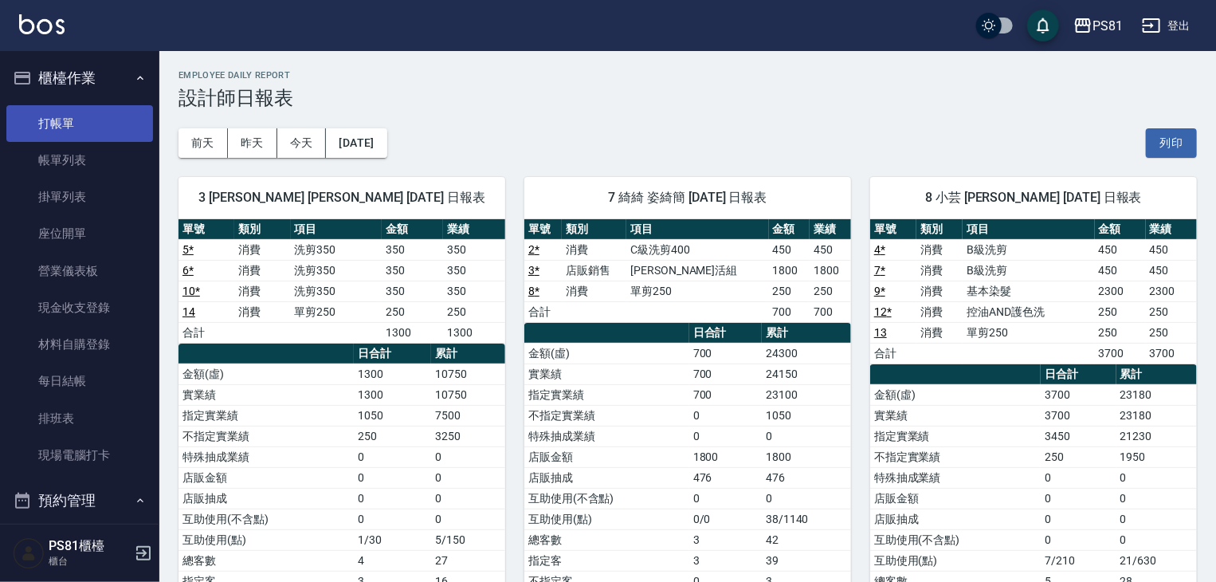
click at [48, 124] on link "打帳單" at bounding box center [79, 123] width 147 height 37
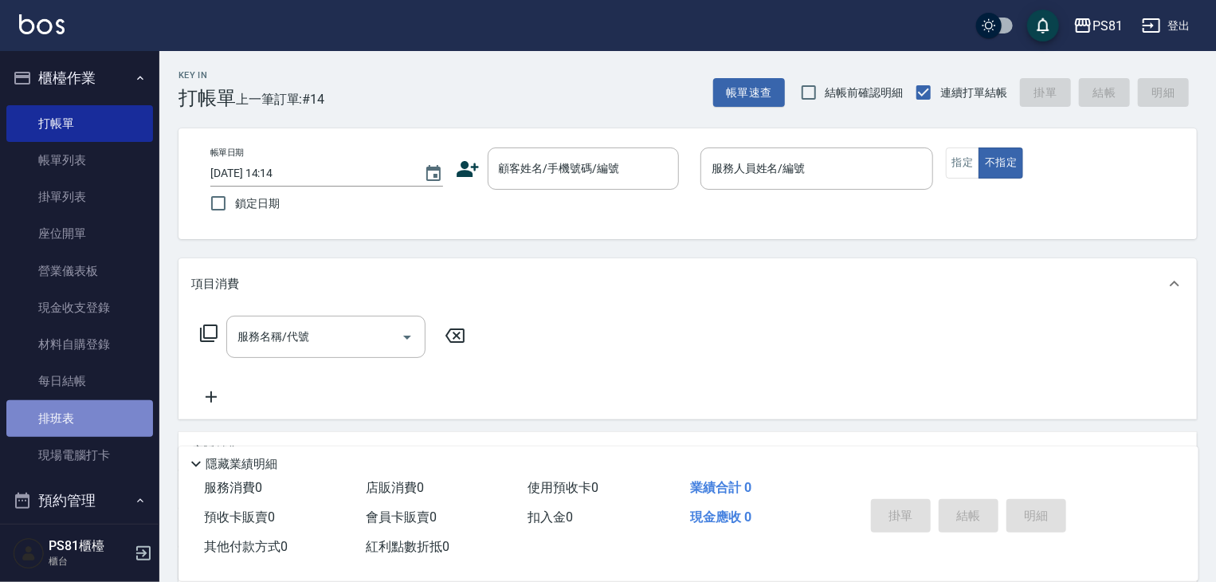
click at [108, 425] on link "排班表" at bounding box center [79, 418] width 147 height 37
